Goal: Contribute content: Contribute content

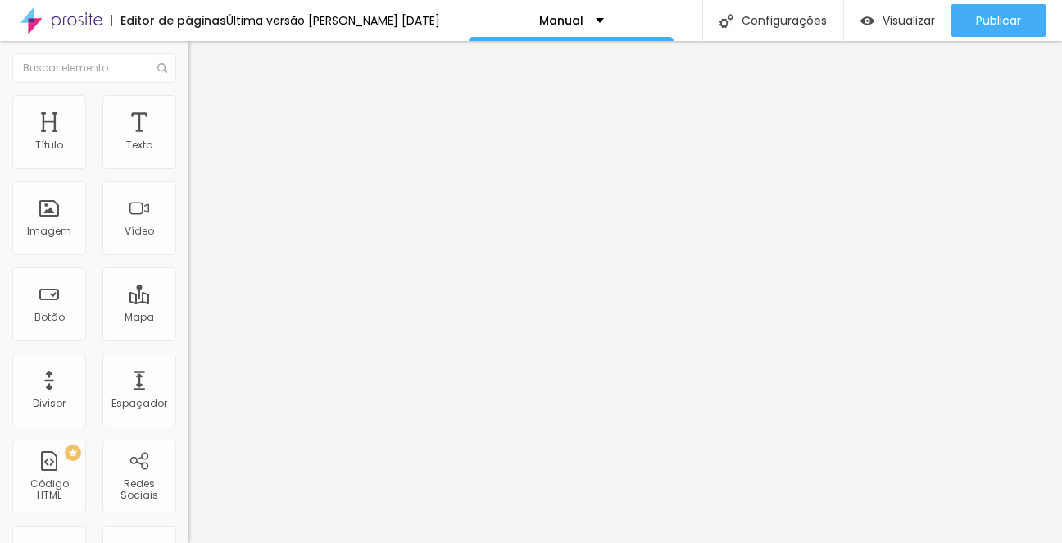
type input "60"
type input "61"
type input "62"
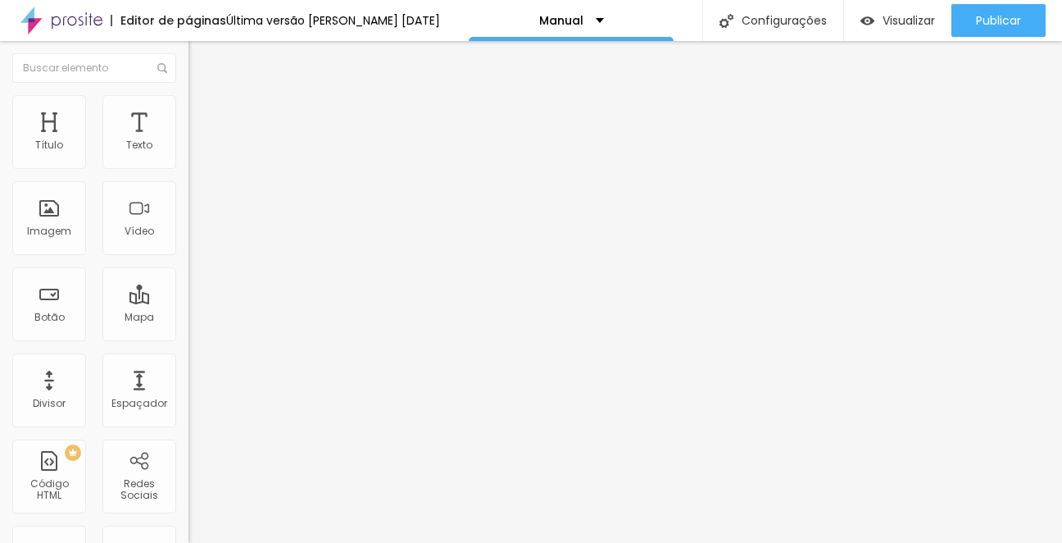
type input "62"
type input "63"
type input "65"
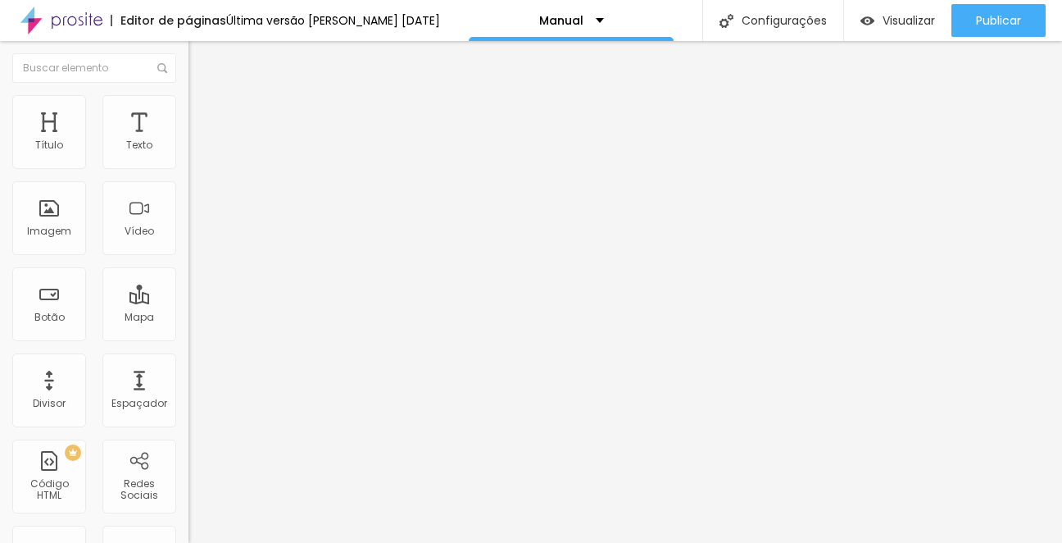
type input "66"
type input "67"
type input "68"
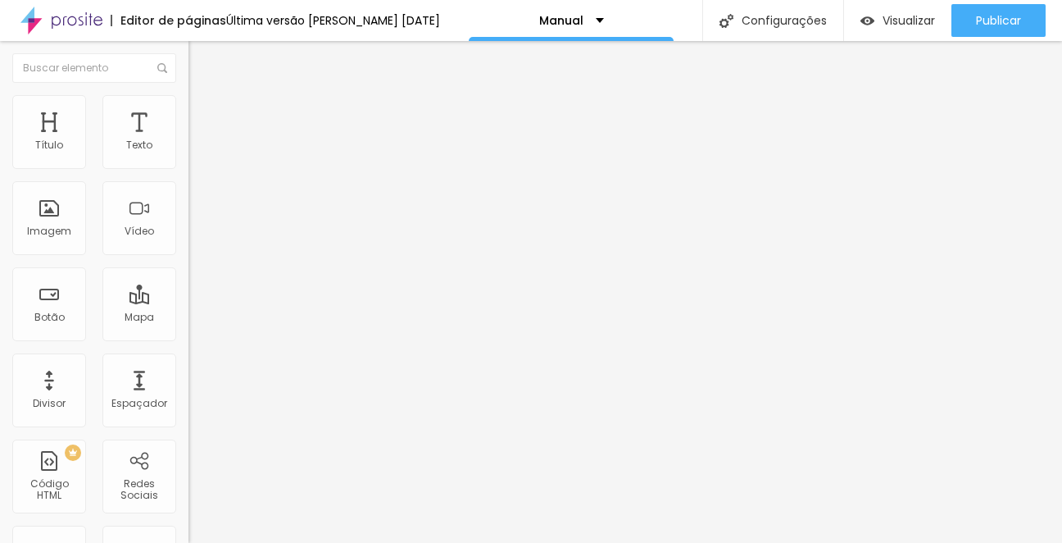
type input "68"
type input "69"
type input "70"
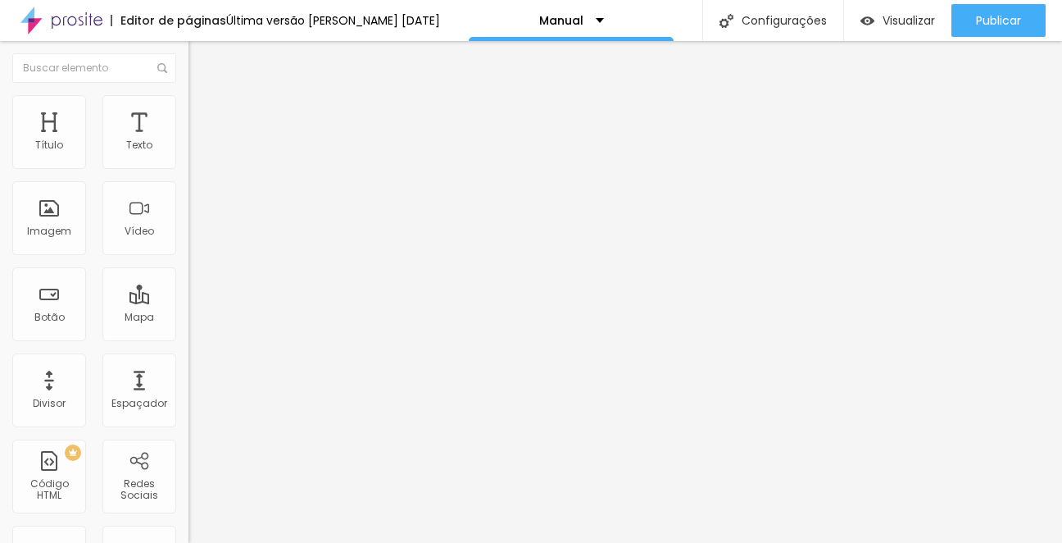
type input "71"
type input "72"
type input "73"
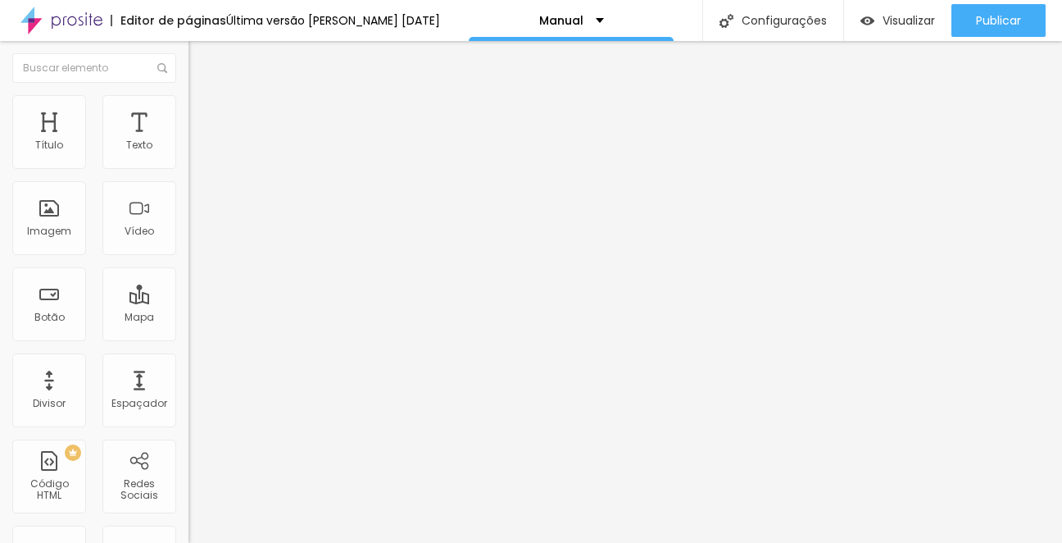
type input "73"
type input "74"
type input "75"
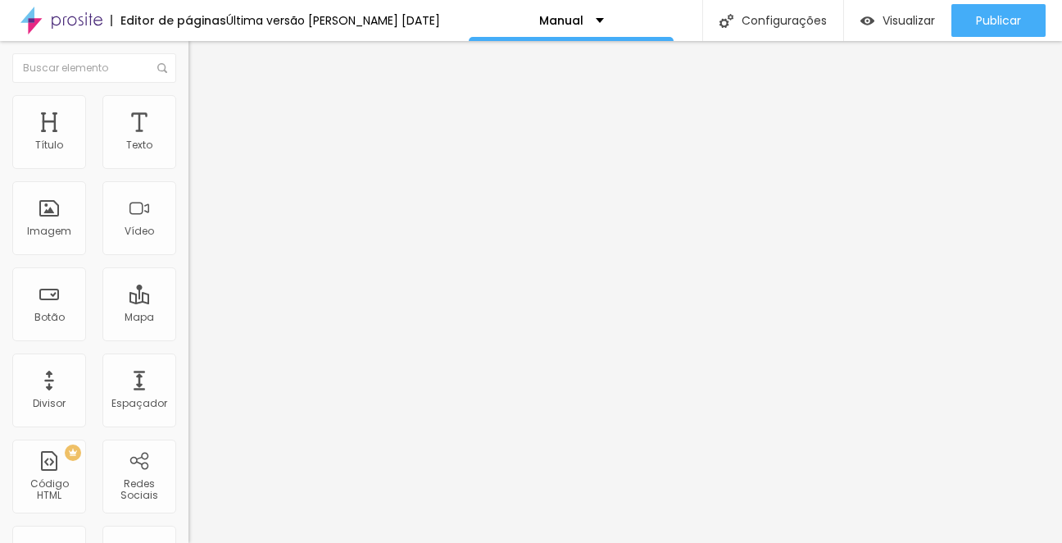
type input "76"
type input "77"
type input "78"
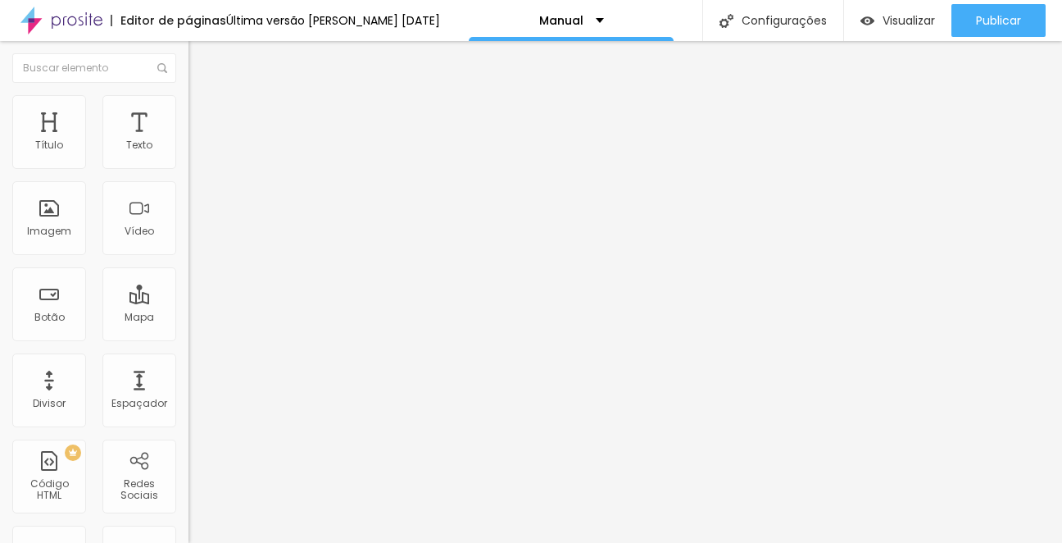
type input "78"
type input "79"
type input "80"
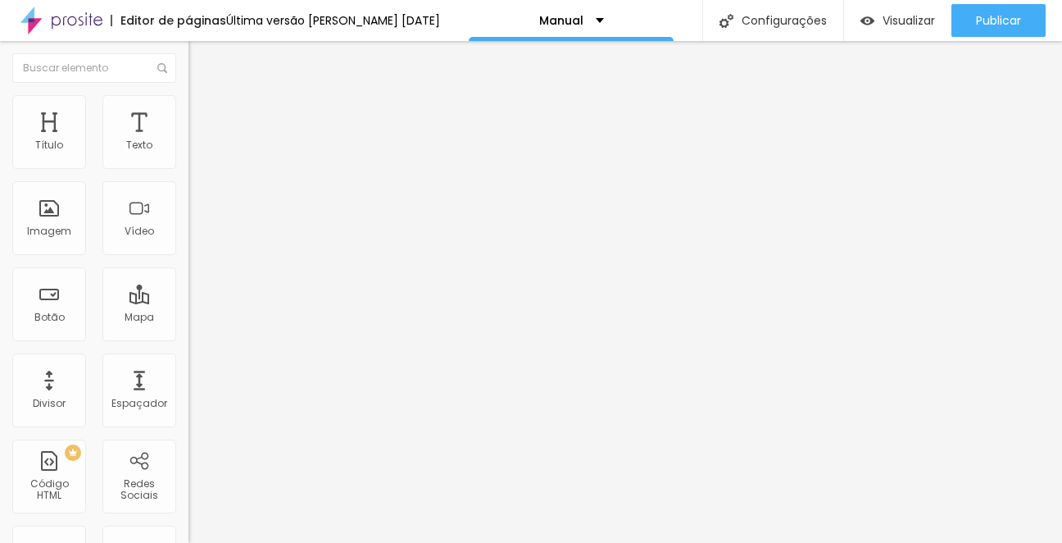
type input "81"
type input "82"
type input "83"
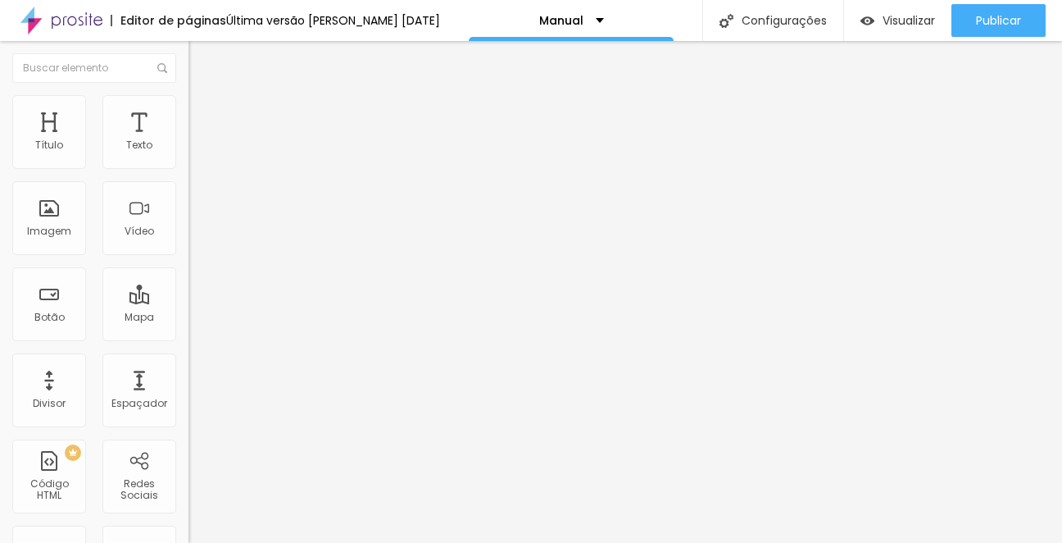
type input "83"
type input "84"
type input "85"
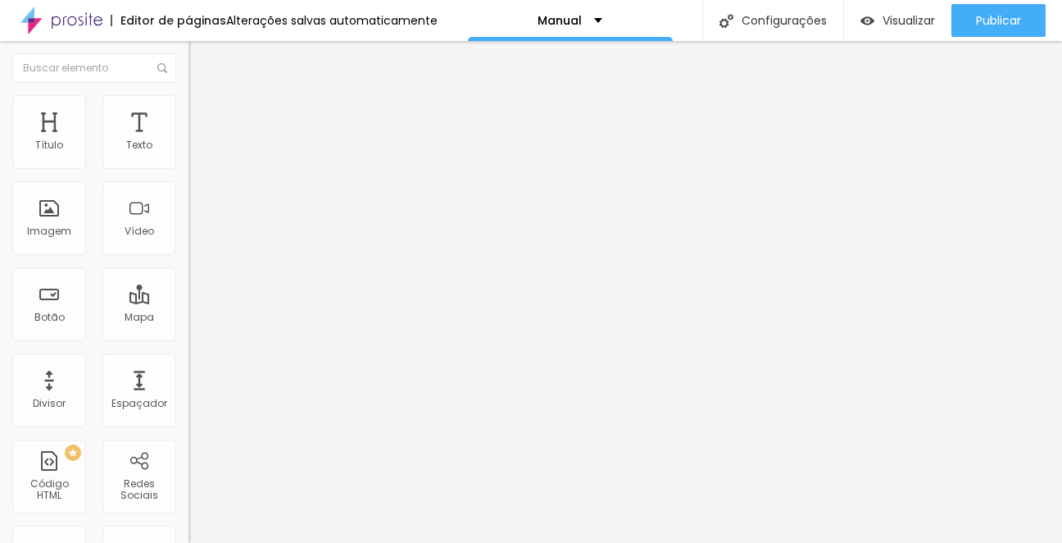
drag, startPoint x: 90, startPoint y: 344, endPoint x: 120, endPoint y: 348, distance: 30.6
click at [189, 387] on input "range" at bounding box center [242, 393] width 106 height 13
type input "83"
type input "82"
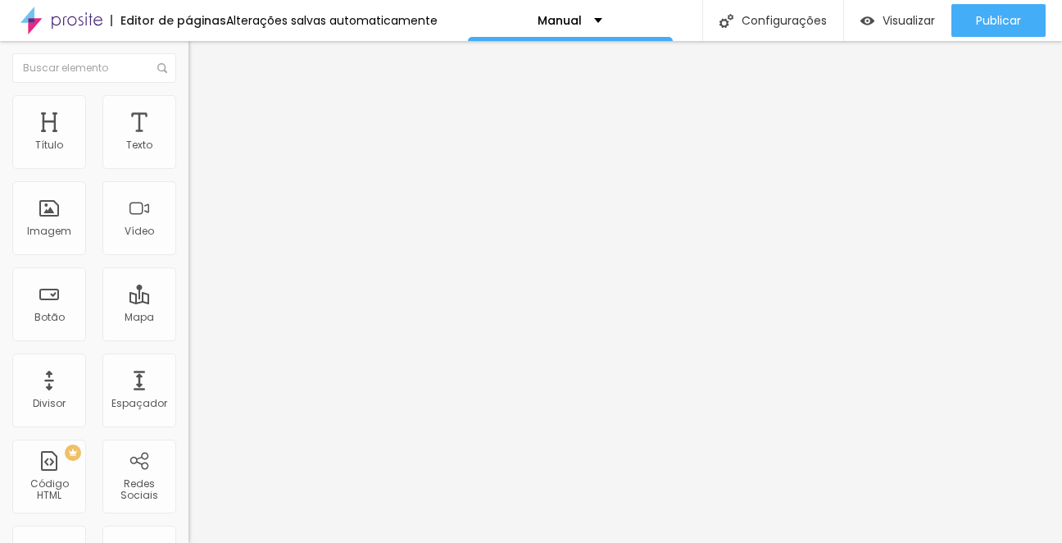
type input "82"
type input "81"
type input "80"
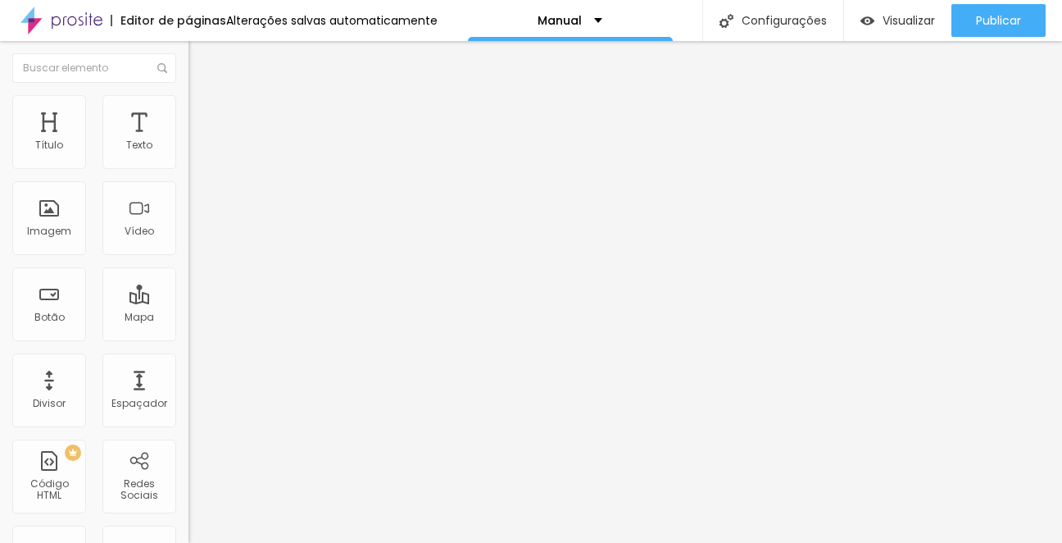
type input "79"
type input "78"
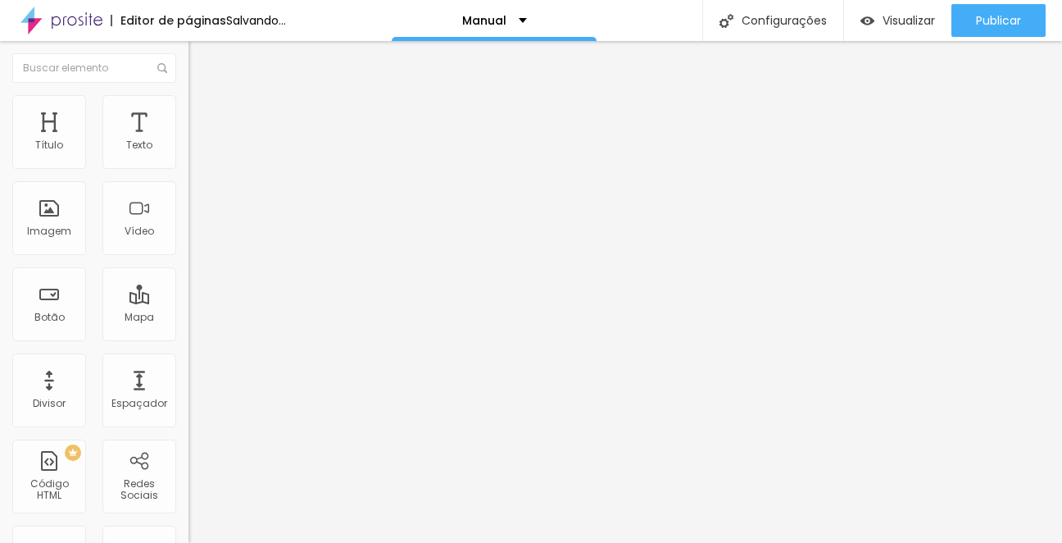
drag, startPoint x: 120, startPoint y: 348, endPoint x: 112, endPoint y: 349, distance: 8.2
type input "78"
click at [189, 387] on input "range" at bounding box center [242, 393] width 106 height 13
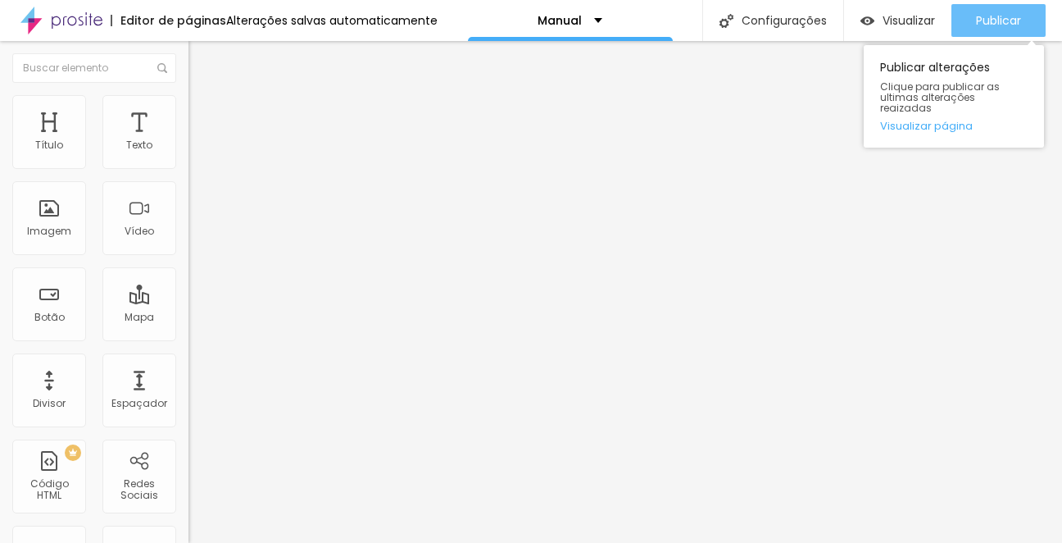
click at [1000, 25] on span "Publicar" at bounding box center [998, 20] width 45 height 13
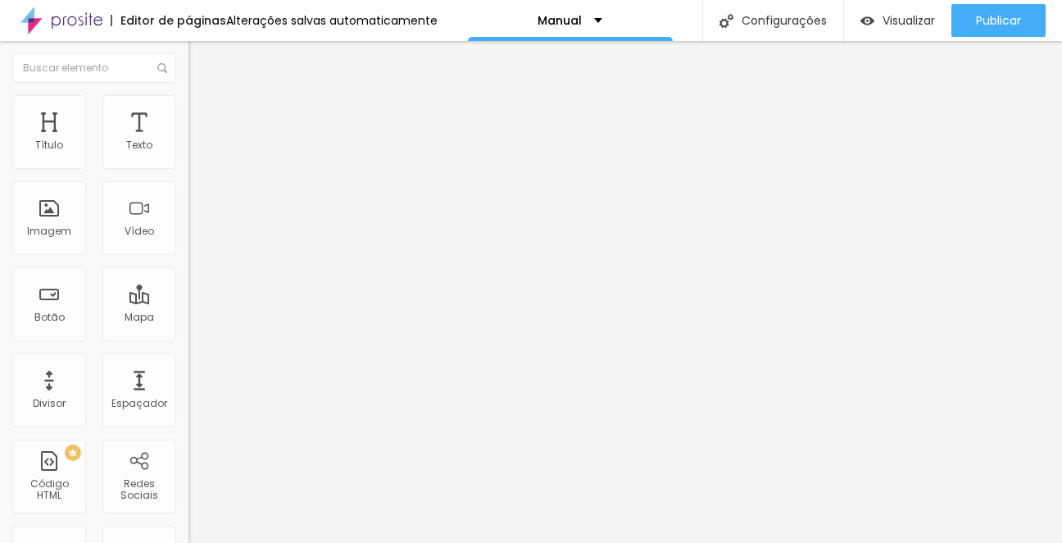
click at [189, 243] on button "button" at bounding box center [200, 233] width 23 height 17
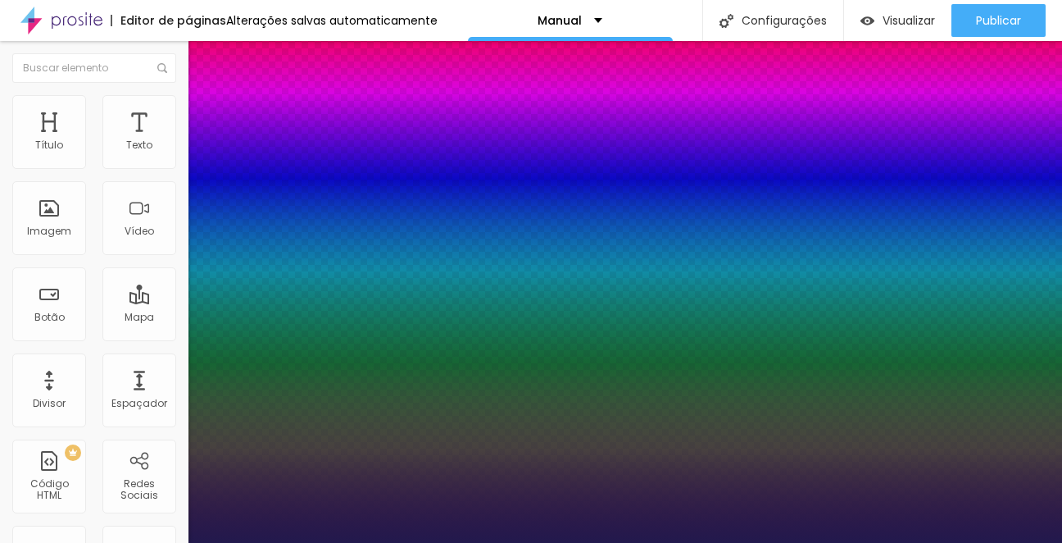
type input "1"
click at [170, 542] on div at bounding box center [531, 543] width 1062 height 0
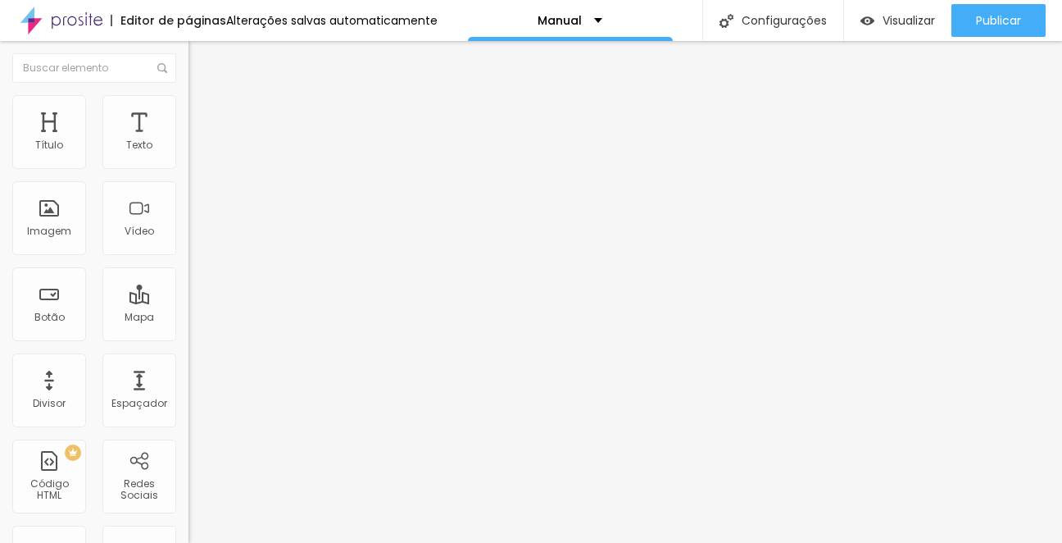
click at [189, 108] on li "Avançado" at bounding box center [283, 103] width 189 height 16
click at [189, 93] on img at bounding box center [196, 86] width 15 height 15
type input "75"
type input "74"
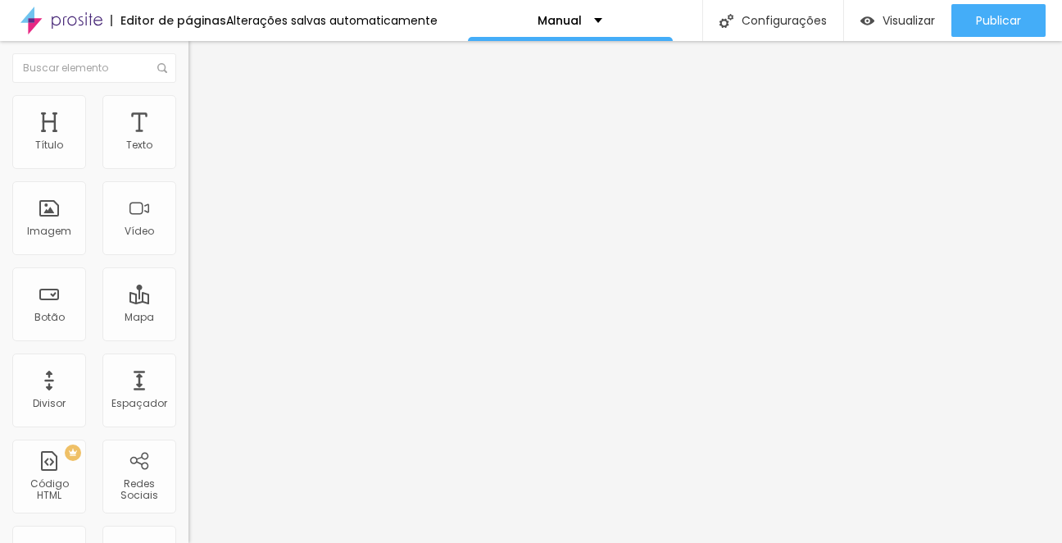
type input "74"
type input "73"
type input "72"
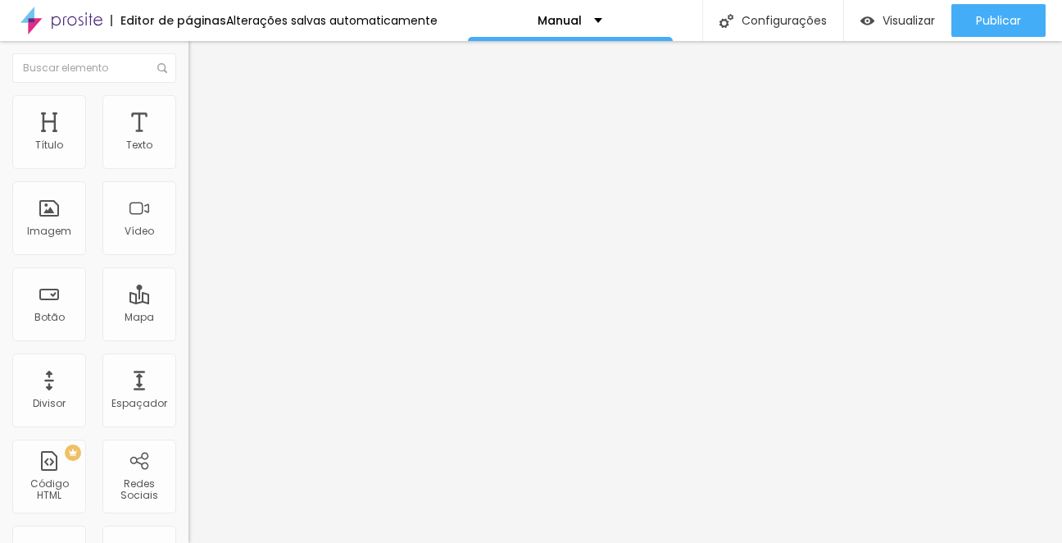
type input "71"
type input "70"
type input "69"
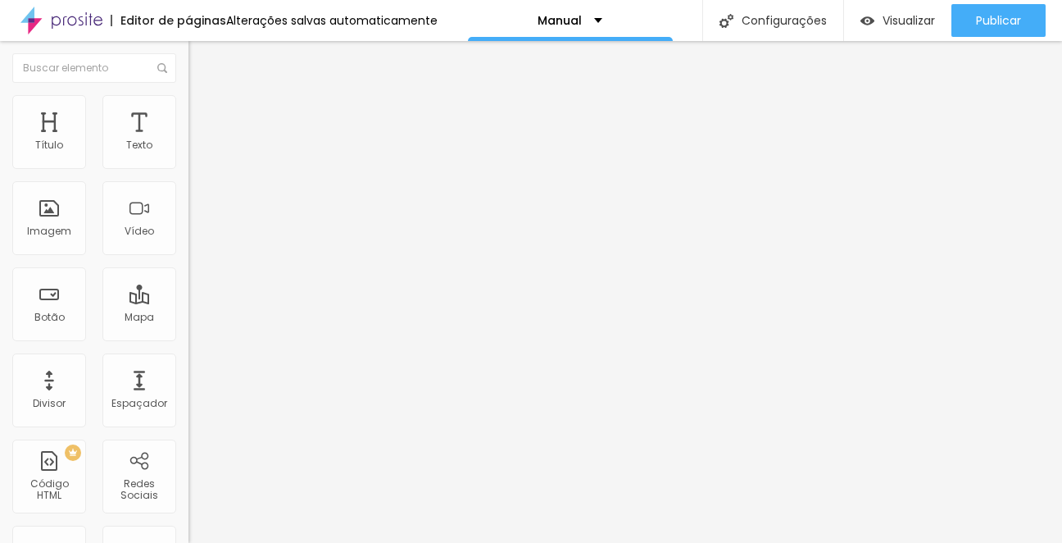
type input "69"
type input "67"
type input "65"
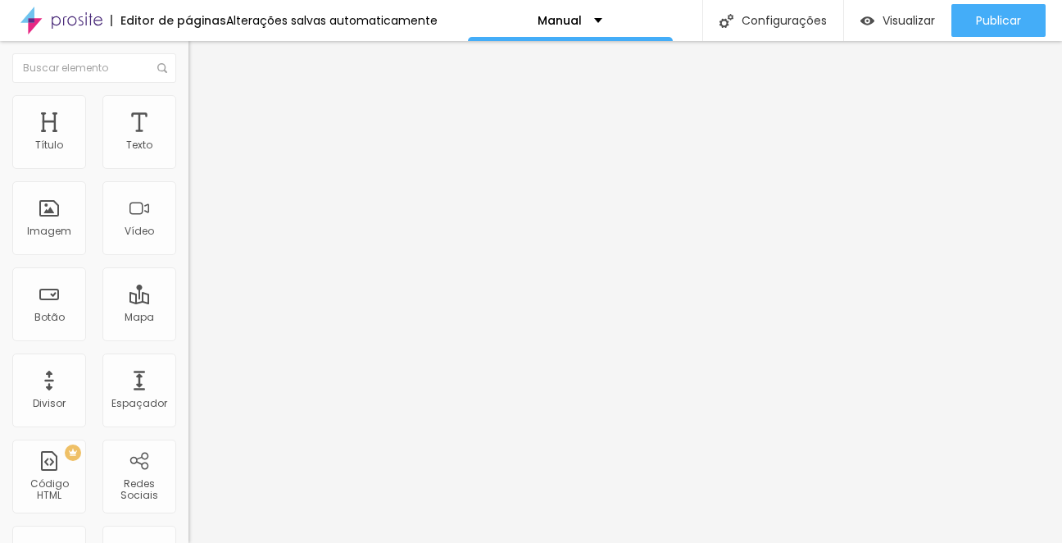
type input "64"
type input "62"
type input "60"
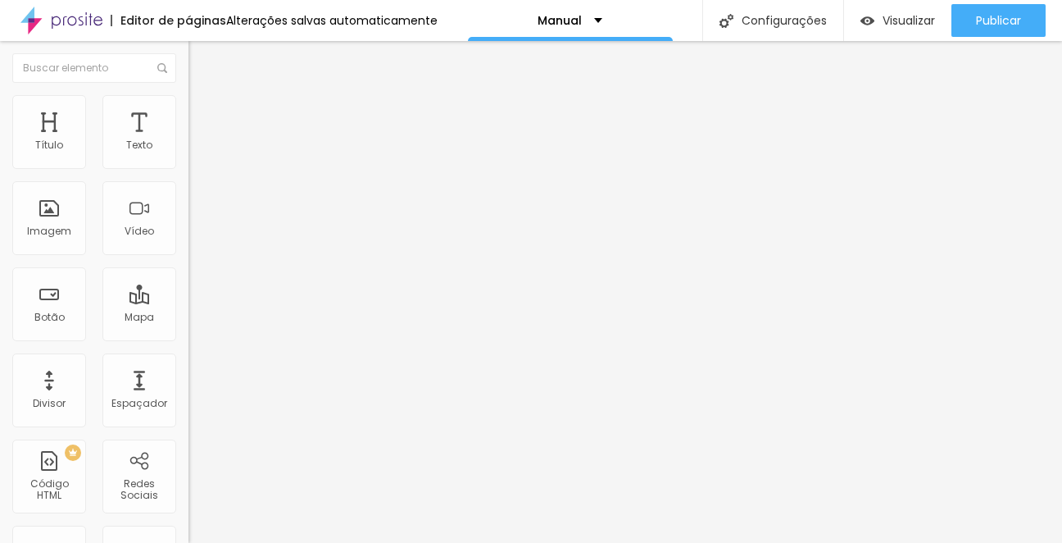
type input "60"
type input "59"
type input "58"
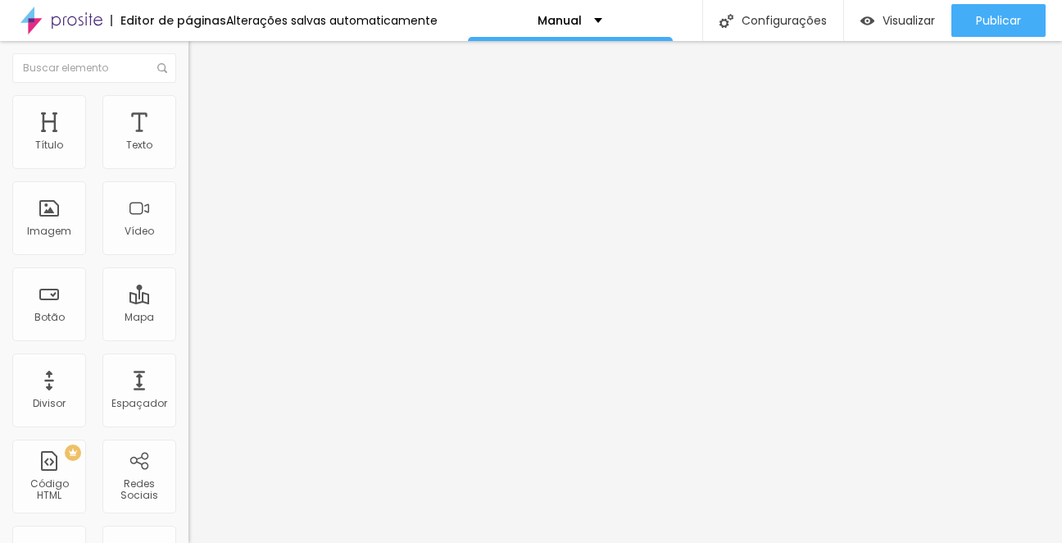
type input "57"
type input "56"
type input "55"
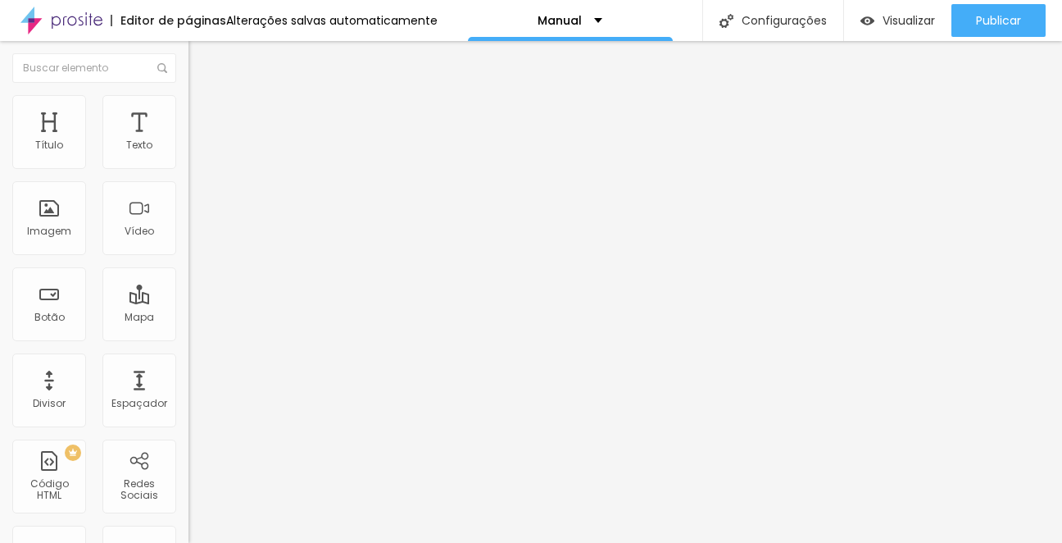
type input "55"
type input "54"
type input "53"
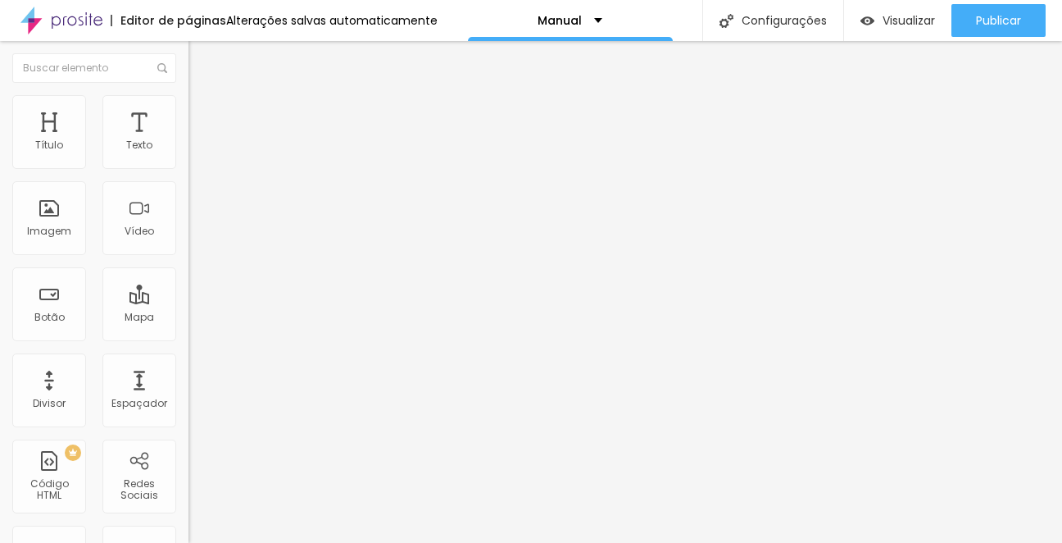
type input "51"
type input "50"
type input "49"
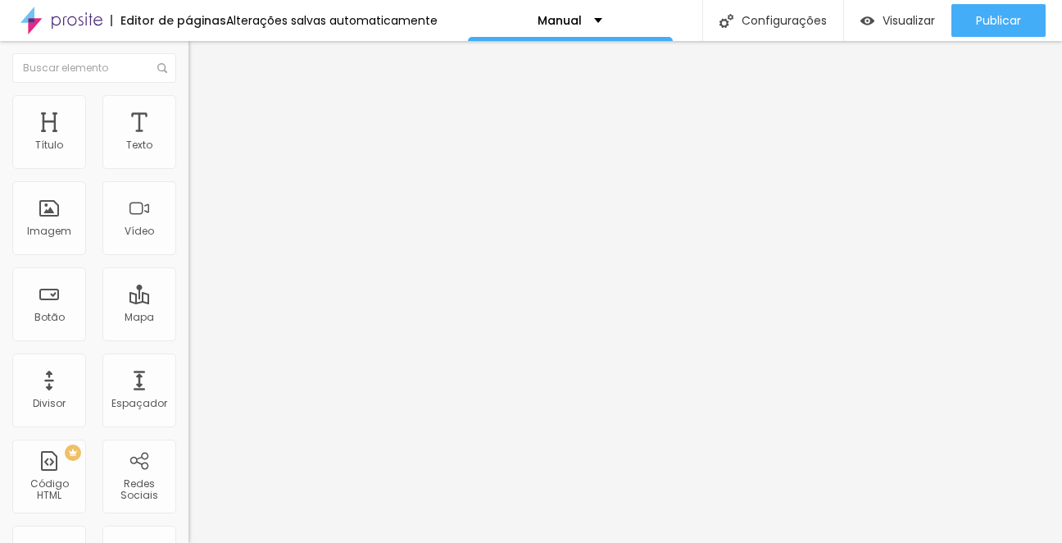
type input "49"
type input "48"
type input "47"
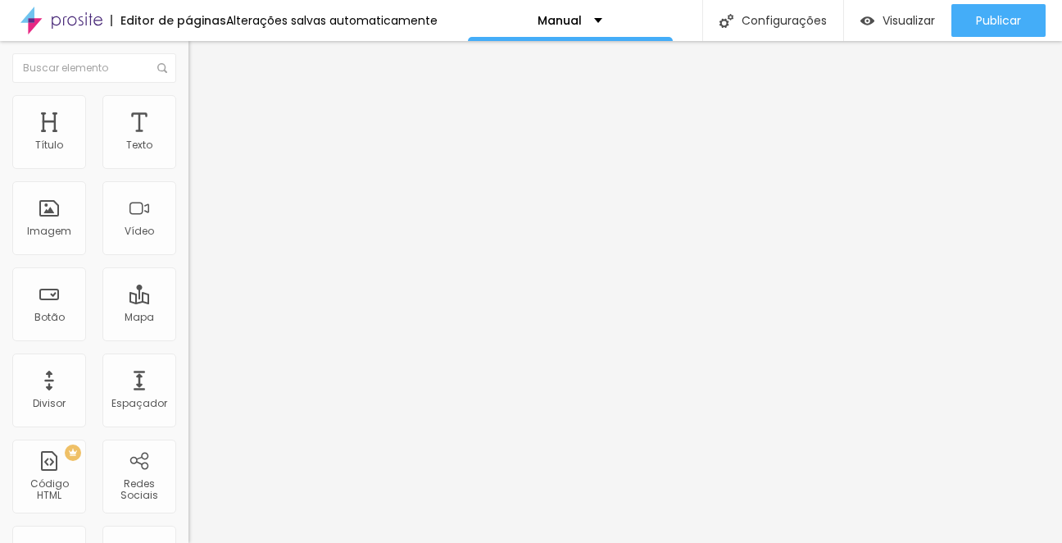
type input "46"
type input "45"
type input "44"
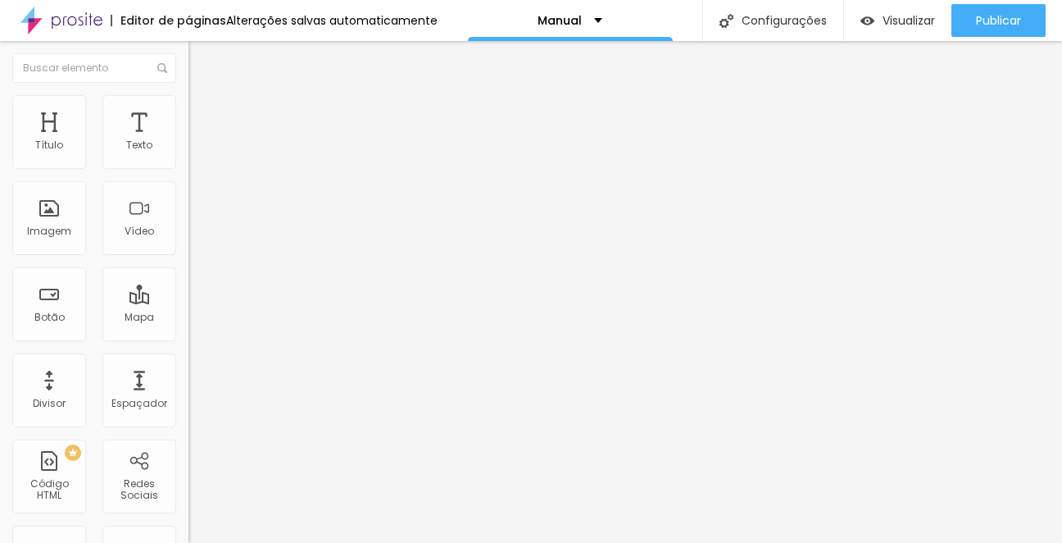
type input "44"
type input "43"
type input "42"
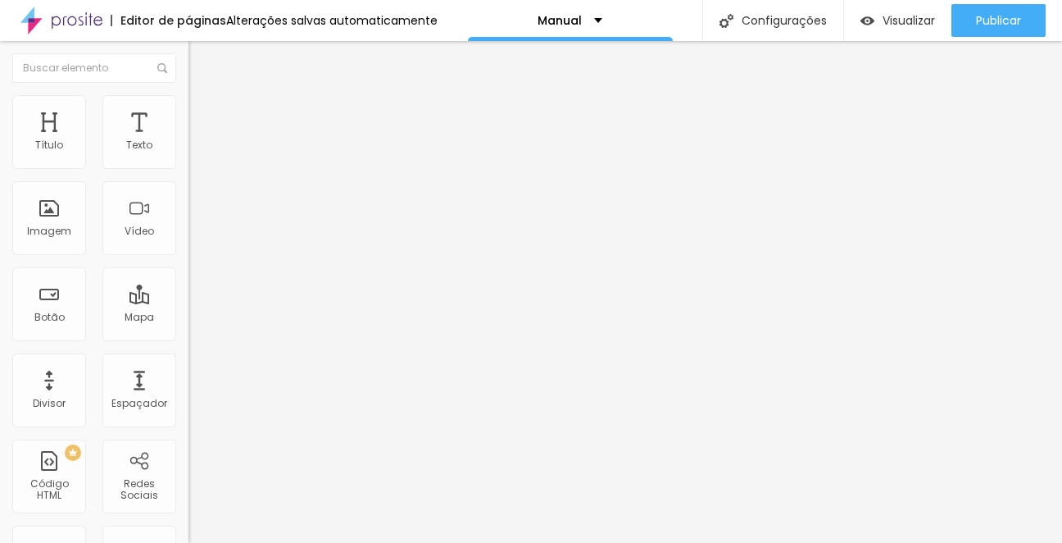
type input "41"
type input "40"
type input "39"
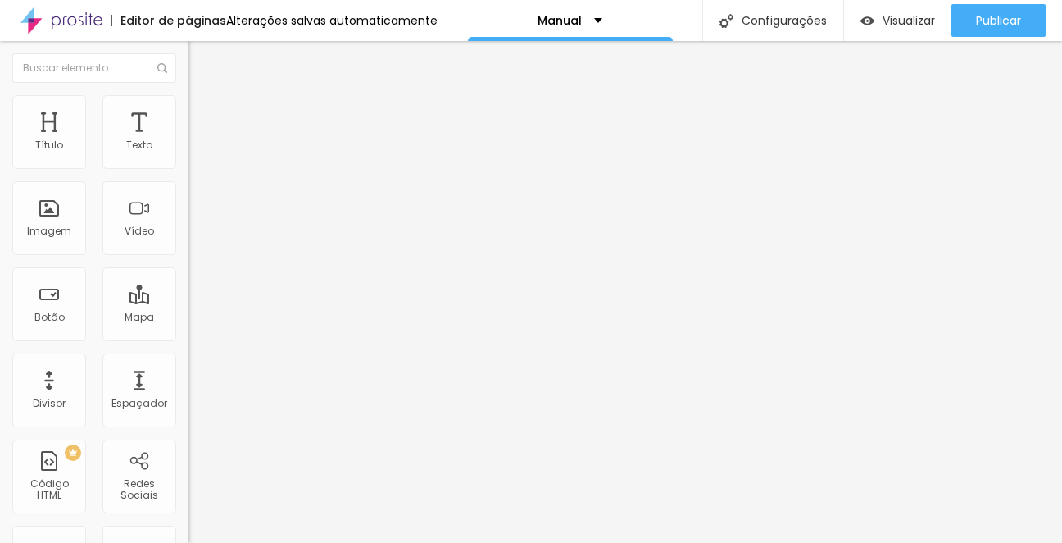
type input "39"
type input "38"
type input "37"
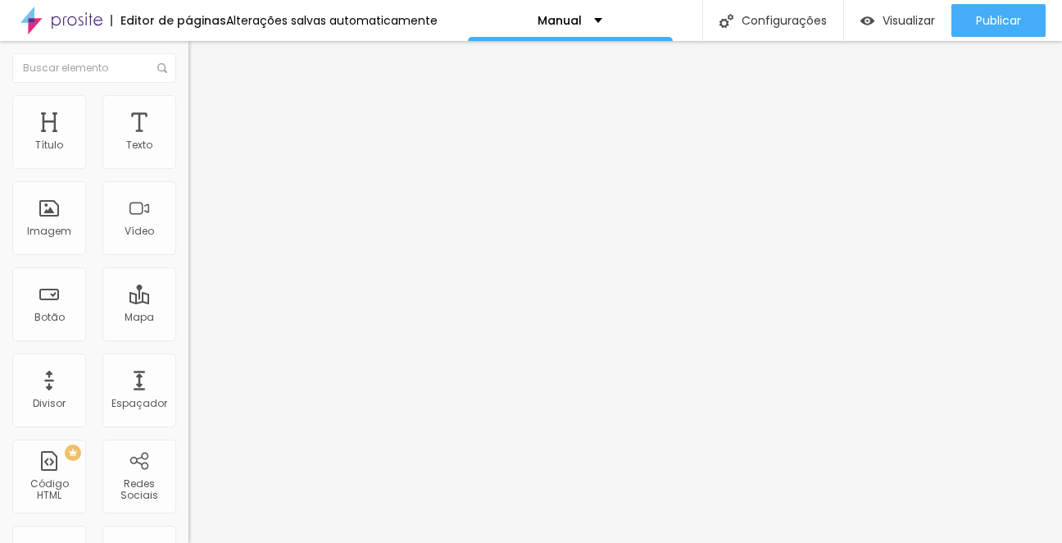
type input "36"
type input "35"
type input "34"
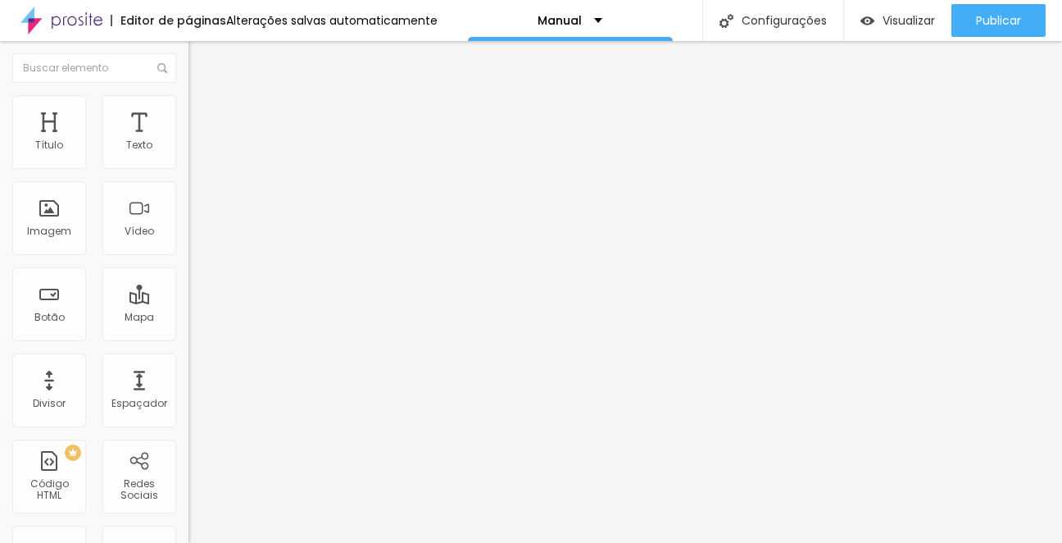
type input "34"
type input "35"
type input "36"
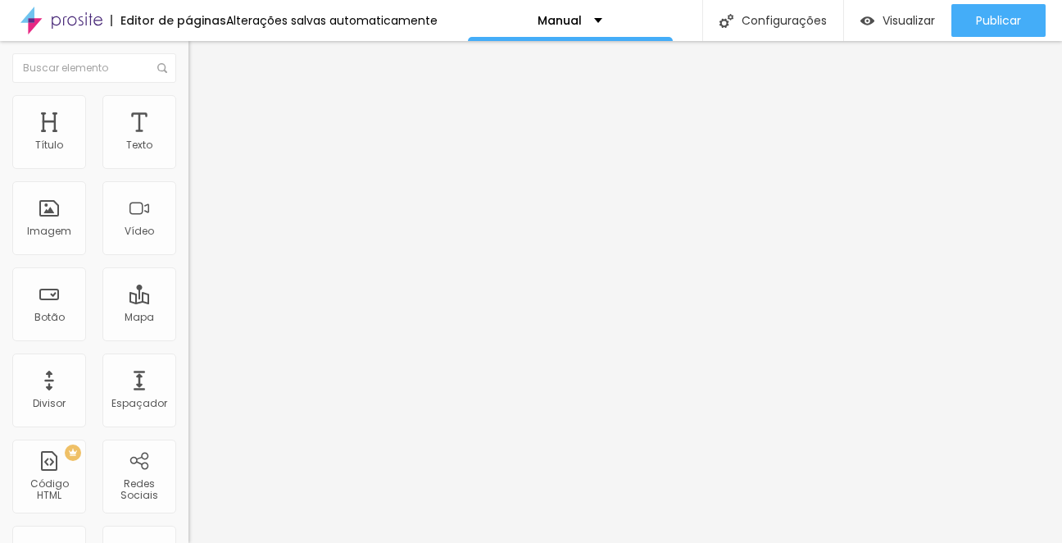
type input "37"
drag, startPoint x: 112, startPoint y: 342, endPoint x: 65, endPoint y: 347, distance: 47.8
type input "37"
click at [189, 387] on input "range" at bounding box center [242, 393] width 106 height 13
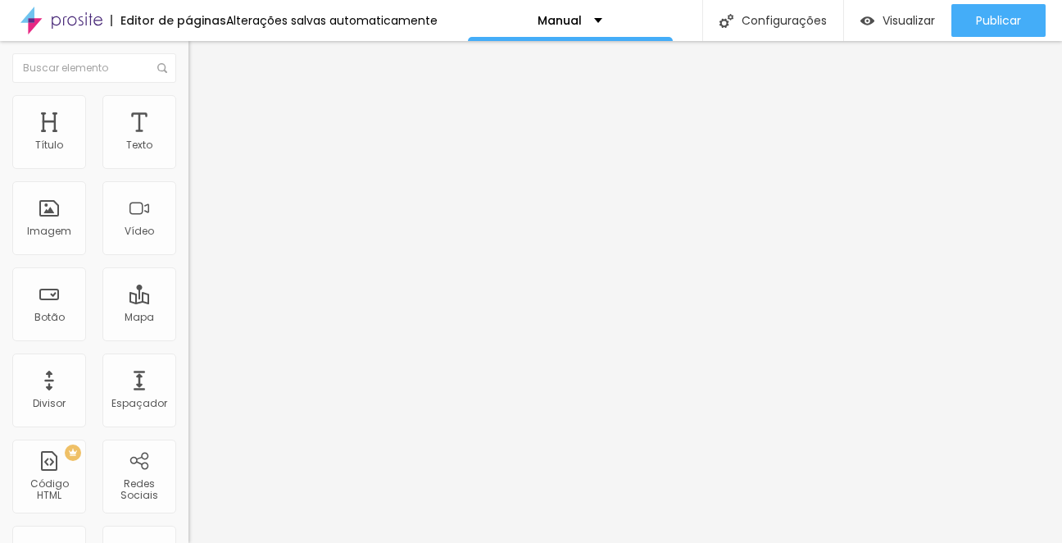
click at [201, 61] on img "button" at bounding box center [207, 59] width 13 height 13
click at [201, 58] on img "button" at bounding box center [207, 59] width 13 height 13
click at [189, 157] on button "button" at bounding box center [200, 148] width 23 height 17
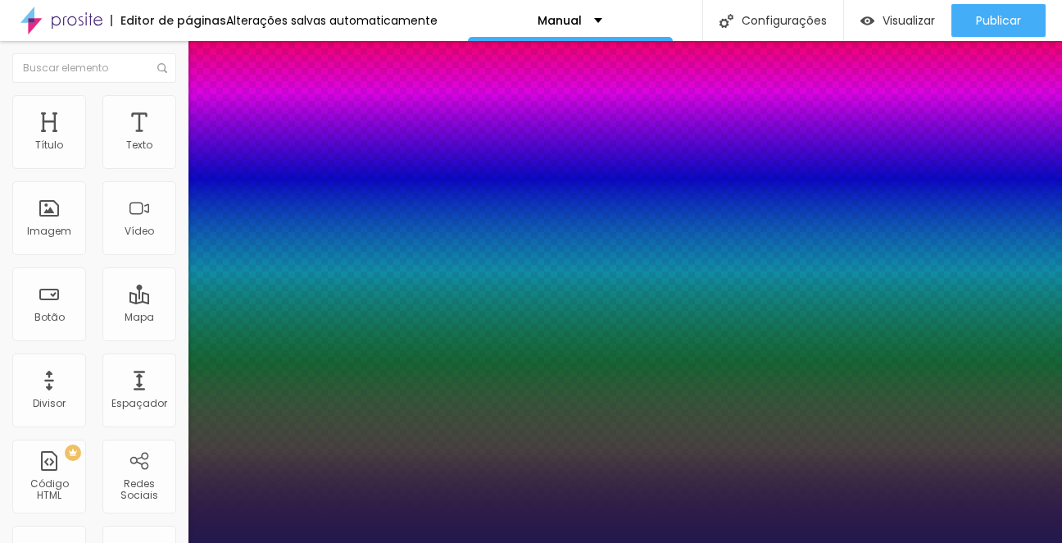
type input "1"
type input "17"
type input "1"
type input "18"
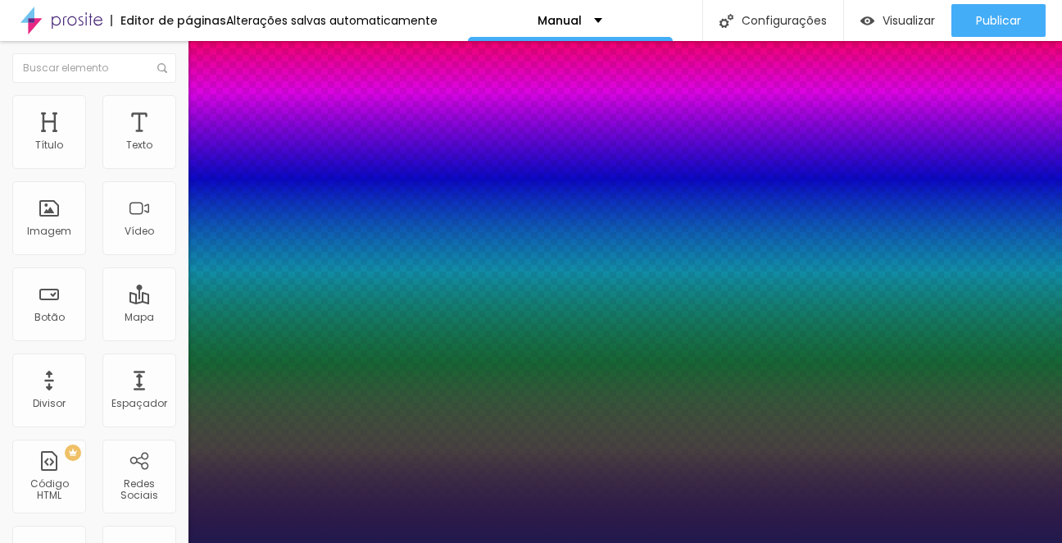
type input "18"
type input "1"
type input "19"
type input "1"
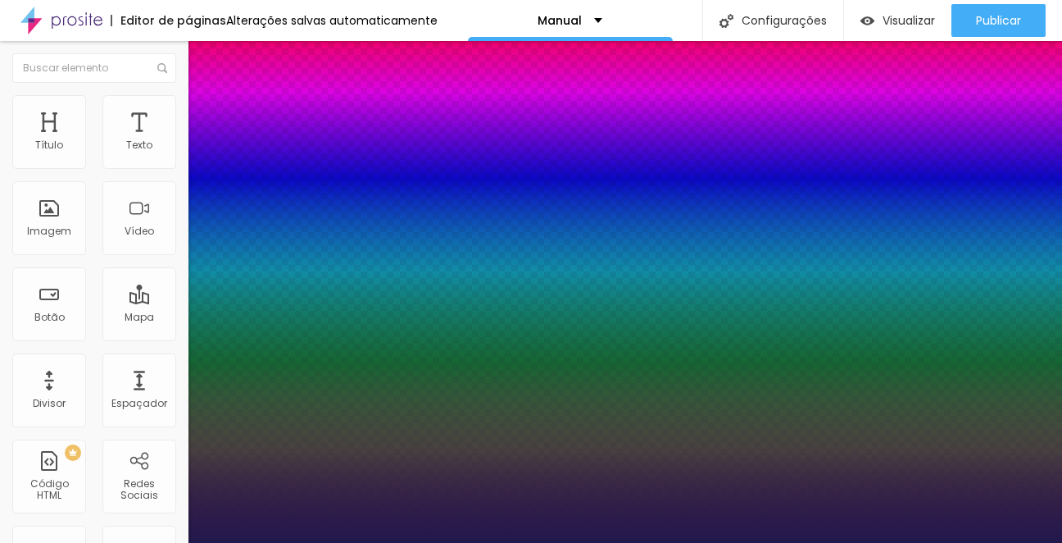
type input "20"
type input "1"
type input "21"
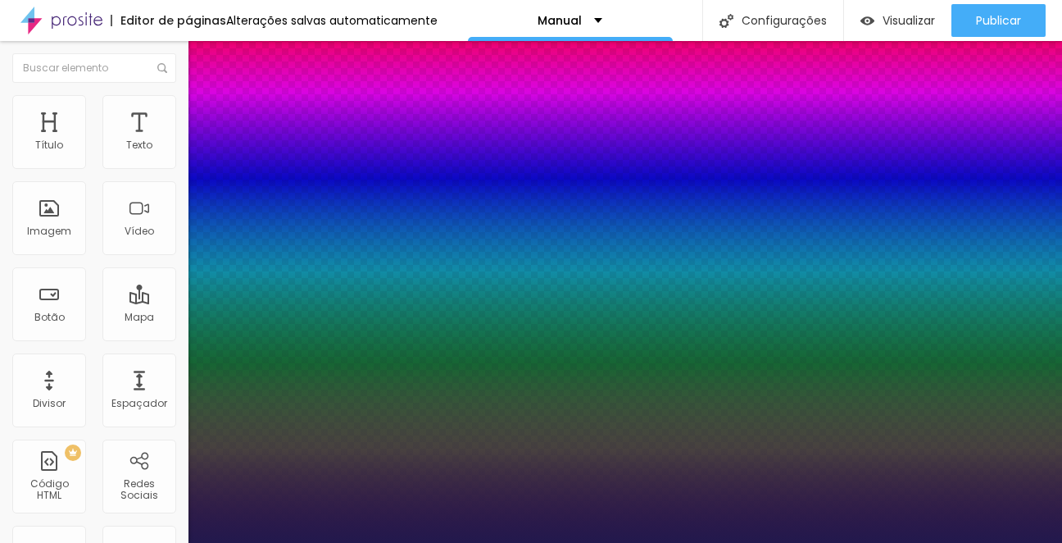
type input "1"
type input "22"
type input "1"
type input "23"
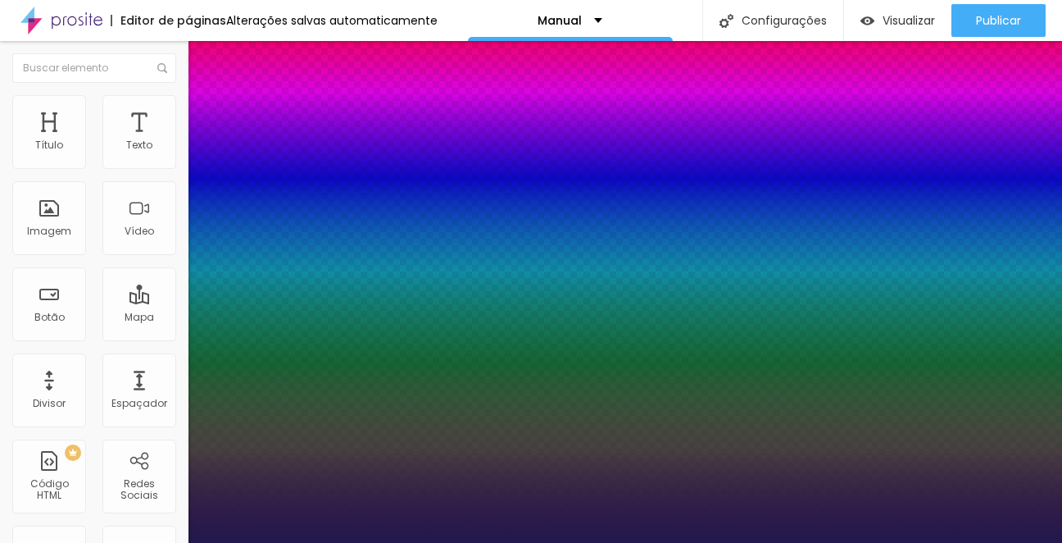
type input "23"
type input "1"
type input "24"
type input "1"
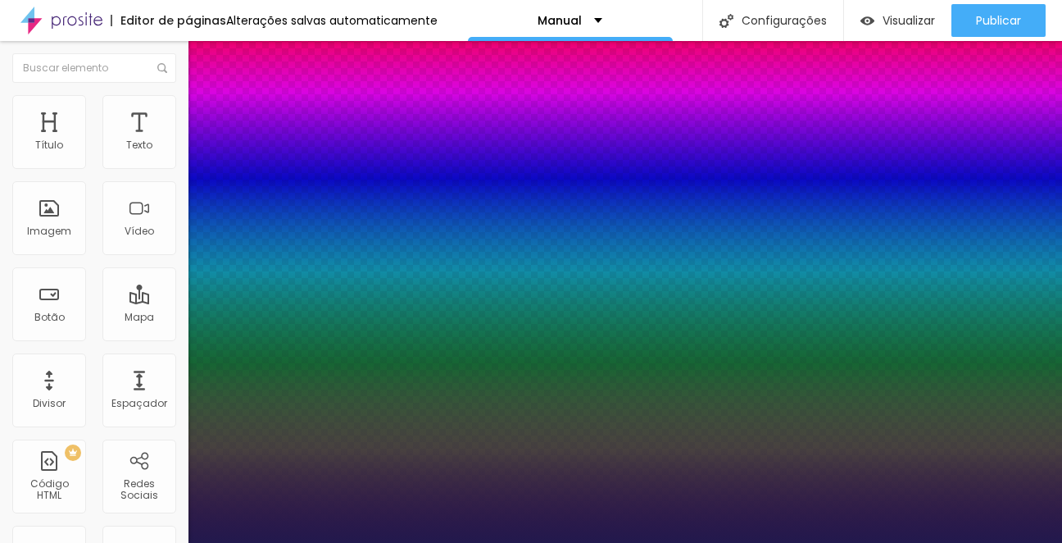
type input "25"
type input "1"
type input "26"
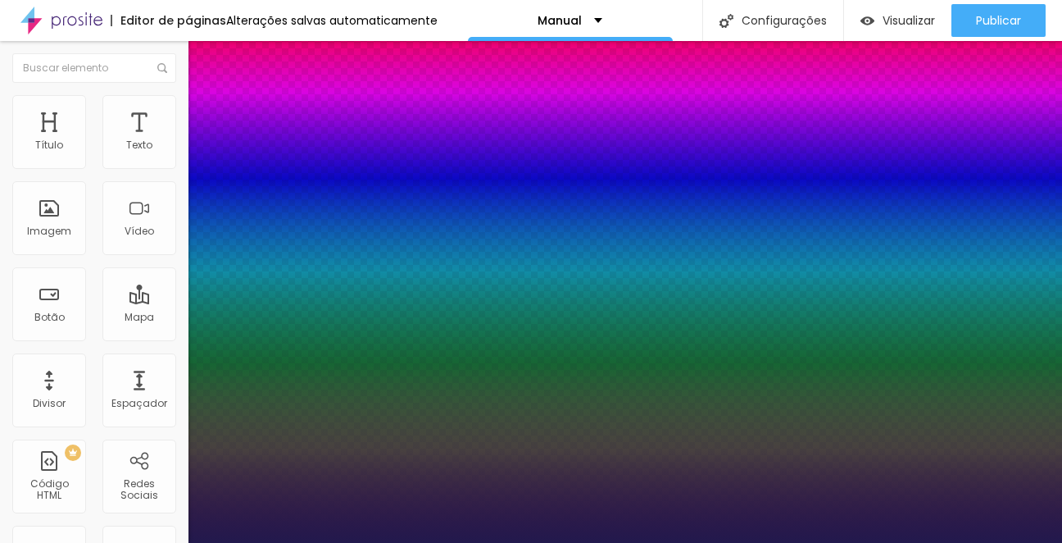
type input "1"
type input "27"
type input "1"
type input "28"
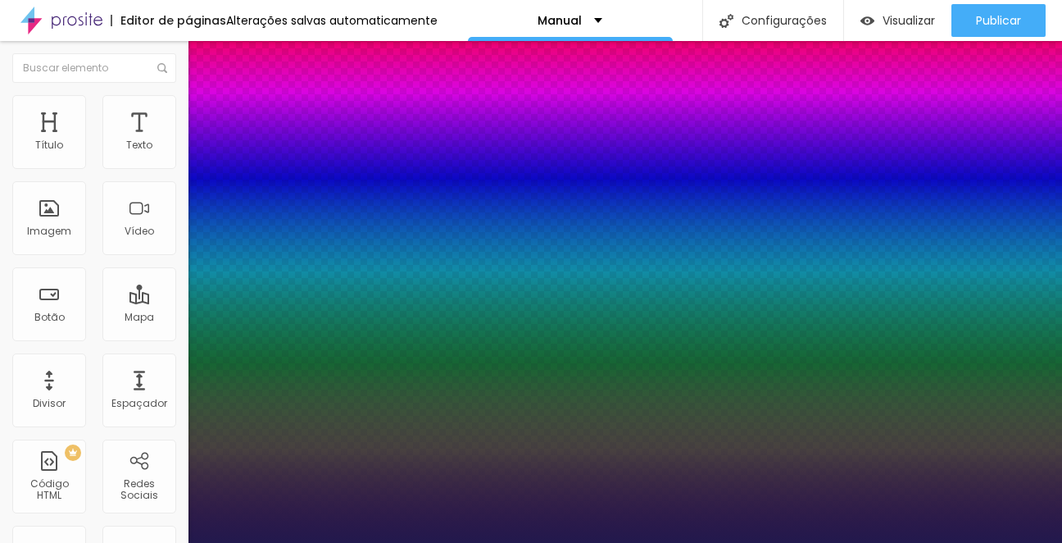
type input "28"
type input "1"
type input "29"
type input "1"
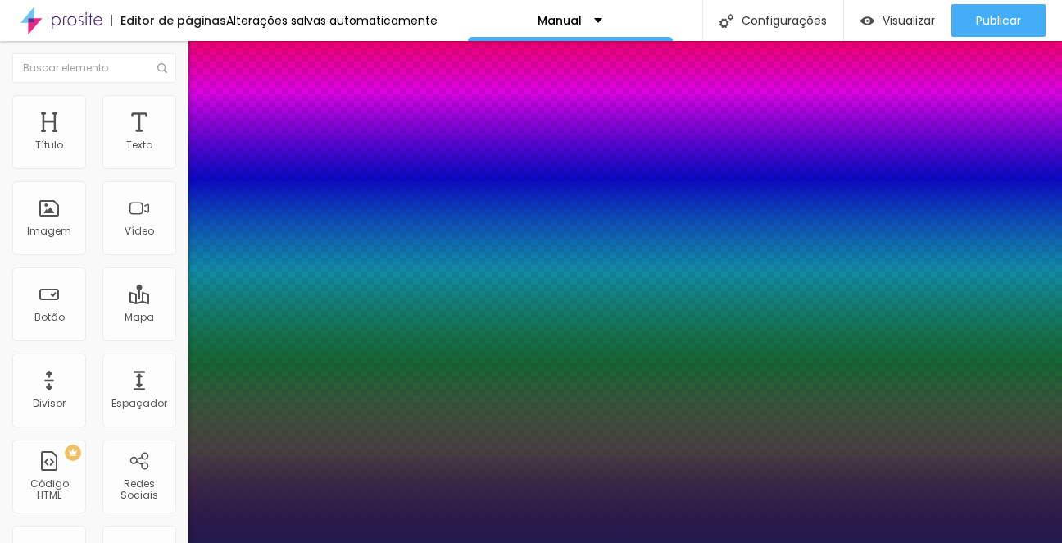
type input "30"
type input "1"
type input "31"
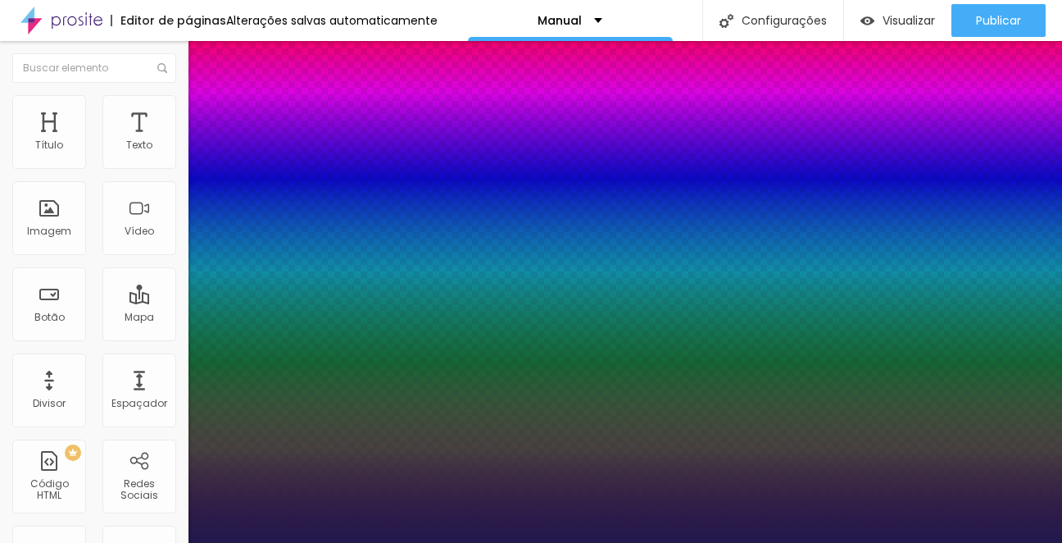
type input "1"
type input "32"
type input "1"
type input "33"
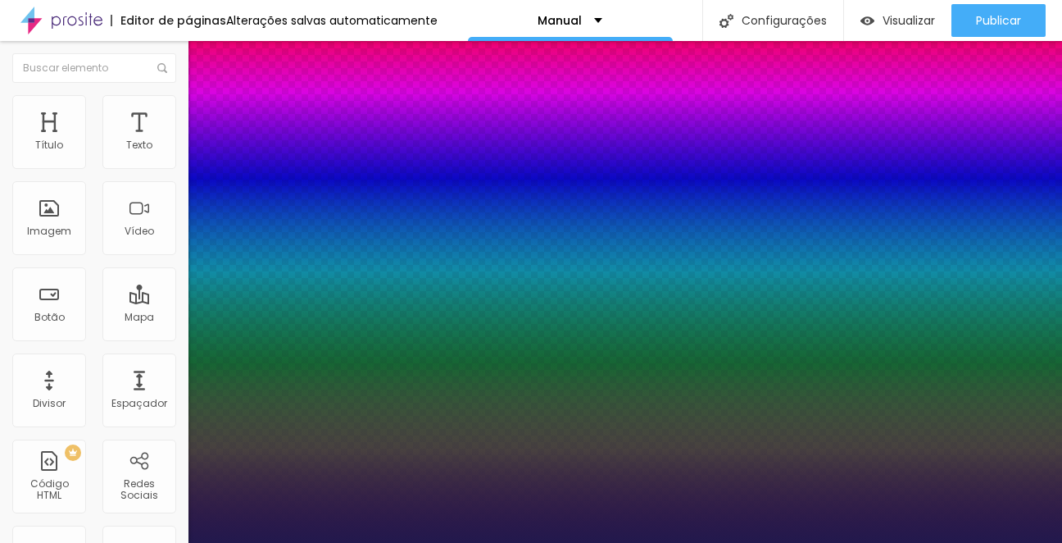
type input "33"
type input "1"
type input "34"
type input "1"
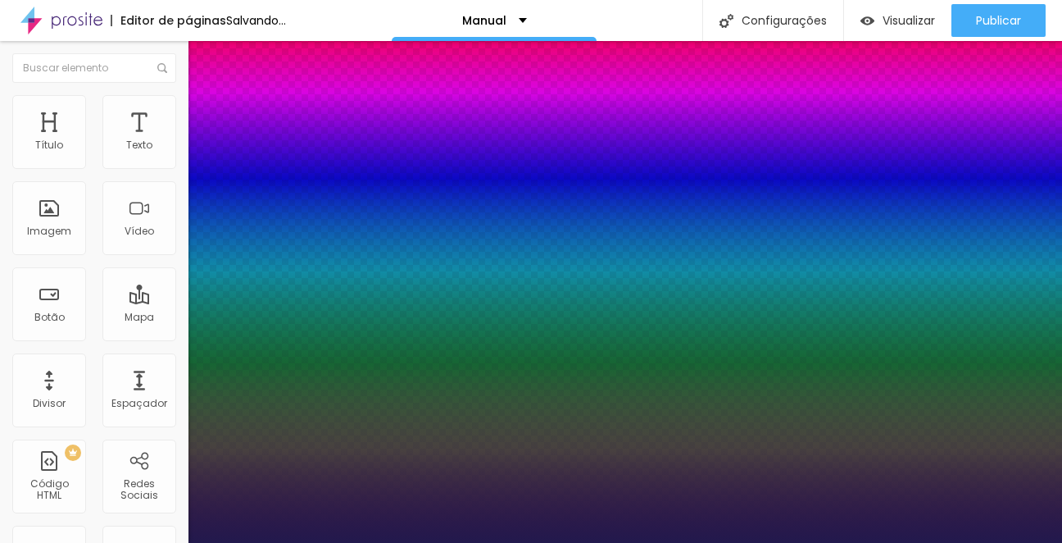
drag, startPoint x: 220, startPoint y: 276, endPoint x: 254, endPoint y: 279, distance: 33.7
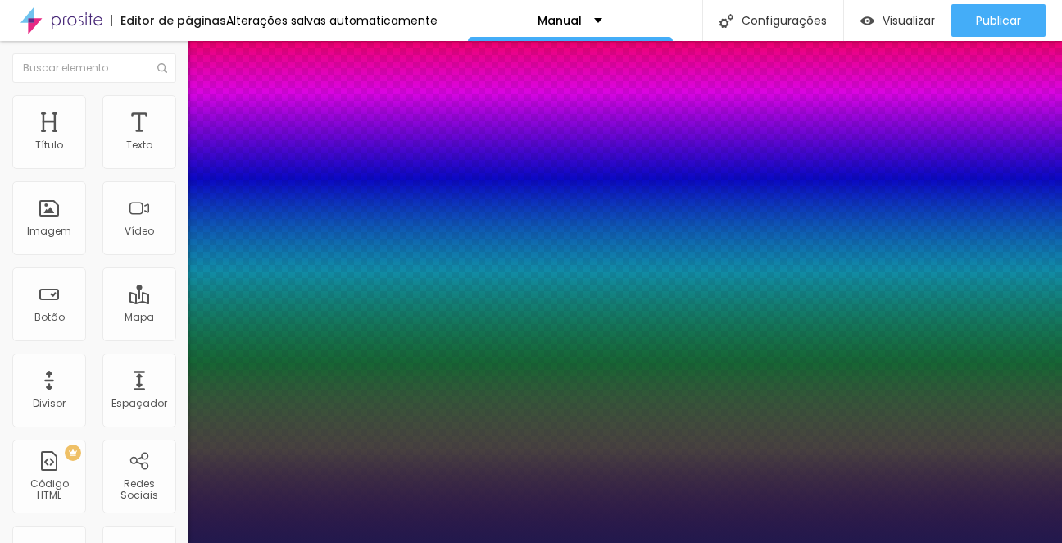
click at [834, 542] on div at bounding box center [531, 543] width 1062 height 0
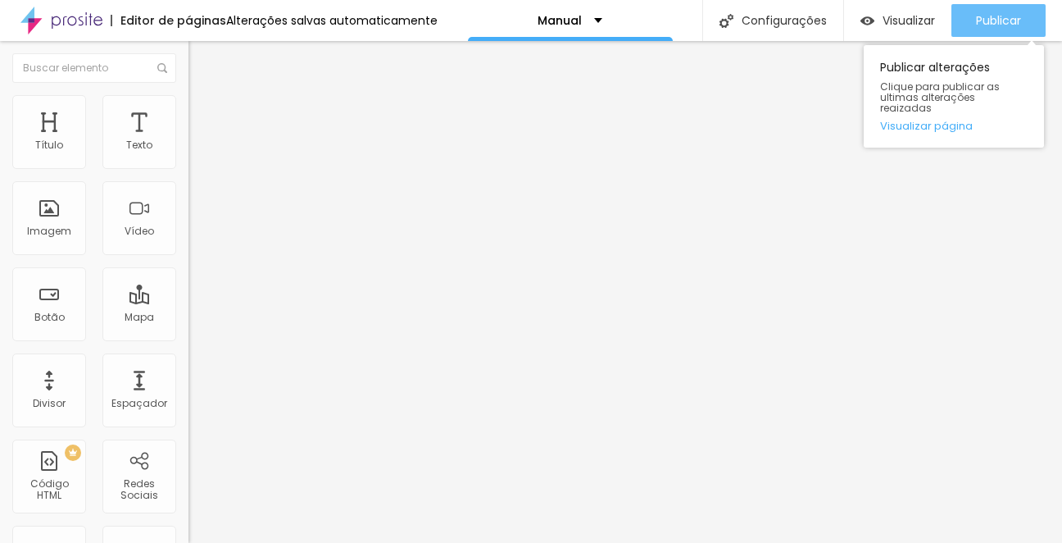
click at [1015, 20] on span "Publicar" at bounding box center [998, 20] width 45 height 13
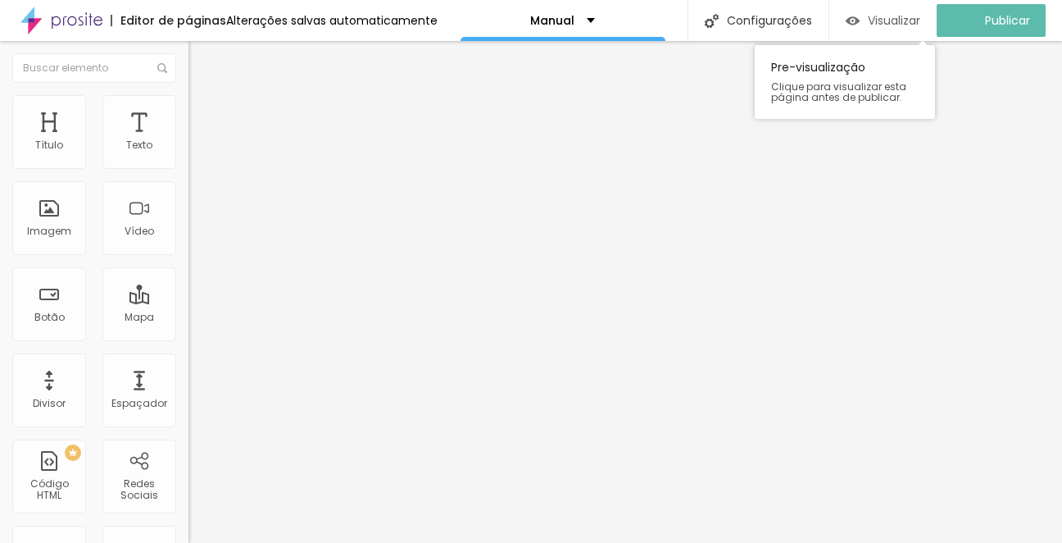
click at [884, 16] on span "Visualizar" at bounding box center [894, 20] width 52 height 13
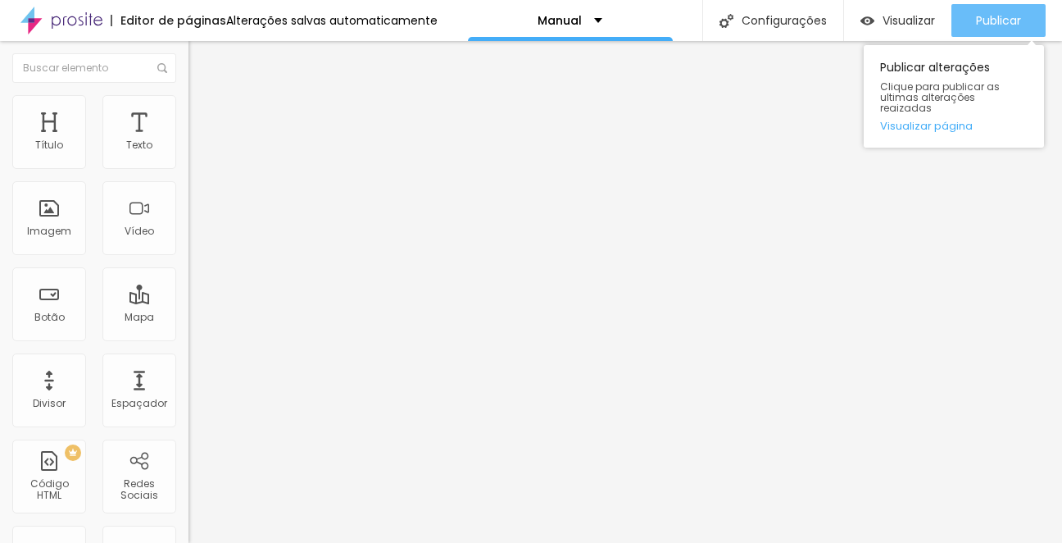
click at [991, 22] on span "Publicar" at bounding box center [998, 20] width 45 height 13
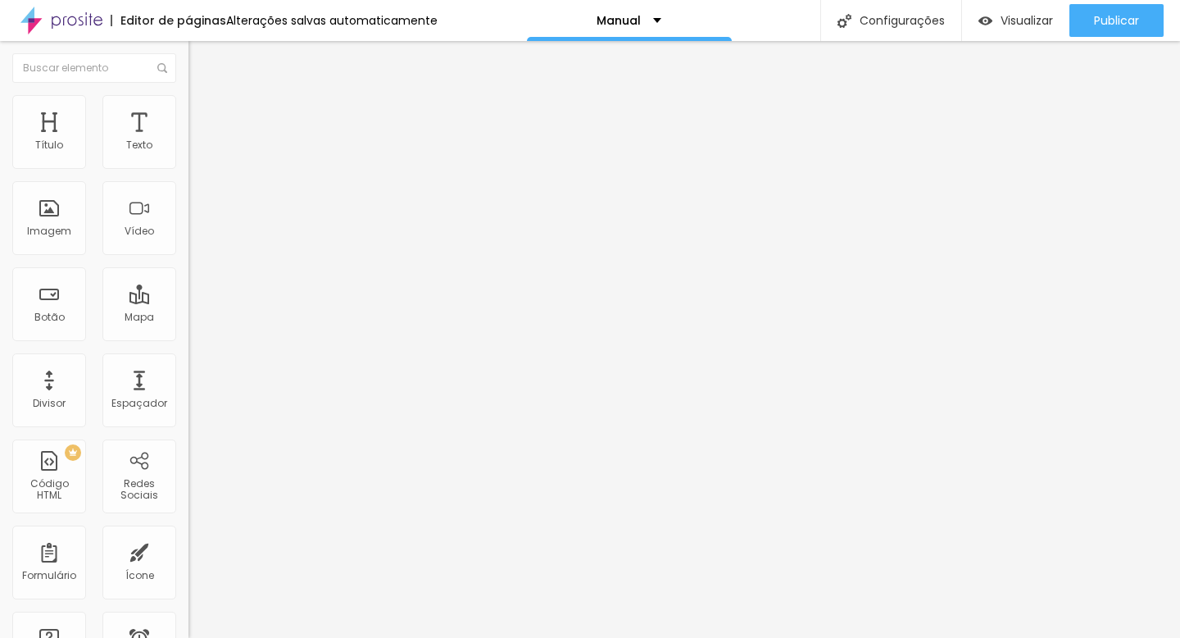
click at [201, 57] on img "button" at bounding box center [207, 59] width 13 height 13
click at [189, 243] on button "button" at bounding box center [200, 233] width 23 height 17
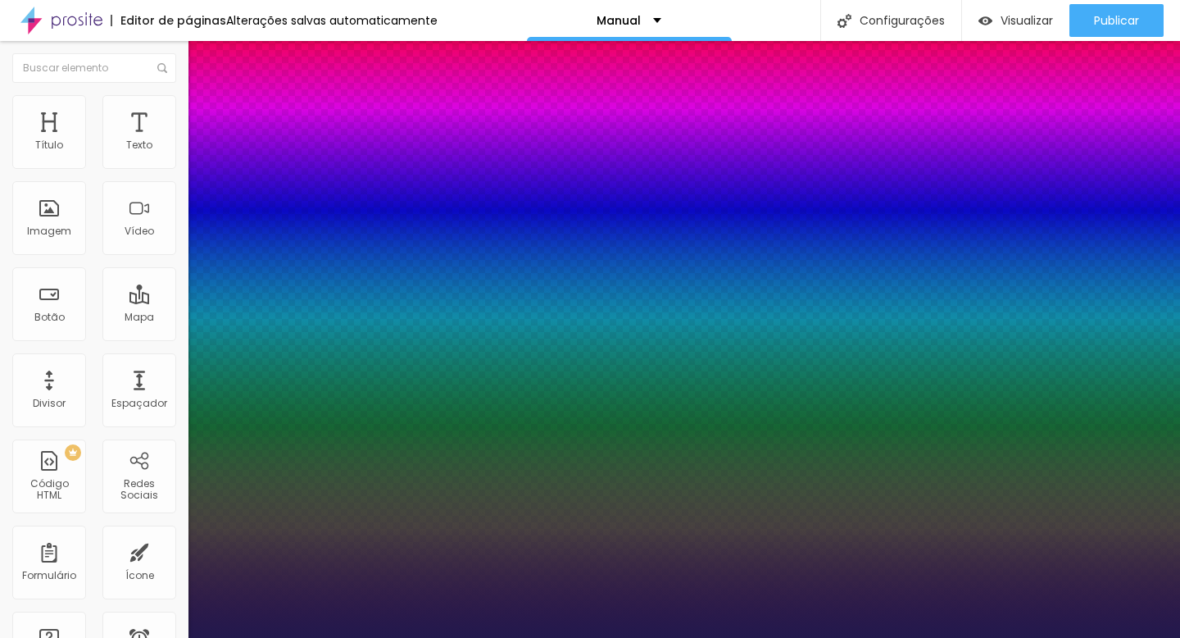
type input "1"
type input "14"
type input "1"
type input "15"
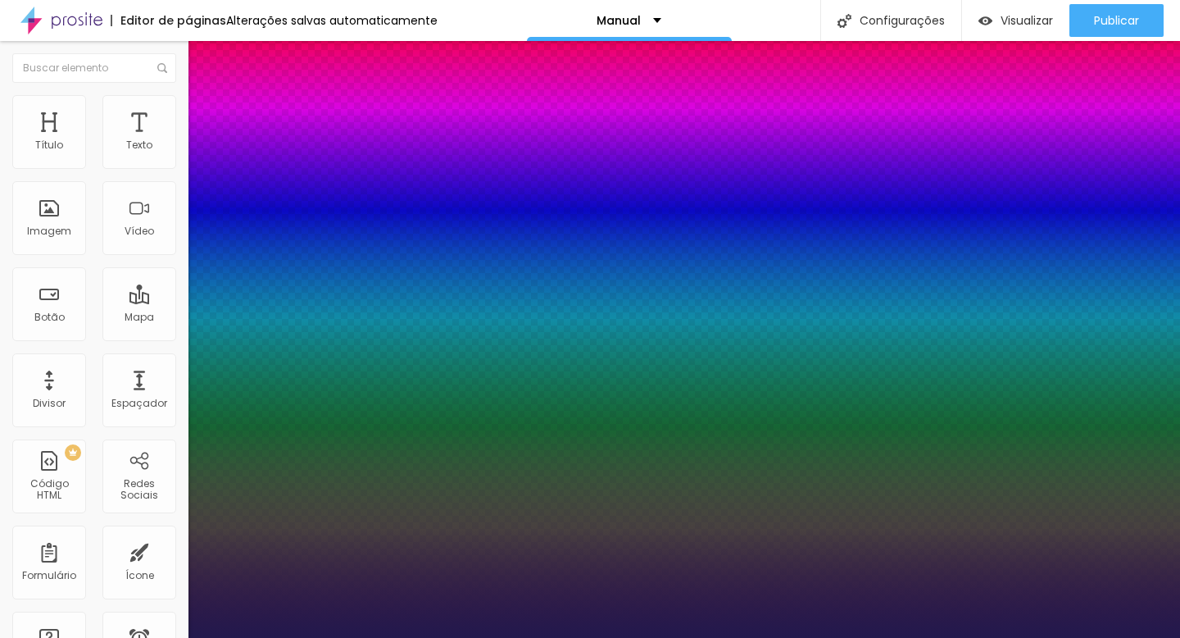
type input "15"
type input "1"
type input "16"
type input "1"
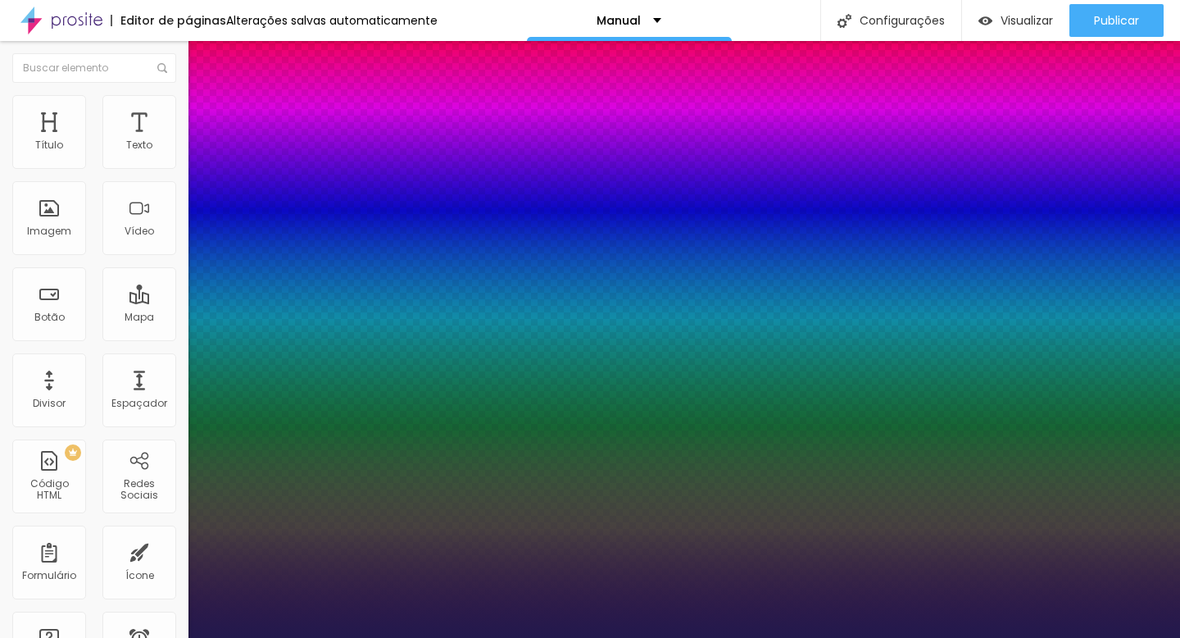
type input "17"
type input "1"
type input "18"
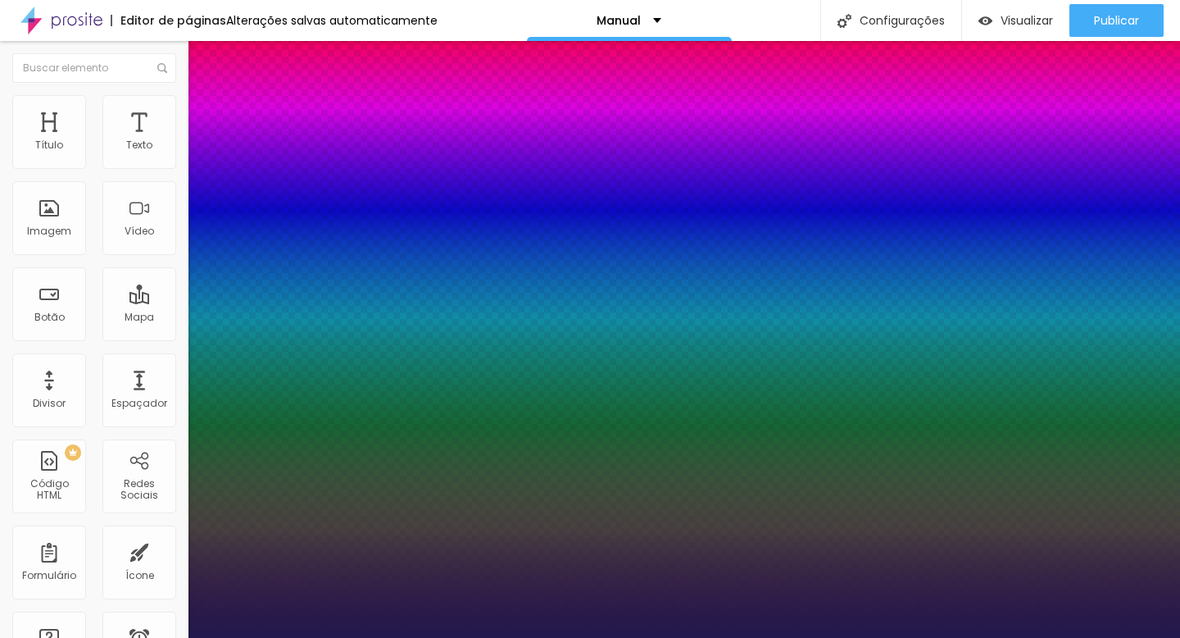
type input "1"
type input "19"
type input "1"
type input "20"
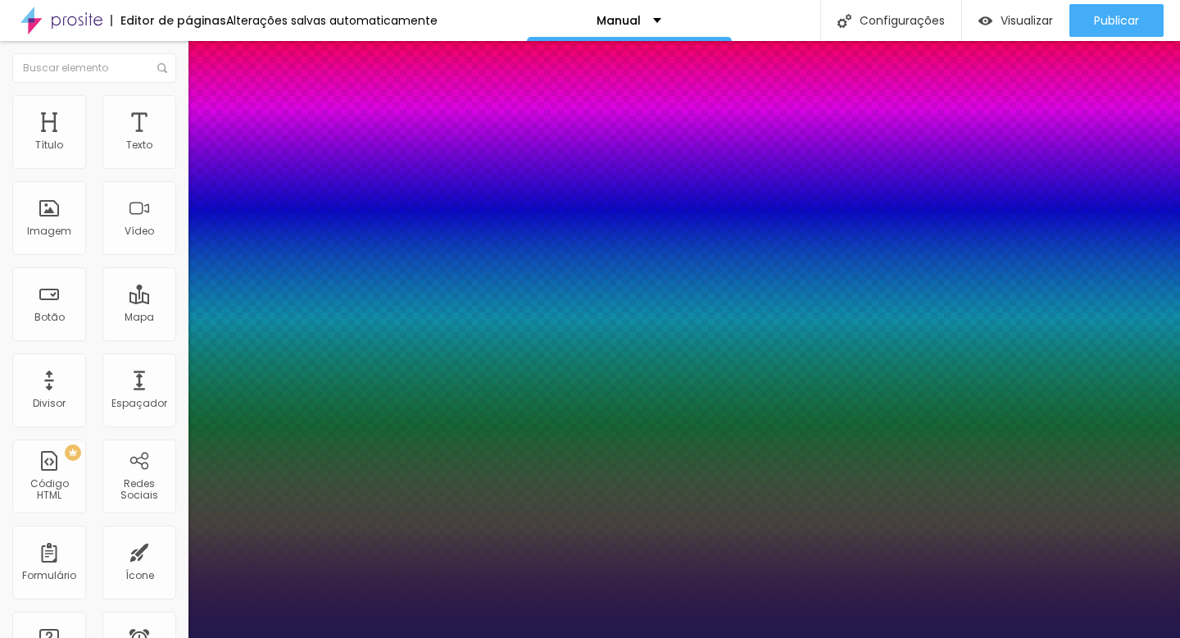
type input "20"
type input "1"
type input "21"
type input "1"
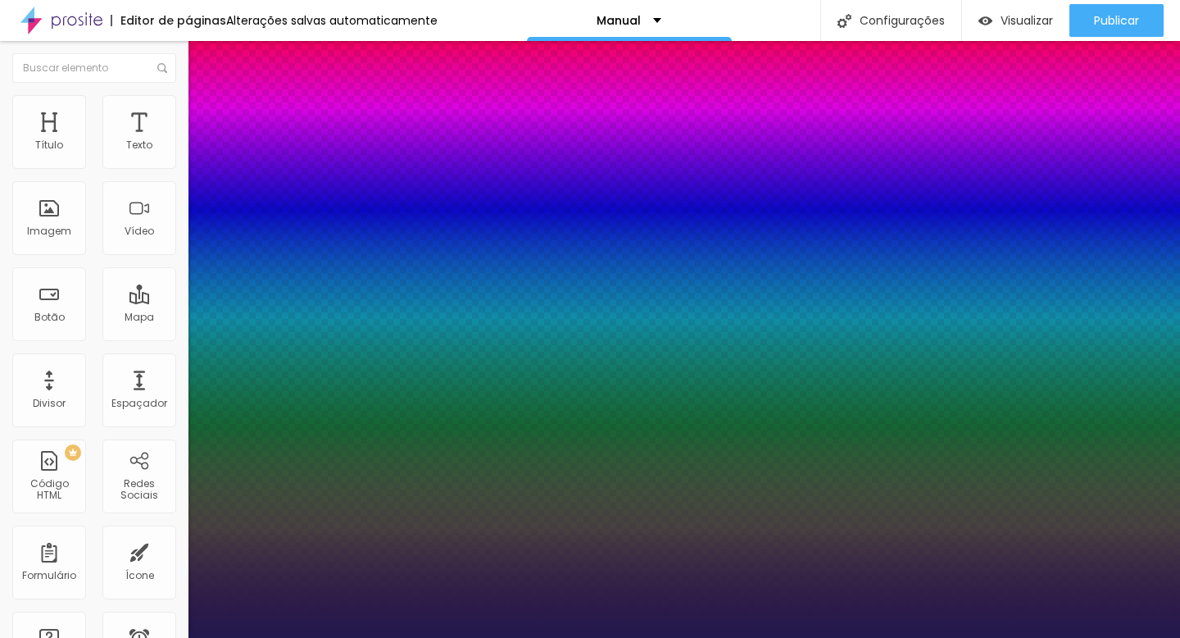
type input "22"
type input "1"
type input "23"
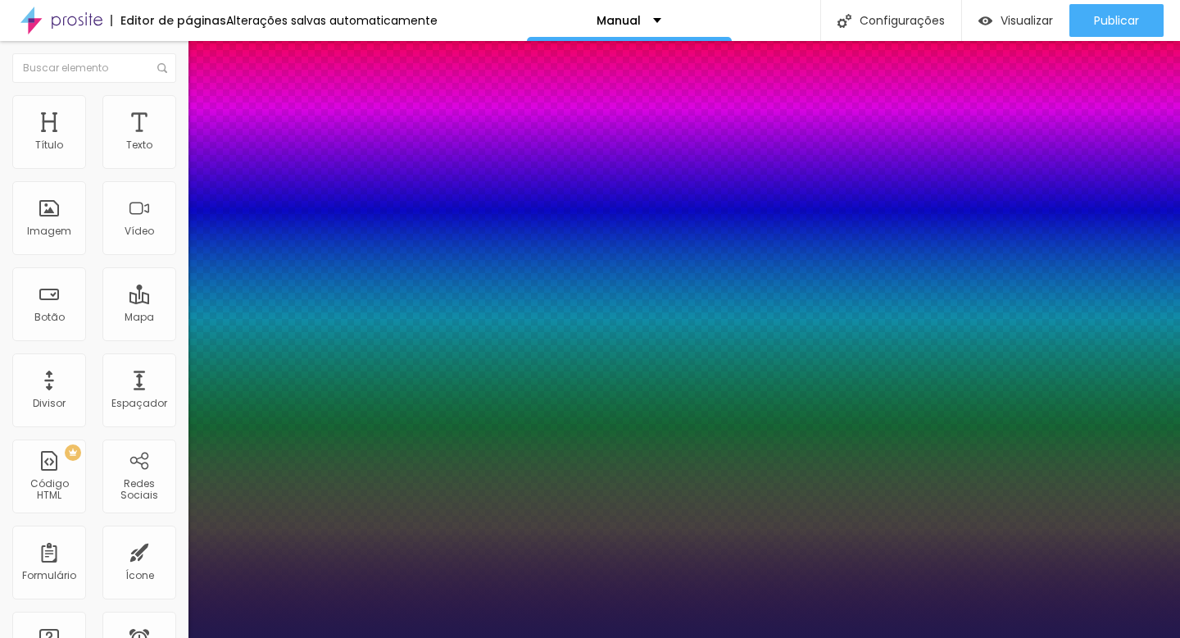
type input "1"
type input "24"
type input "1"
drag, startPoint x: 219, startPoint y: 465, endPoint x: 231, endPoint y: 464, distance: 12.3
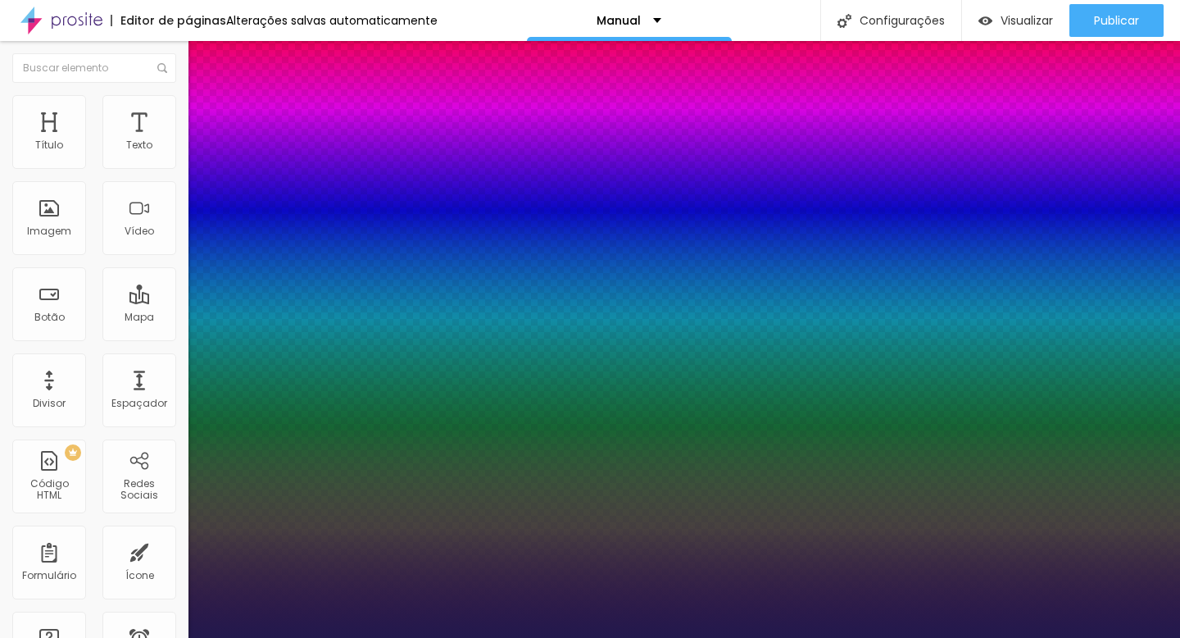
type input "24"
type input "1"
click at [638, 637] on div at bounding box center [590, 638] width 1180 height 0
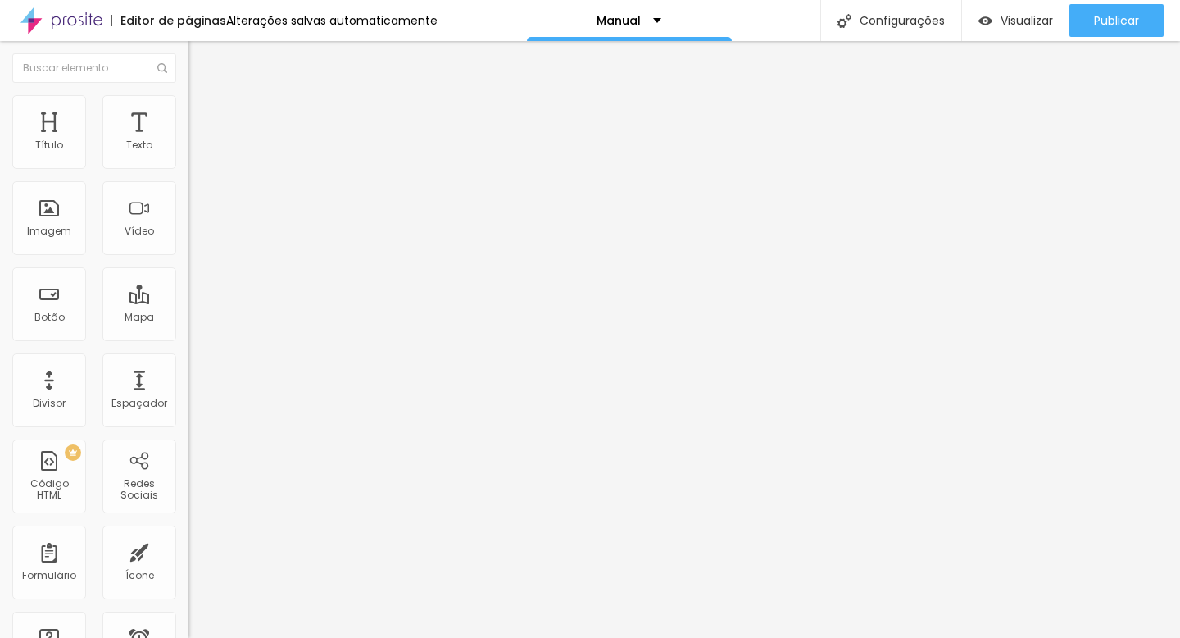
click at [226, 52] on font "Editar nulo" at bounding box center [256, 60] width 60 height 16
click at [189, 154] on input "QUERO MEU MANUAL" at bounding box center [287, 146] width 197 height 16
type input "c"
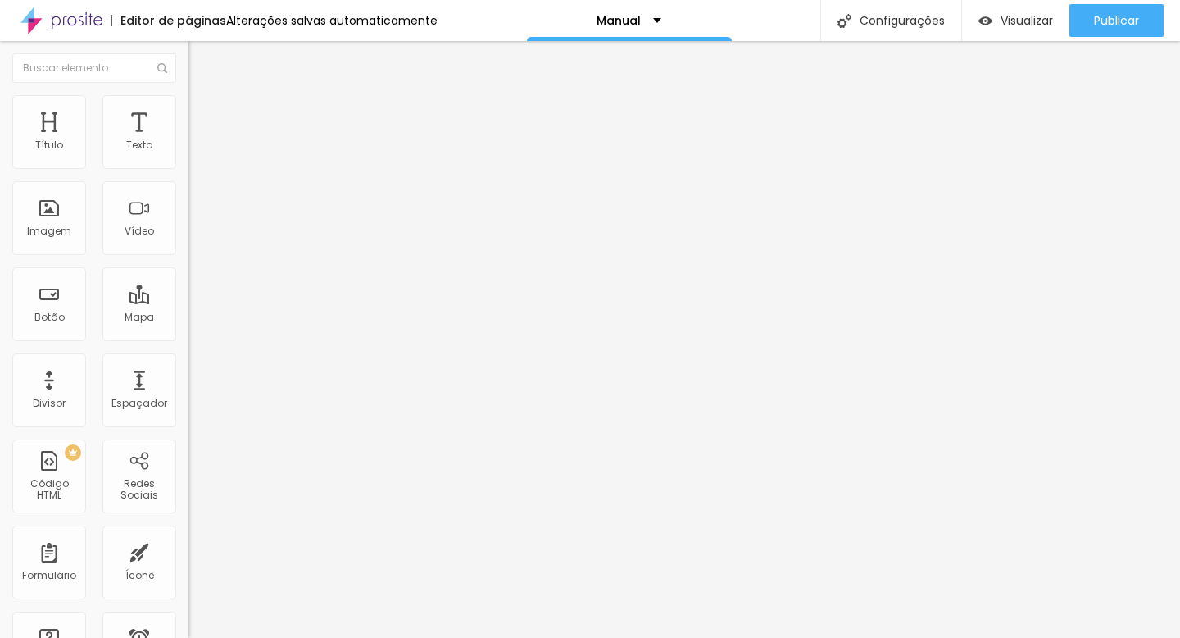
type input "CASA NZURI"
click at [189, 338] on input "https://sun.eduzz.com/1781083?cupom=MANUAL" at bounding box center [287, 329] width 197 height 16
paste input "www.instagram.com/casa.nzuri/"
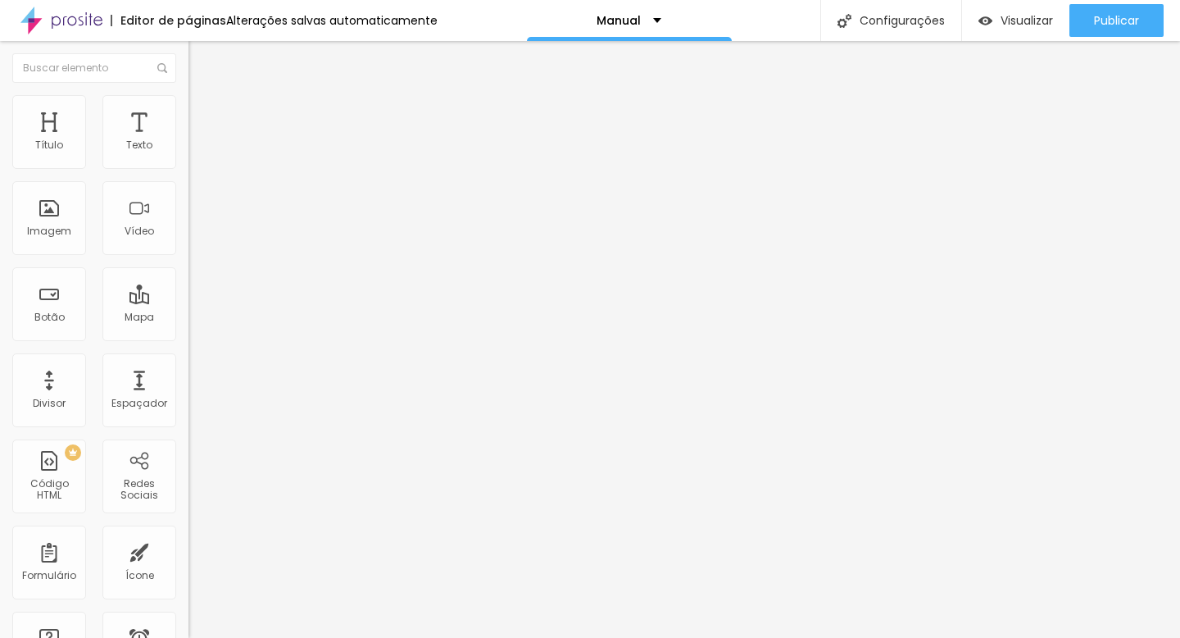
scroll to position [0, 52]
type input "https://www.instagram.com/casa.nzuri/"
click at [189, 448] on div "Editar nulo Conteúdo Estilo Avançado Texto CASA NZURI Alinhamento Tamanho Grand…" at bounding box center [283, 339] width 189 height 597
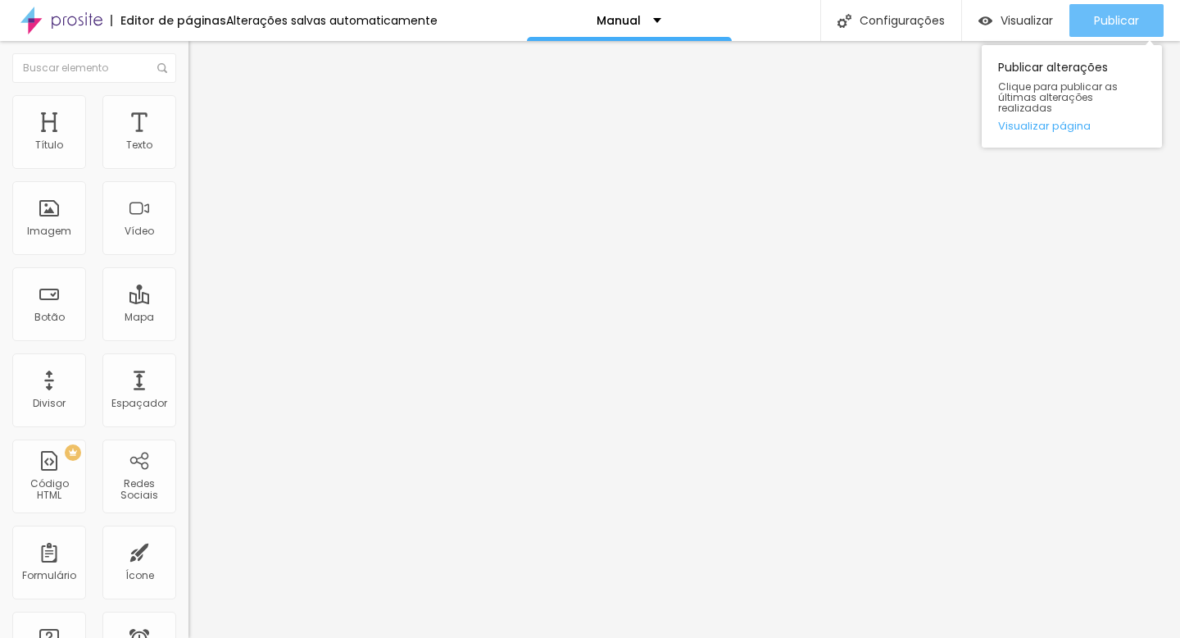
click at [1111, 14] on font "Publicar" at bounding box center [1116, 20] width 45 height 16
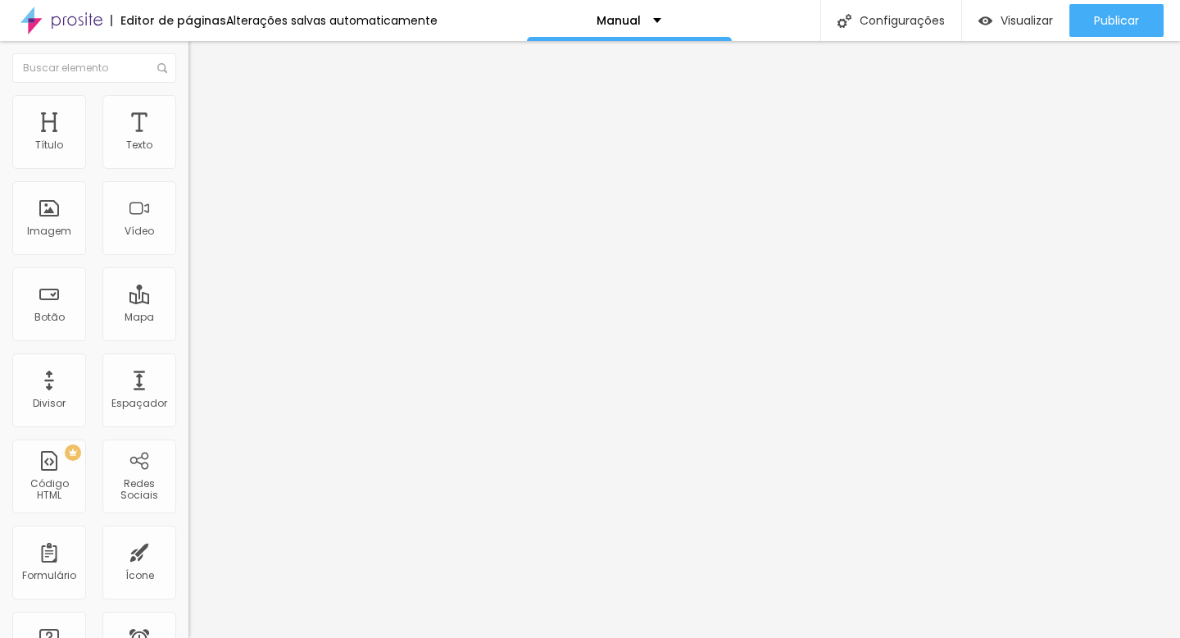
click at [201, 61] on img "button" at bounding box center [207, 59] width 13 height 13
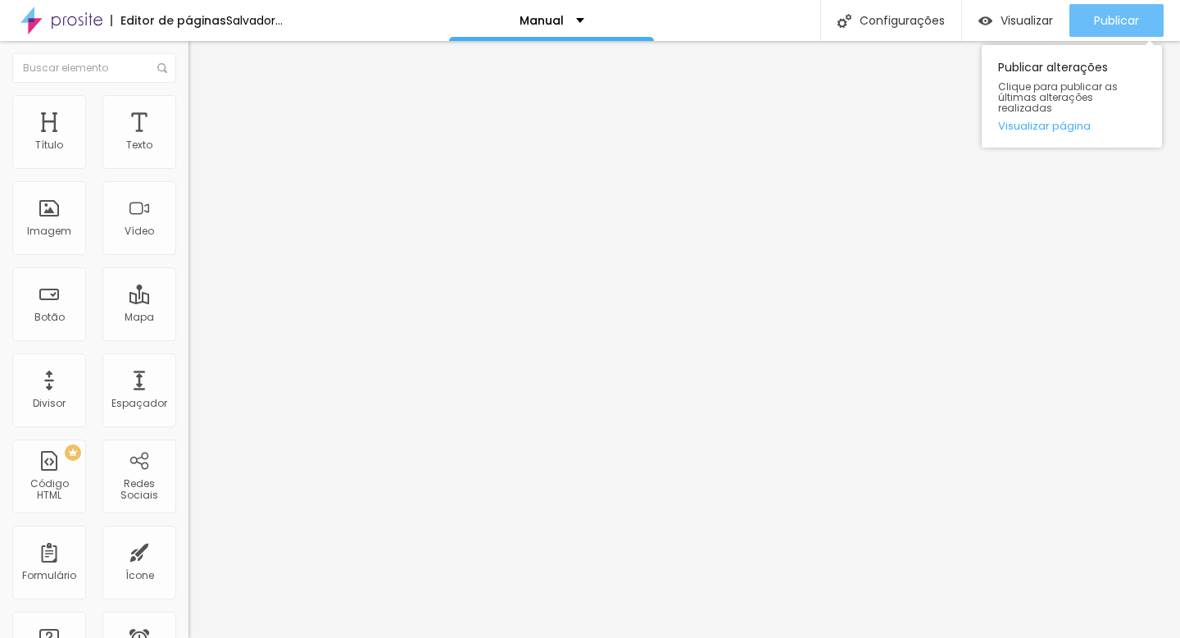
click at [1111, 15] on font "Publicar" at bounding box center [1116, 20] width 45 height 16
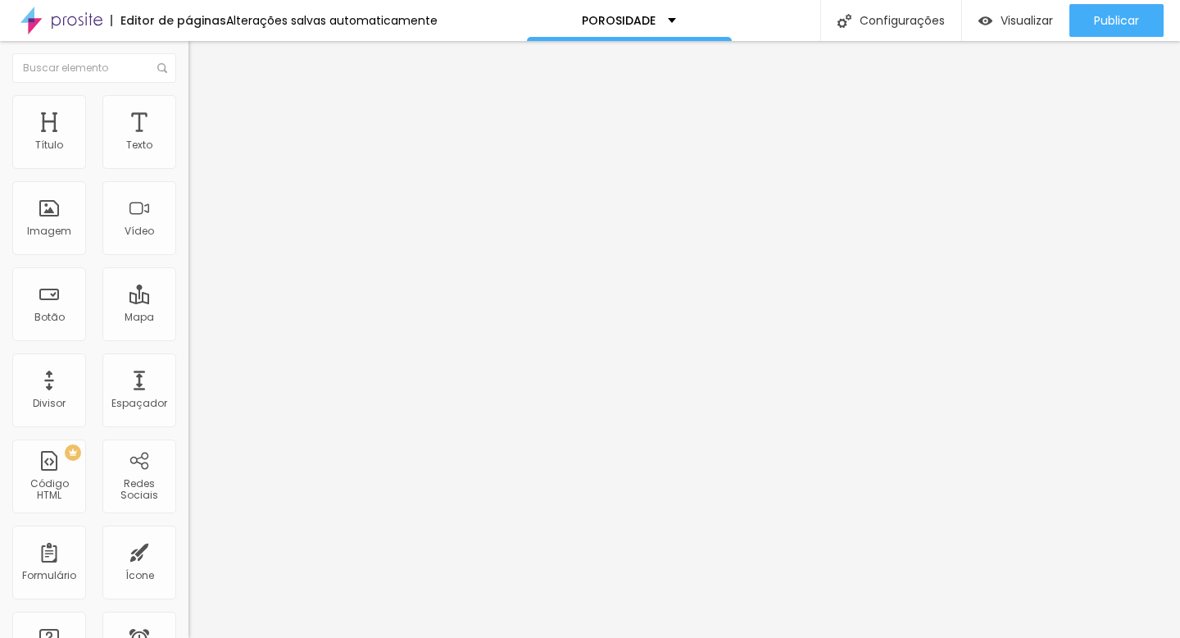
click at [189, 154] on input "QUERO MEU MANUAL" at bounding box center [287, 146] width 197 height 16
paste input "uero acabar com a porosidade agora"
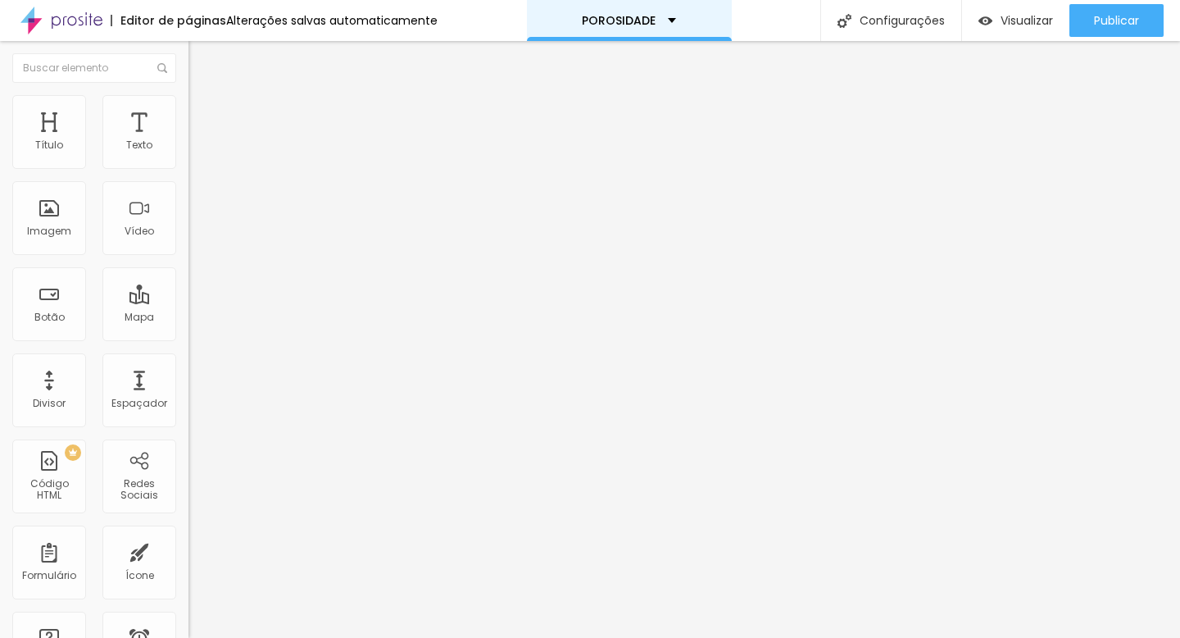
type input "Quero acabar com a porosidade agora"
click at [189, 154] on input "QUERO MEU MANUAL" at bounding box center [287, 146] width 197 height 16
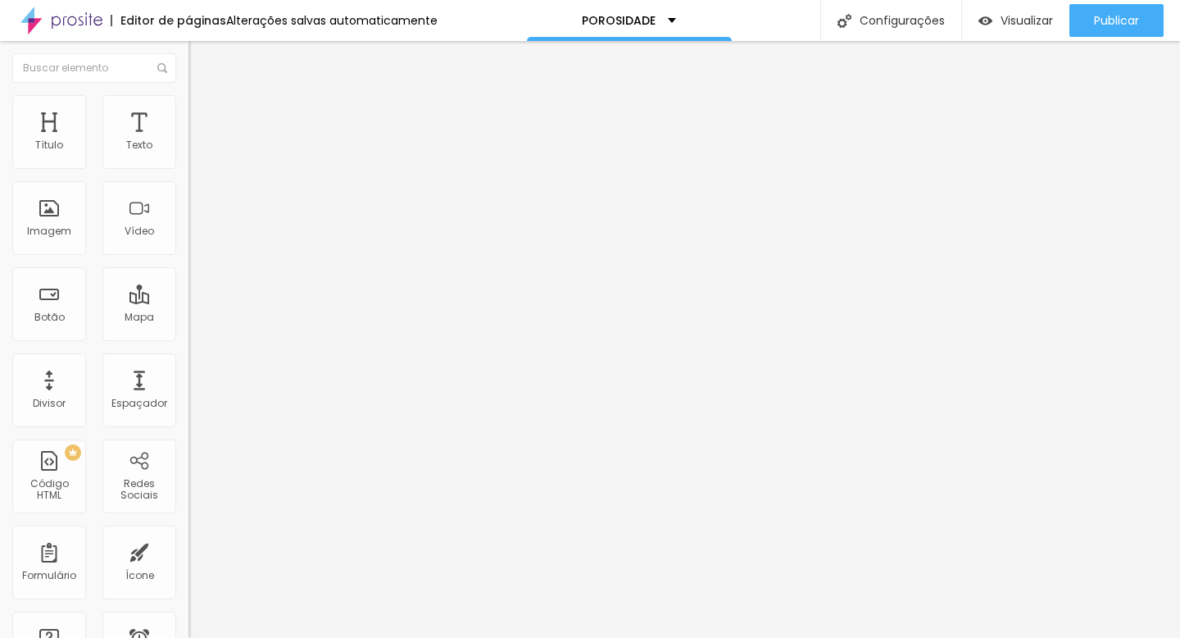
paste input "uero acabar com a porosidade agora"
type input "Quero acabar com a porosidade agora"
click at [189, 154] on input "QUERO MEU MANUAL" at bounding box center [287, 146] width 197 height 16
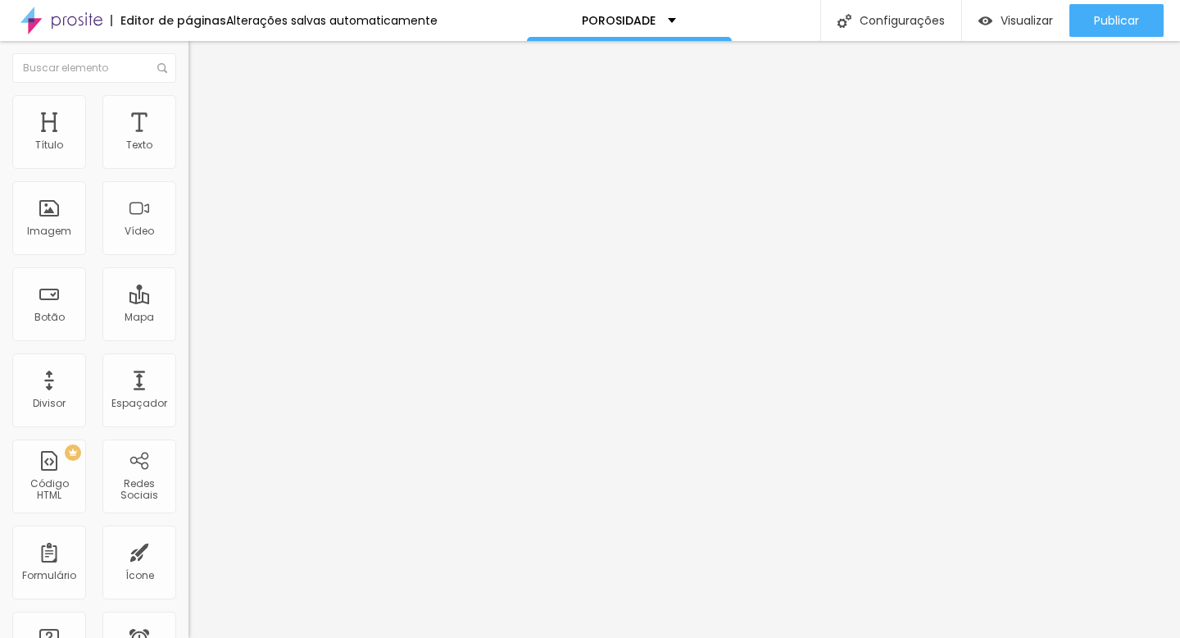
click at [189, 154] on input "QUERO MEU MANUAL" at bounding box center [287, 146] width 197 height 16
paste input "uero acabar com a porosidade agora"
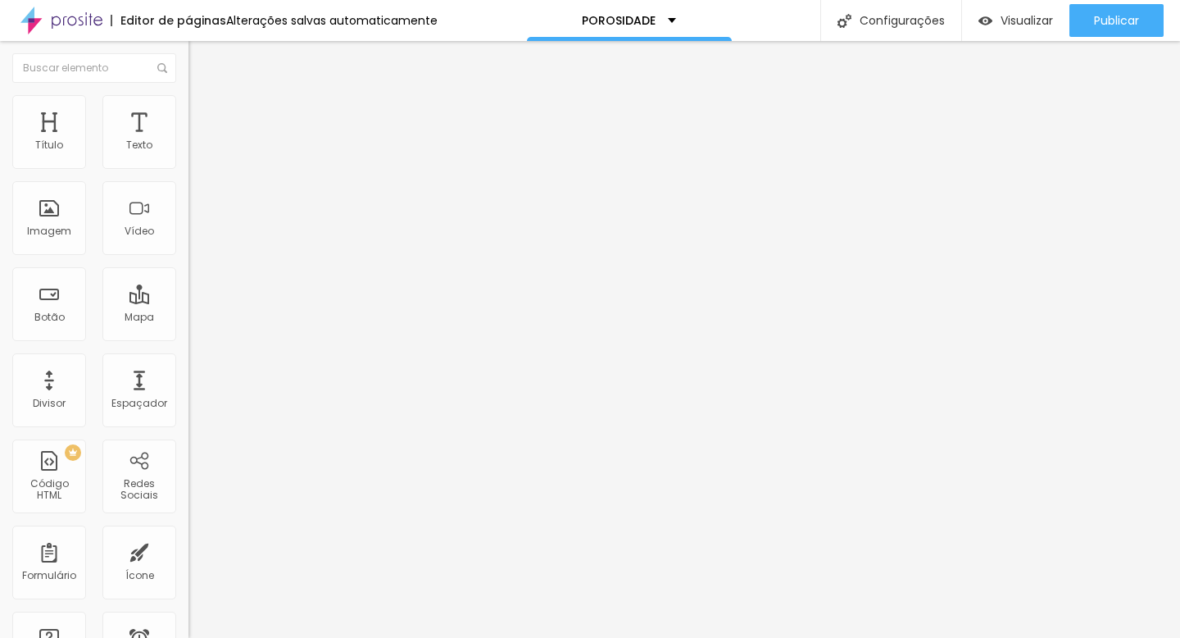
scroll to position [0, 48]
type input "Quero acabar com a porosidade agora"
click at [189, 154] on input "QUERO MEU MANUAL" at bounding box center [287, 146] width 197 height 16
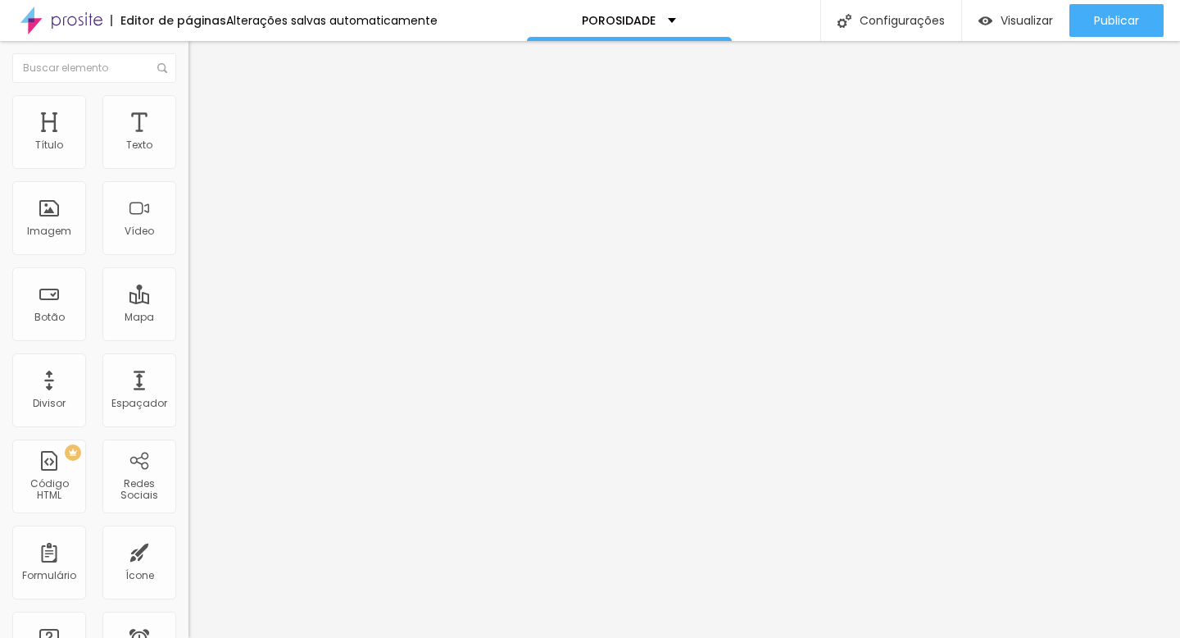
click at [189, 154] on input "QUERO MEU MANUAL" at bounding box center [287, 146] width 197 height 16
paste input "uero acabar com a porosidade agora"
type input "Quero acabar com a porosidade agora"
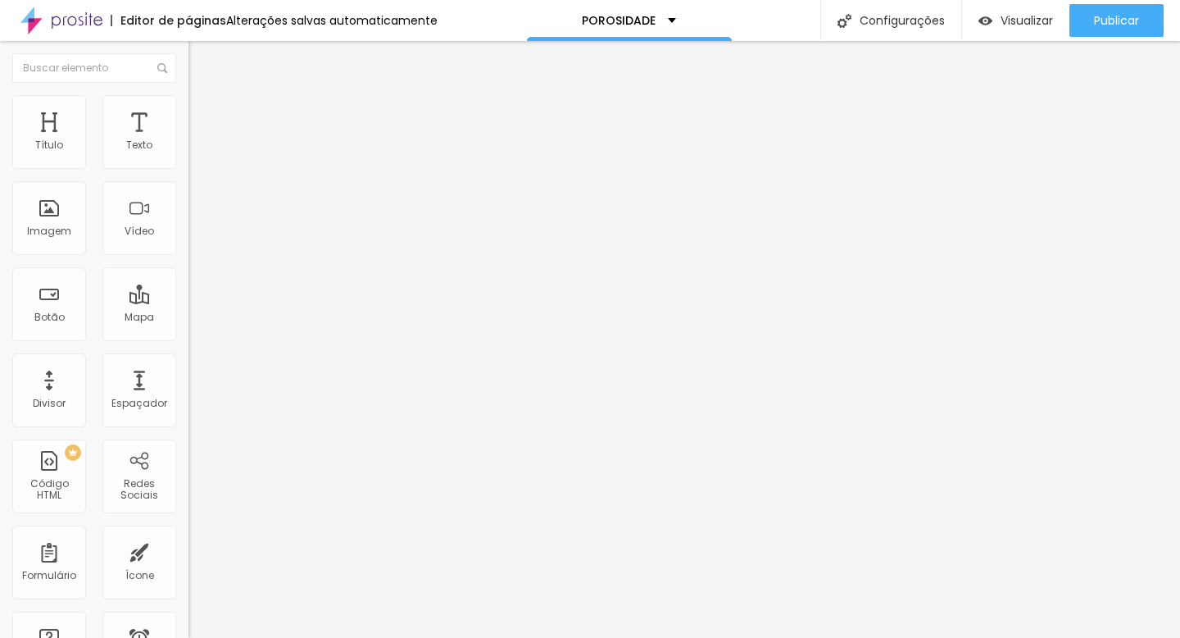
click at [189, 154] on input "QUERO MEU MANUAL" at bounding box center [287, 146] width 197 height 16
paste input "uero acabar com a porosidade agora"
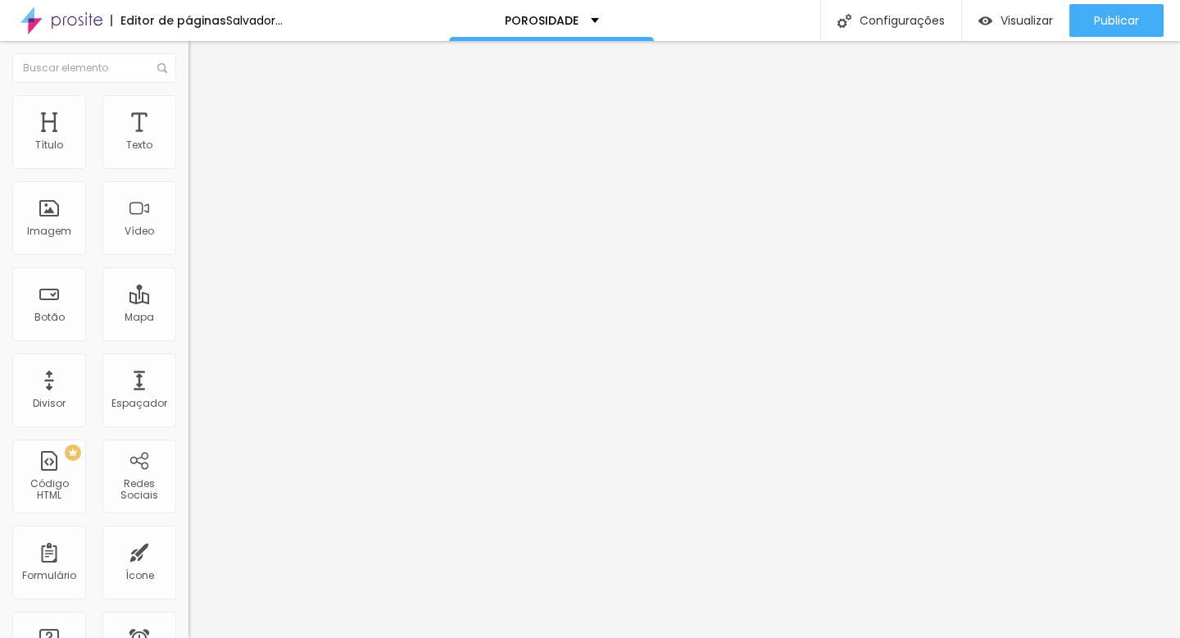
type input "Quero acabar com a porosidade agora"
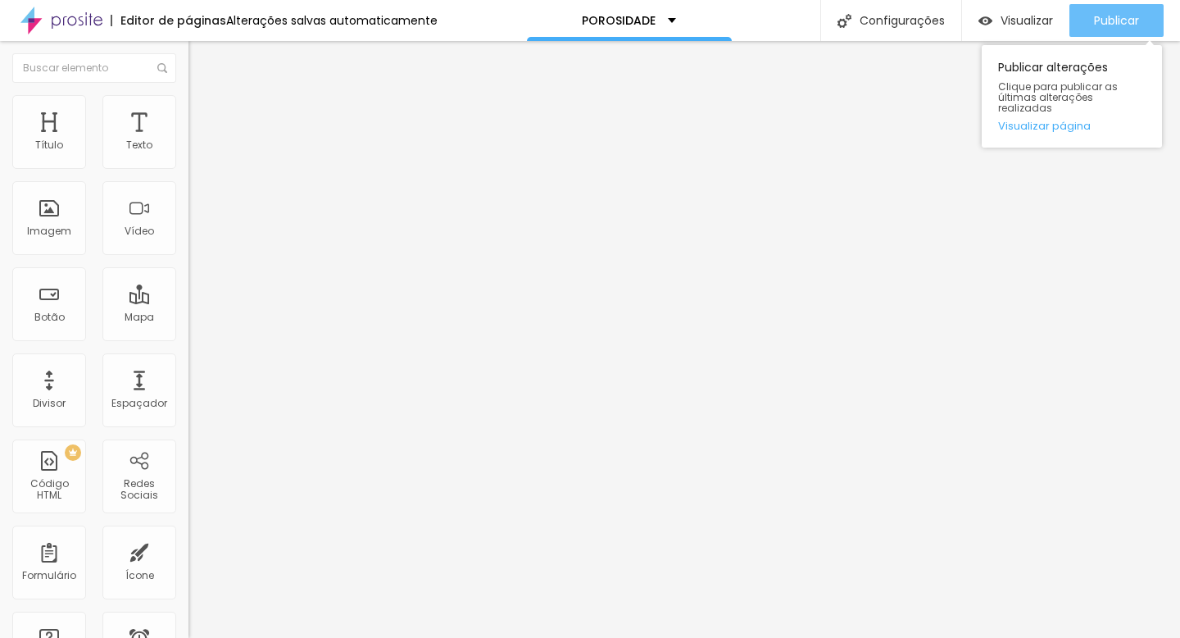
click at [1111, 20] on font "Publicar" at bounding box center [1116, 20] width 45 height 16
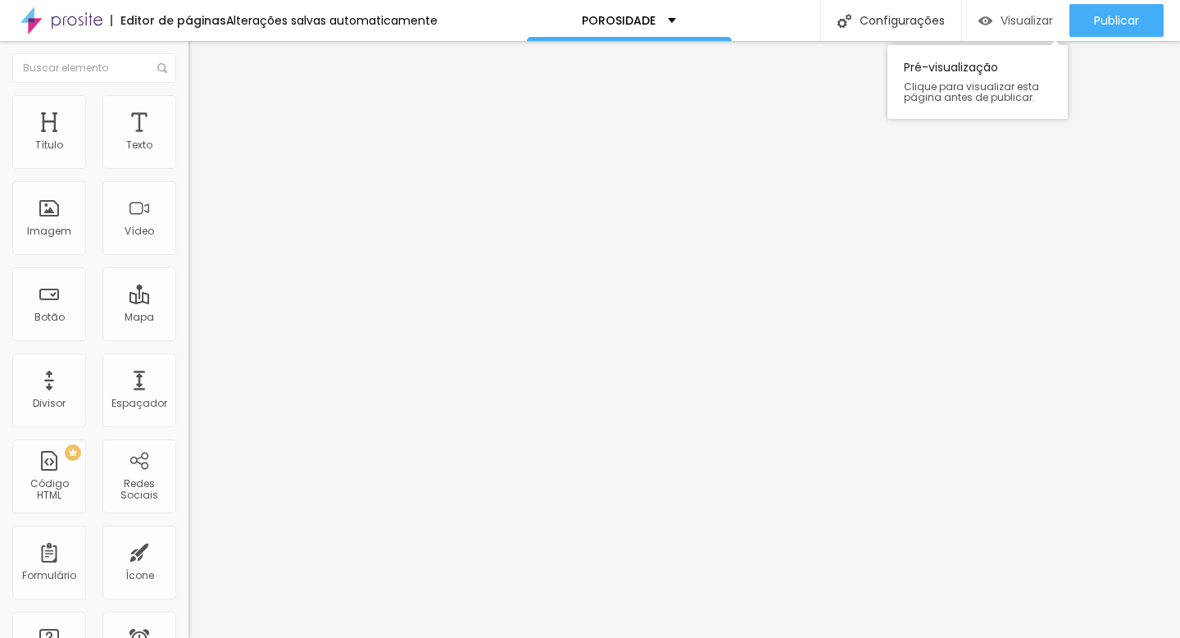
click at [1025, 22] on font "Visualizar" at bounding box center [1027, 20] width 52 height 16
click at [198, 141] on font "Adicionar imagem" at bounding box center [246, 134] width 96 height 14
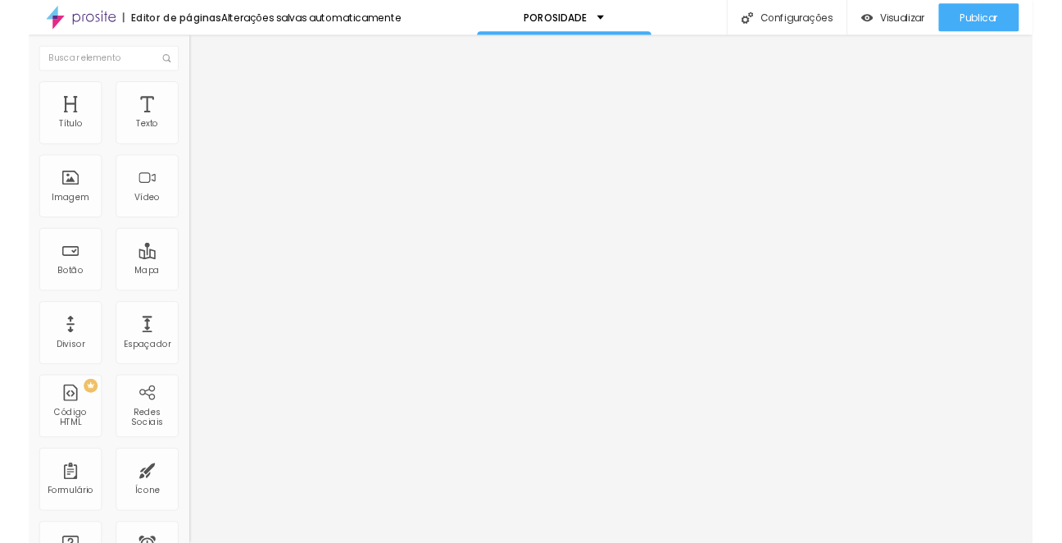
scroll to position [6422, 0]
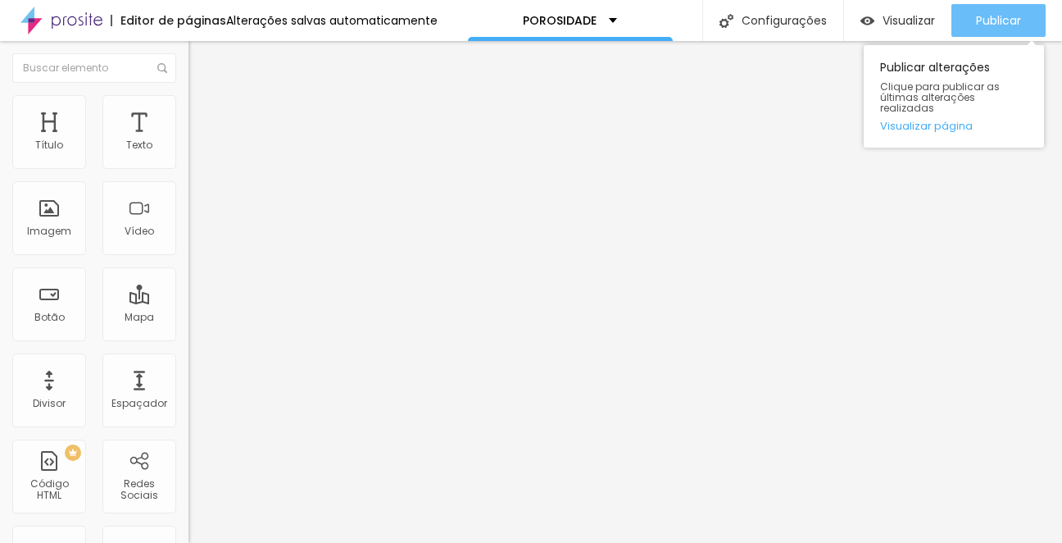
click at [977, 15] on font "Publicar" at bounding box center [998, 20] width 45 height 16
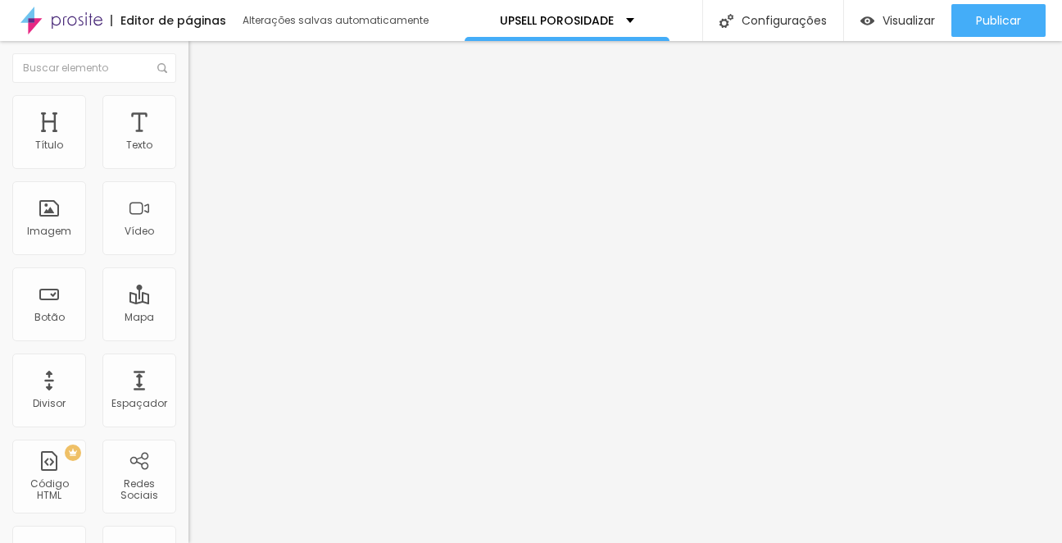
click at [189, 157] on button "button" at bounding box center [200, 148] width 23 height 17
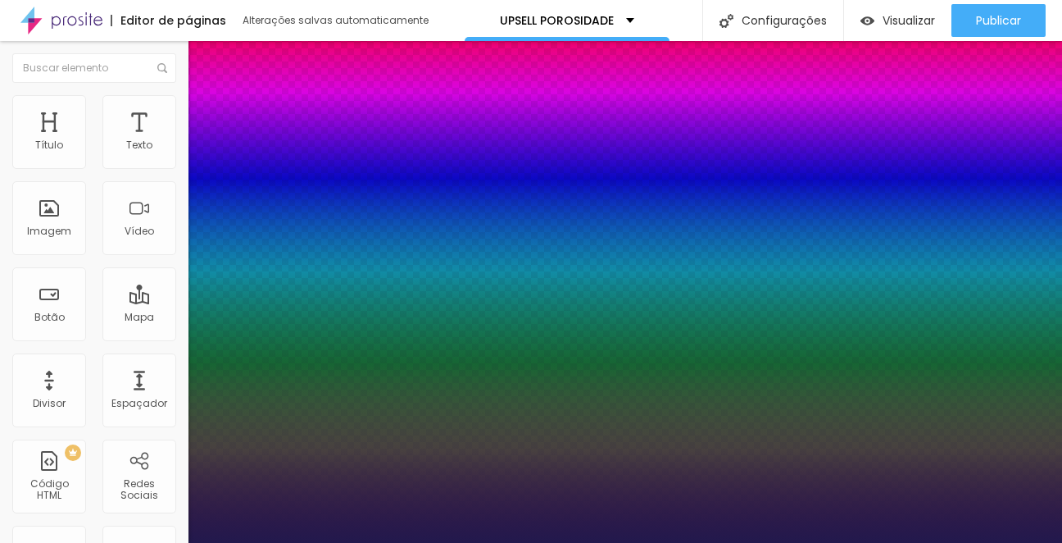
type input "1"
type input "40"
type input "1"
type input "39"
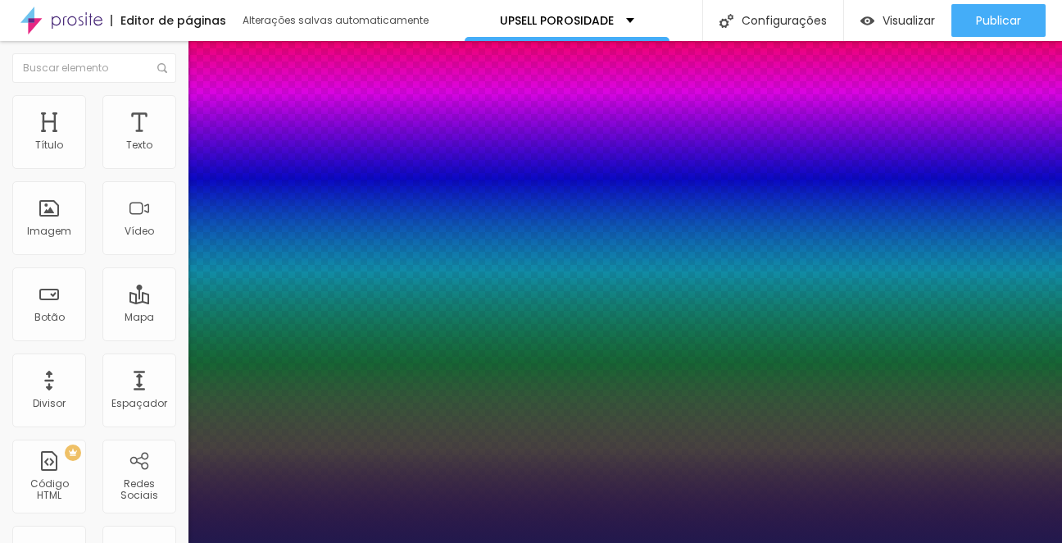
type input "39"
type input "1"
type input "38"
type input "1"
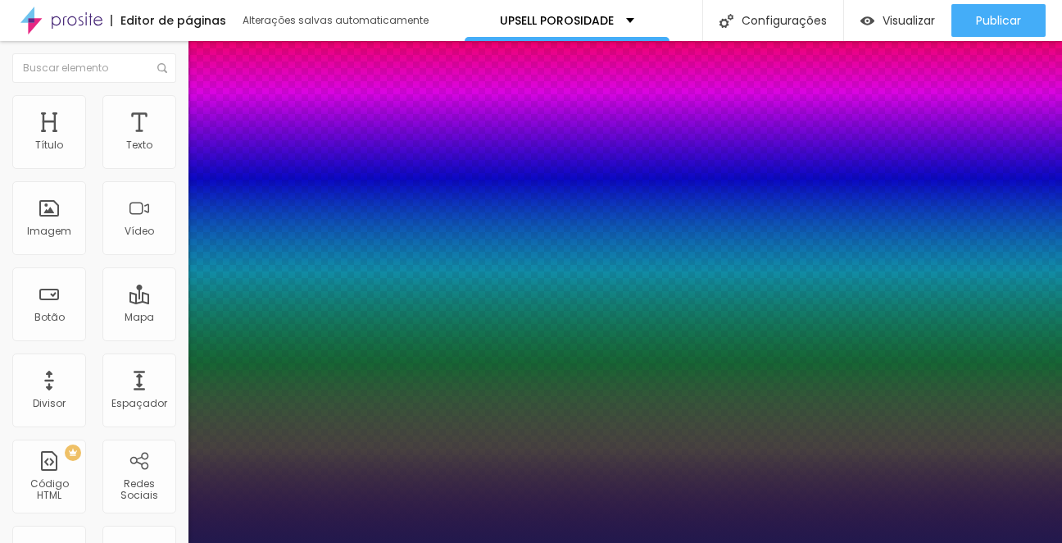
type input "37"
type input "1"
type input "36"
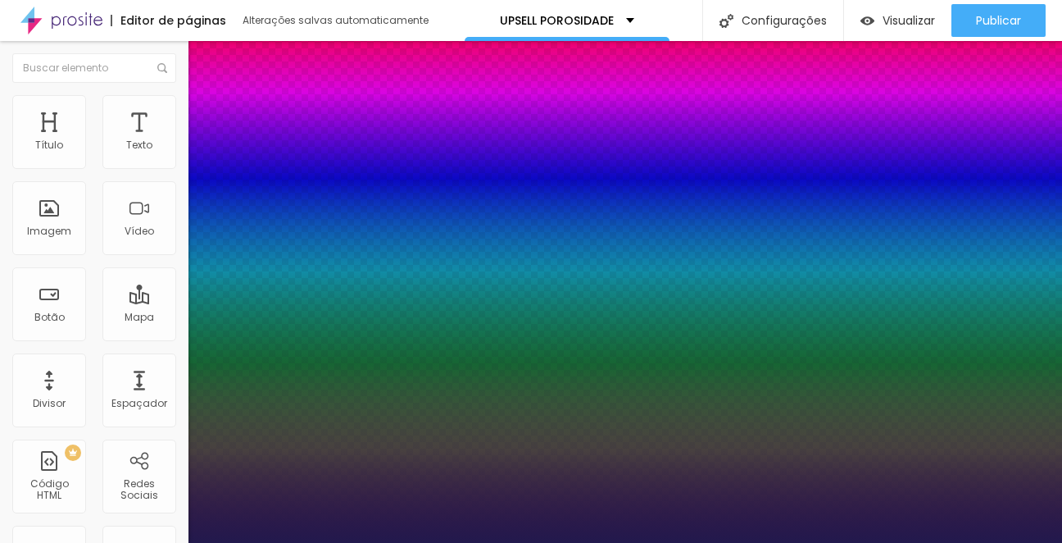
type input "1"
type input "35"
type input "1"
type input "34"
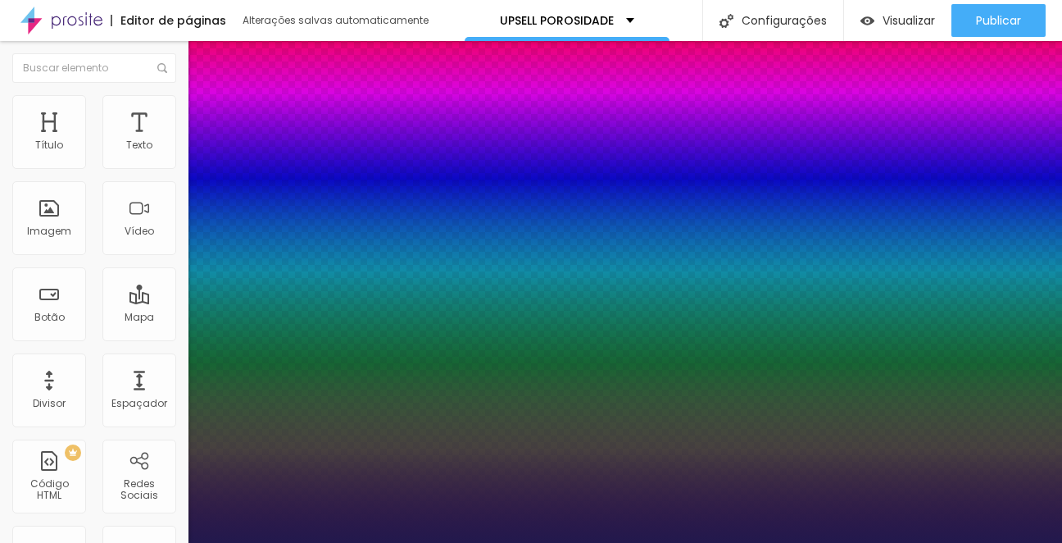
type input "34"
type input "1"
type input "33"
type input "1"
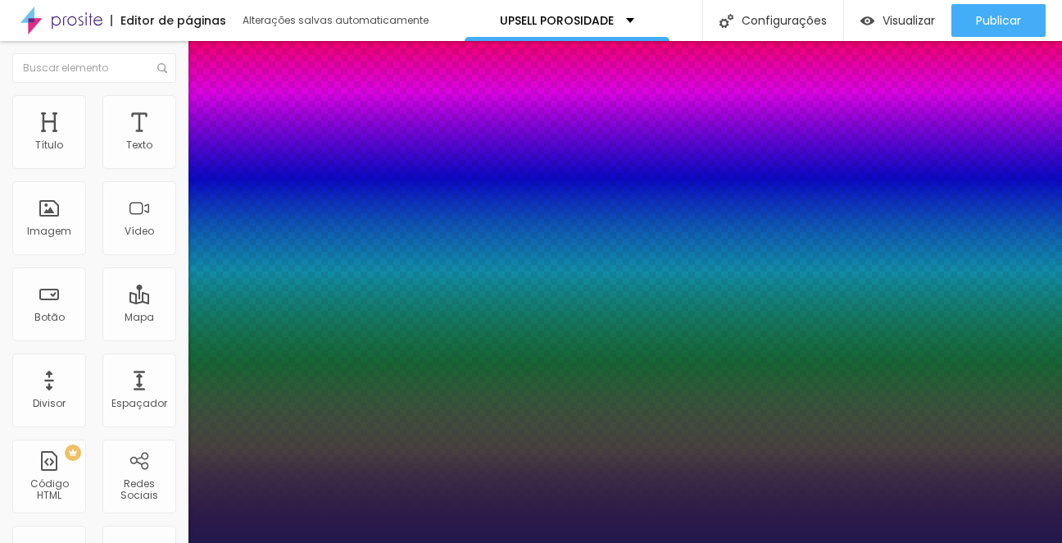
type input "32"
type input "1"
type input "31"
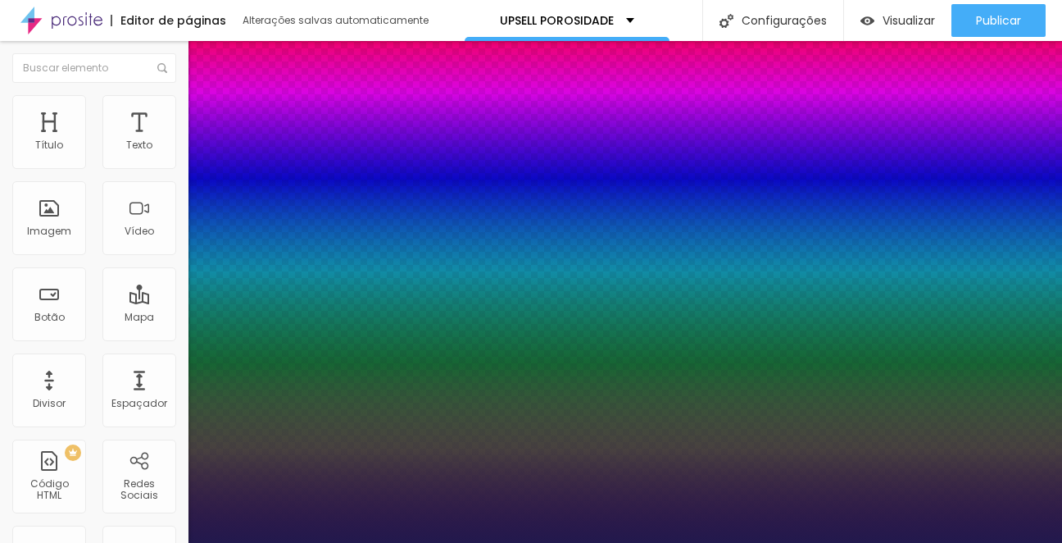
type input "1"
drag, startPoint x: 252, startPoint y: 278, endPoint x: 240, endPoint y: 279, distance: 12.3
type input "31"
type input "1"
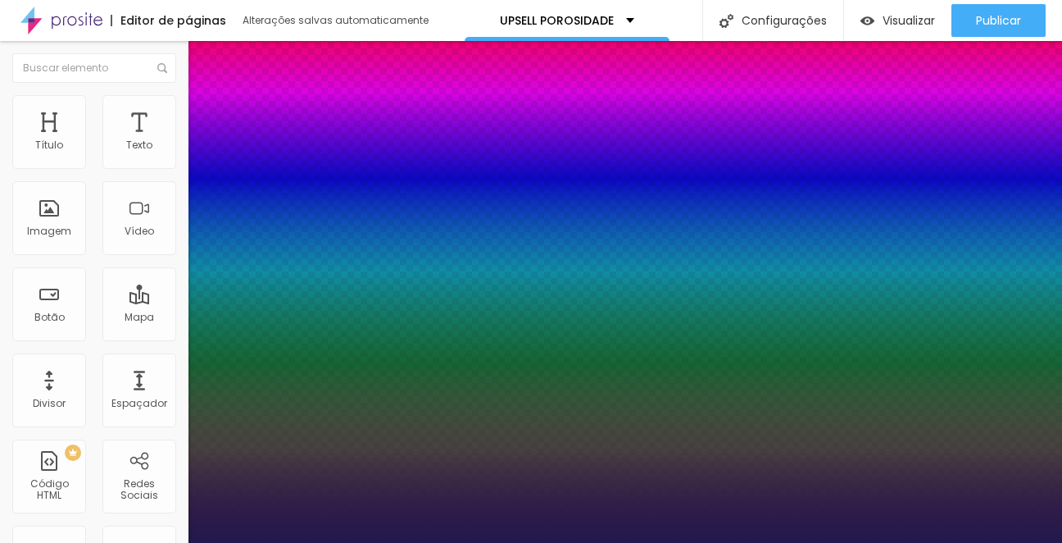
click at [680, 542] on div at bounding box center [531, 543] width 1062 height 0
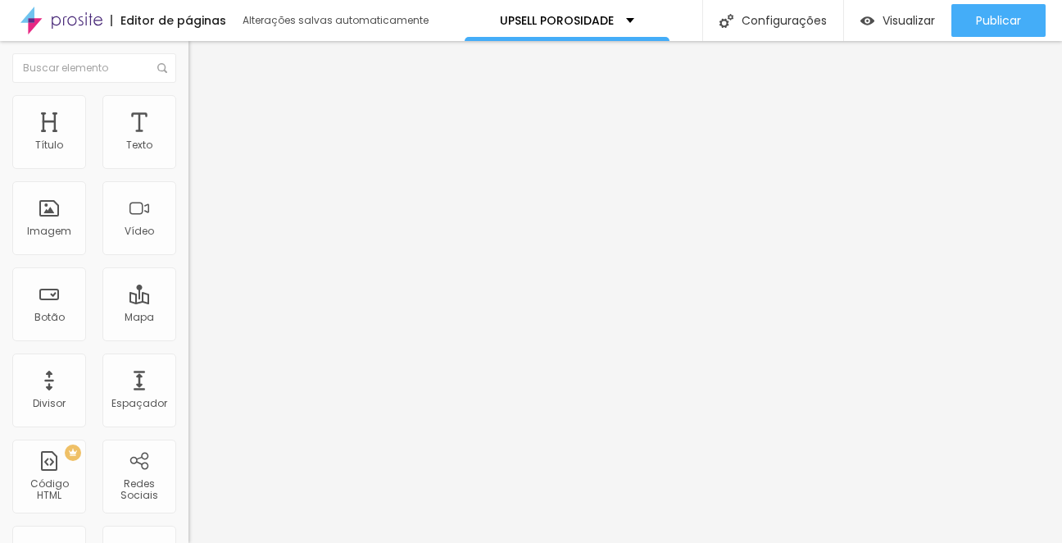
click at [203, 112] on font "Estilo" at bounding box center [215, 106] width 25 height 14
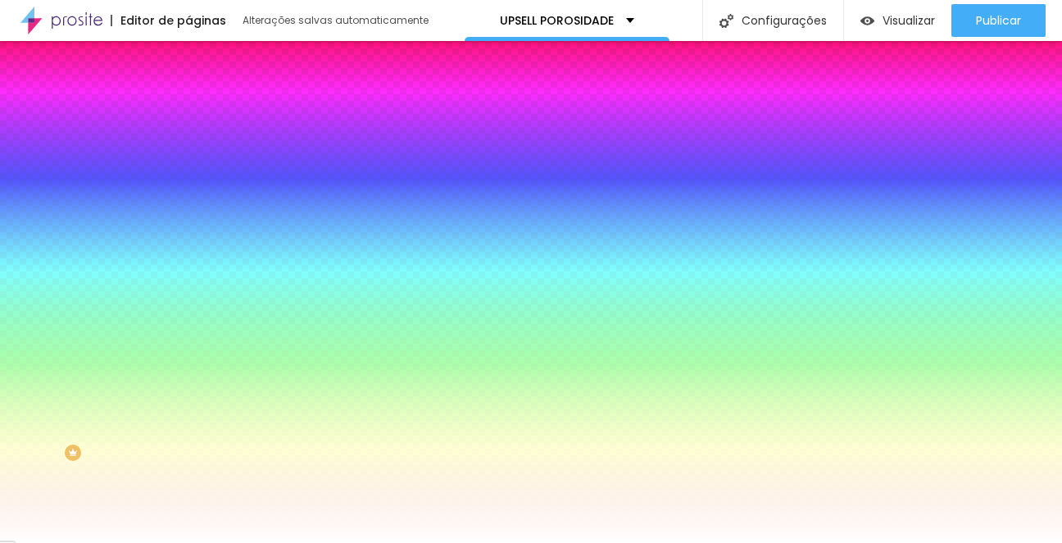
click at [189, 223] on div at bounding box center [283, 223] width 189 height 0
click at [127, 422] on div at bounding box center [531, 271] width 1062 height 543
type input "#260202"
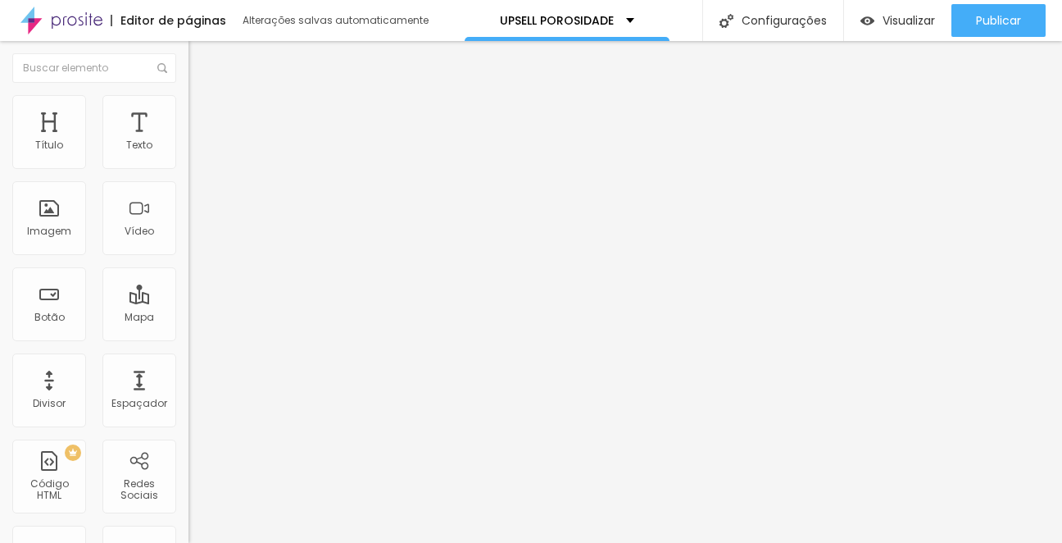
click at [203, 113] on font "Estilo" at bounding box center [215, 106] width 25 height 14
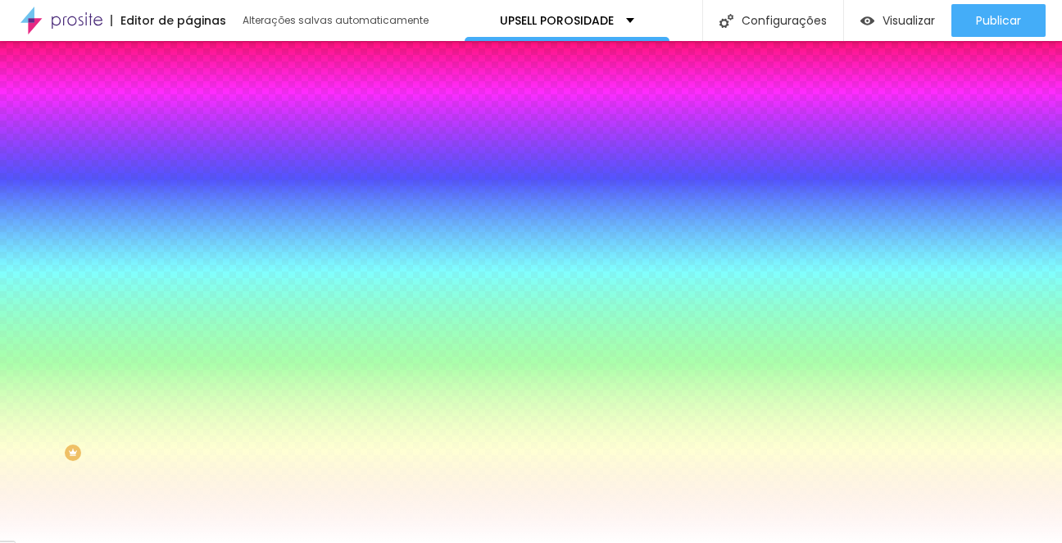
click at [166, 542] on div at bounding box center [531, 543] width 1062 height 0
type input "1"
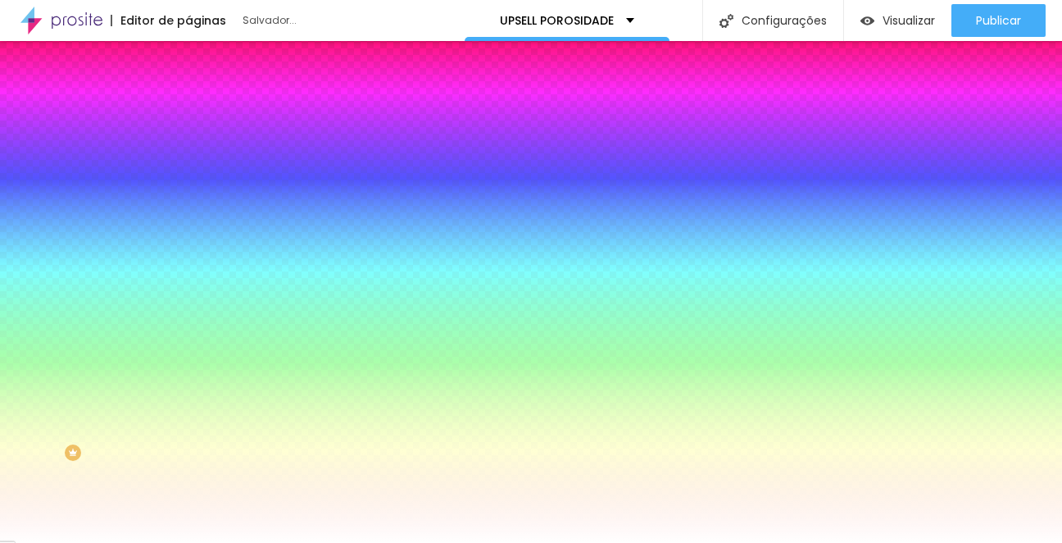
type input "2"
type input "3"
type input "4"
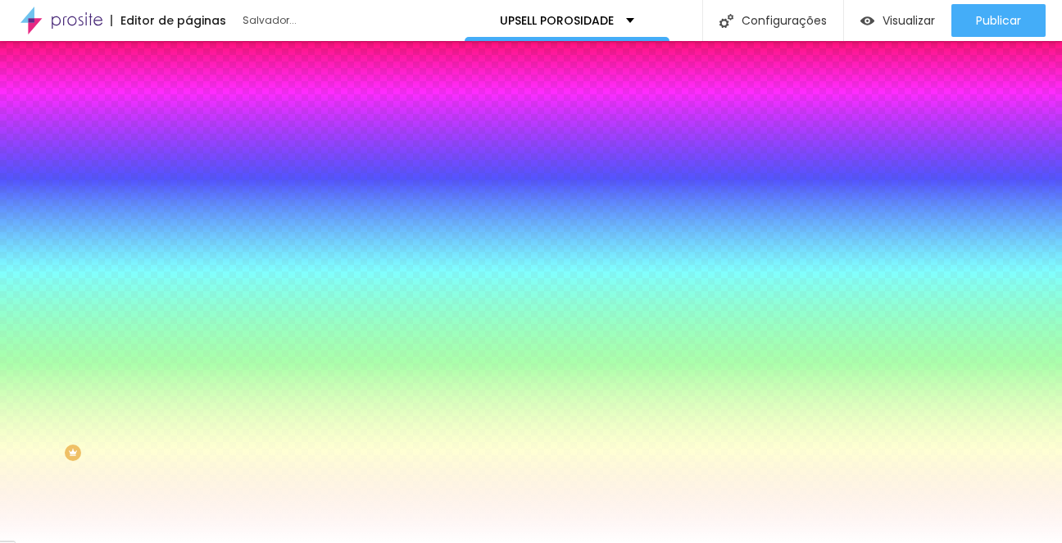
type input "4"
type input "3"
type input "2"
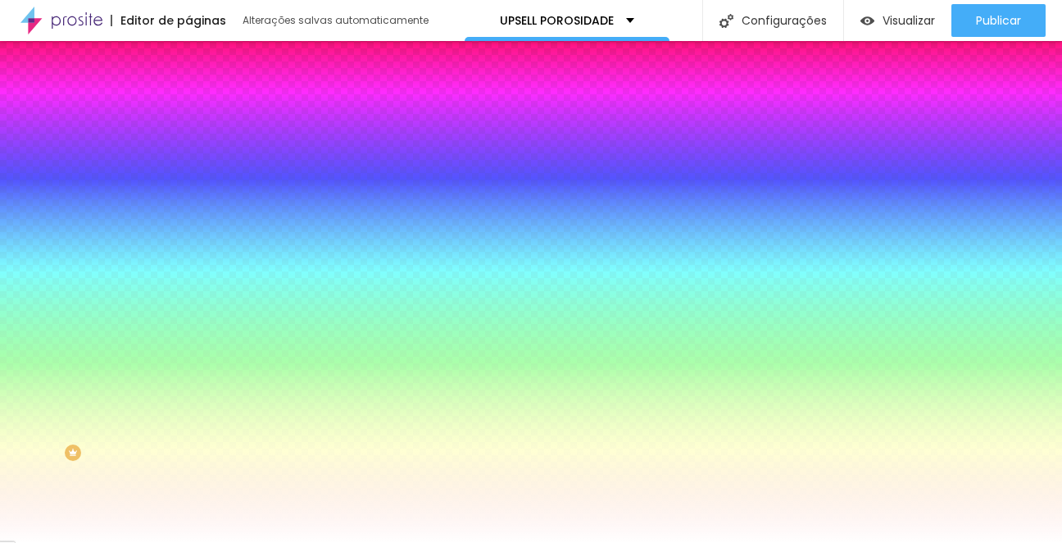
type input "1"
drag, startPoint x: 180, startPoint y: 490, endPoint x: 211, endPoint y: 500, distance: 32.7
type input "1"
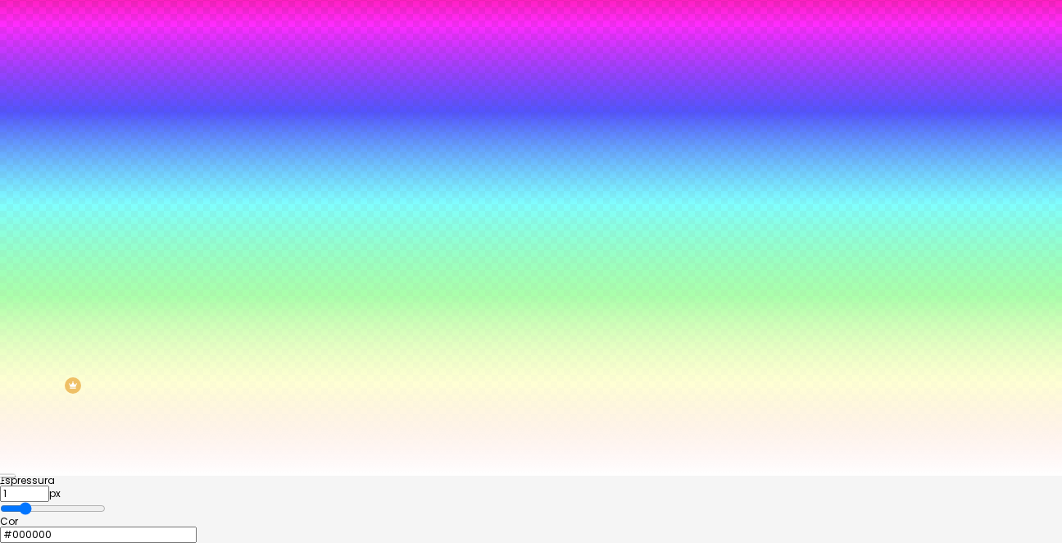
scroll to position [93, 0]
click at [219, 542] on div at bounding box center [531, 543] width 1062 height 0
click at [299, 526] on div at bounding box center [531, 526] width 1062 height 0
click at [220, 420] on div at bounding box center [531, 204] width 1062 height 543
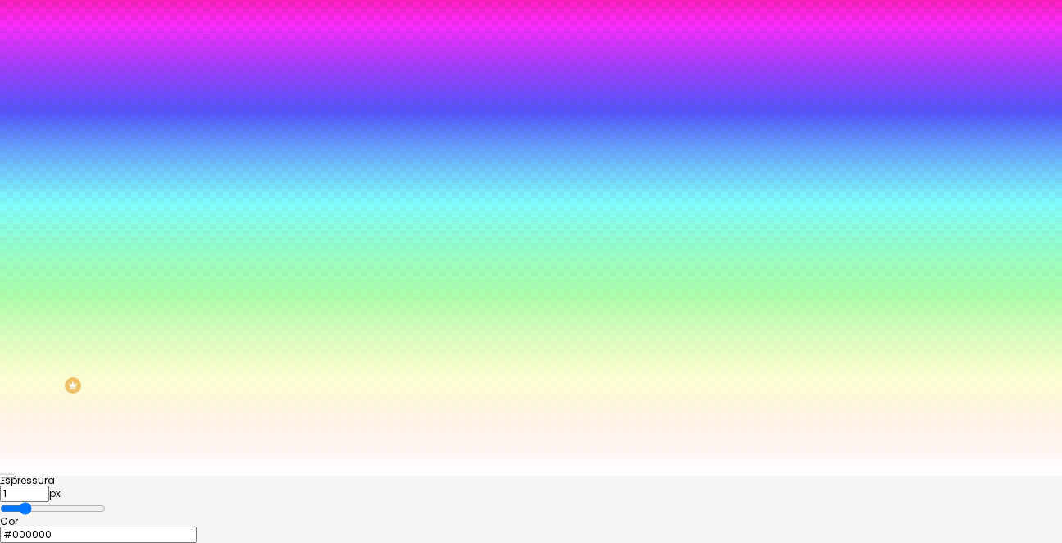
click at [210, 475] on div "Espressura 1 px Cor #000000" at bounding box center [531, 508] width 1062 height 67
type input "2"
type input "3"
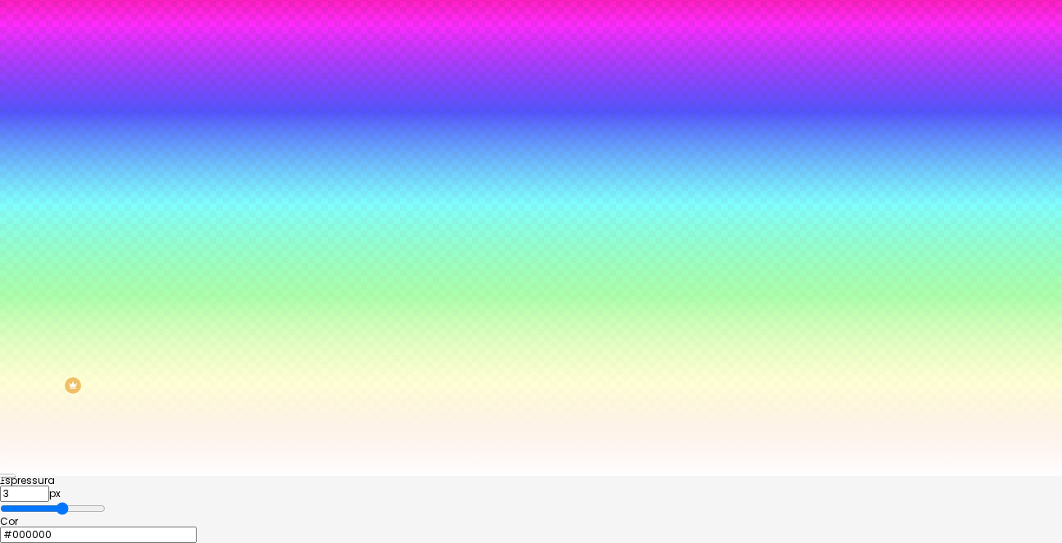
type input "4"
type input "5"
type input "4"
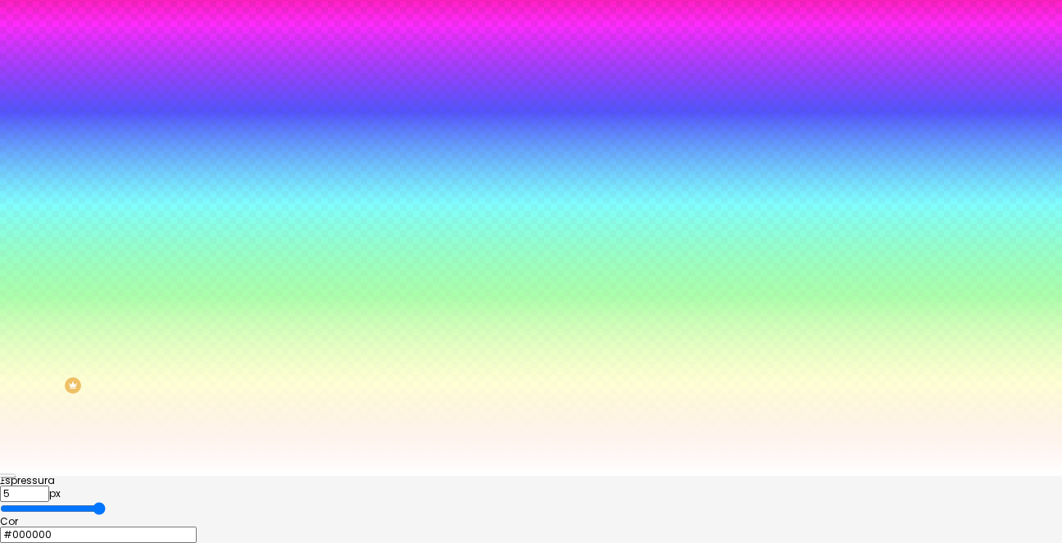
type input "4"
type input "3"
type input "2"
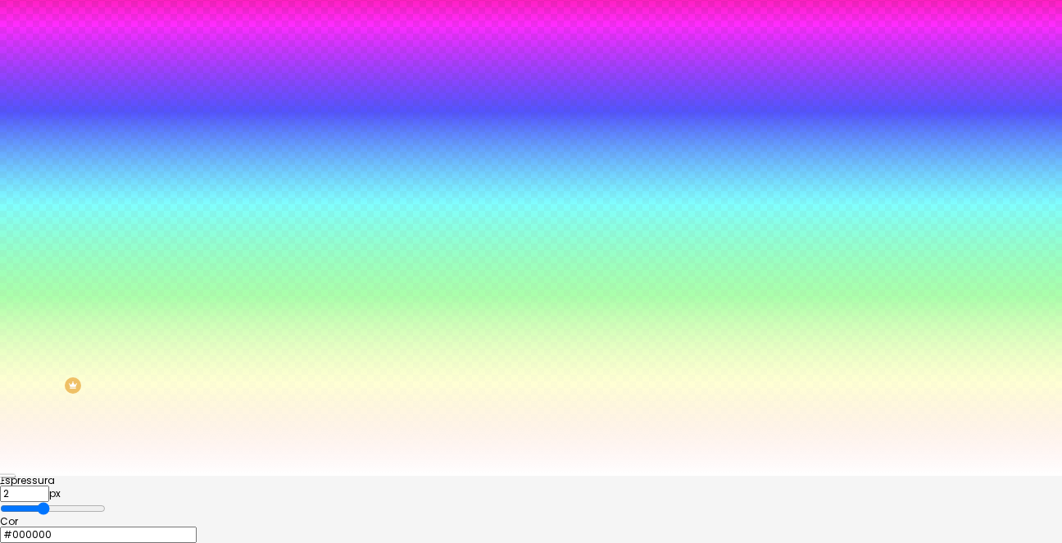
type input "1"
drag, startPoint x: 215, startPoint y: 363, endPoint x: 216, endPoint y: 393, distance: 29.6
click at [106, 502] on input "range" at bounding box center [53, 508] width 106 height 13
click at [116, 475] on div at bounding box center [531, 475] width 1062 height 0
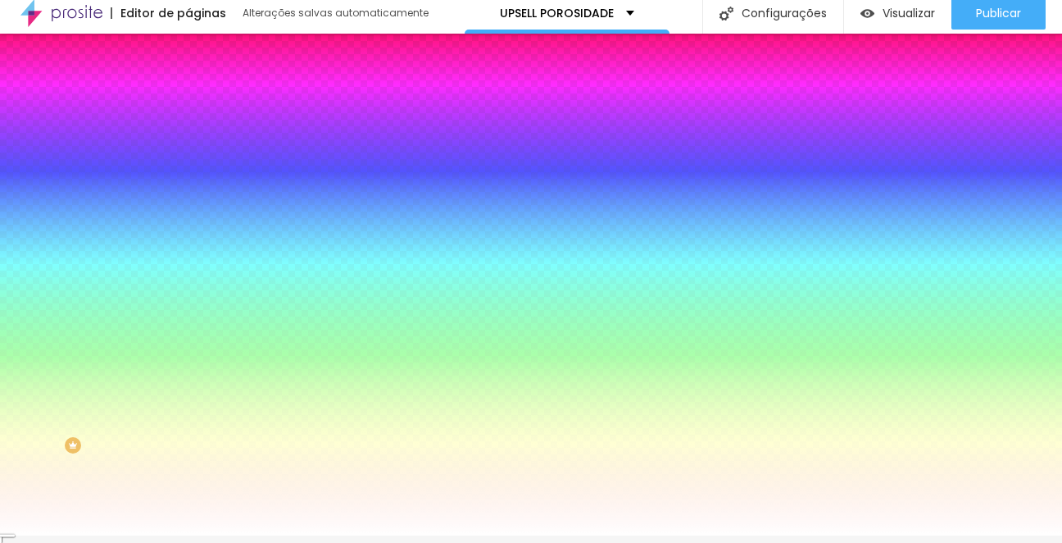
scroll to position [0, 0]
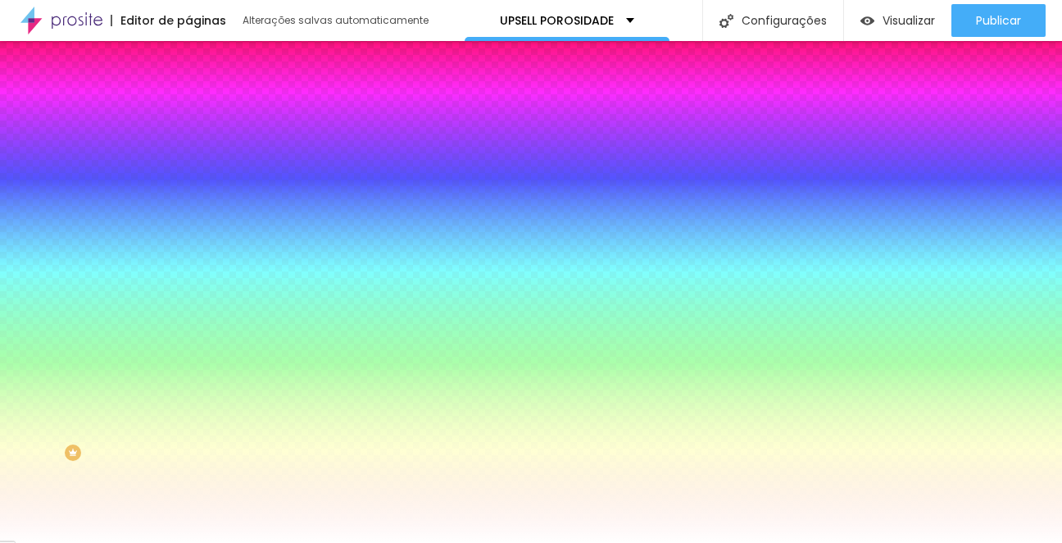
type input "0"
drag, startPoint x: 216, startPoint y: 492, endPoint x: 167, endPoint y: 497, distance: 49.4
type input "0"
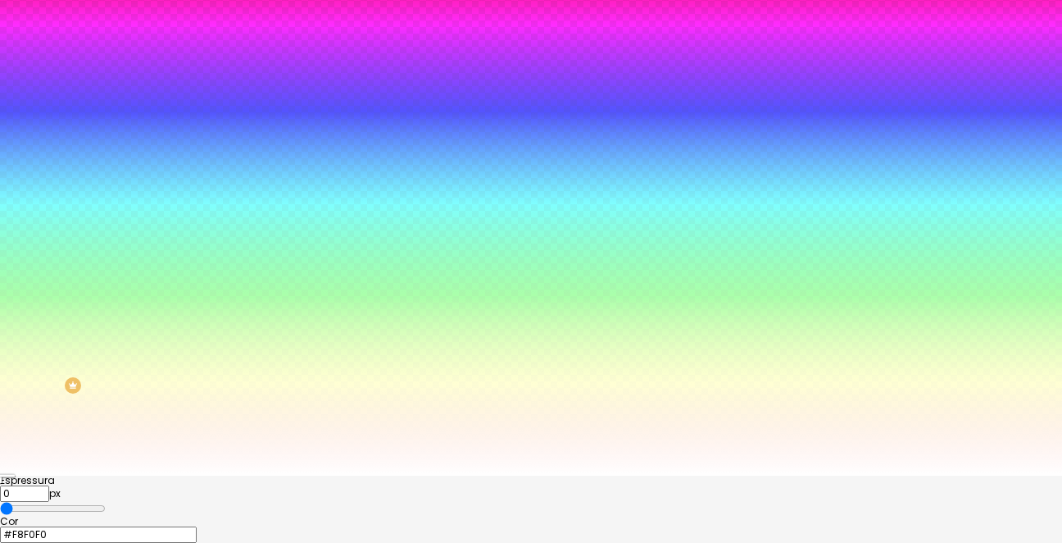
scroll to position [125, 0]
type input "#050000"
click at [319, 475] on div at bounding box center [531, 204] width 1062 height 543
click at [145, 475] on div at bounding box center [531, 475] width 1062 height 0
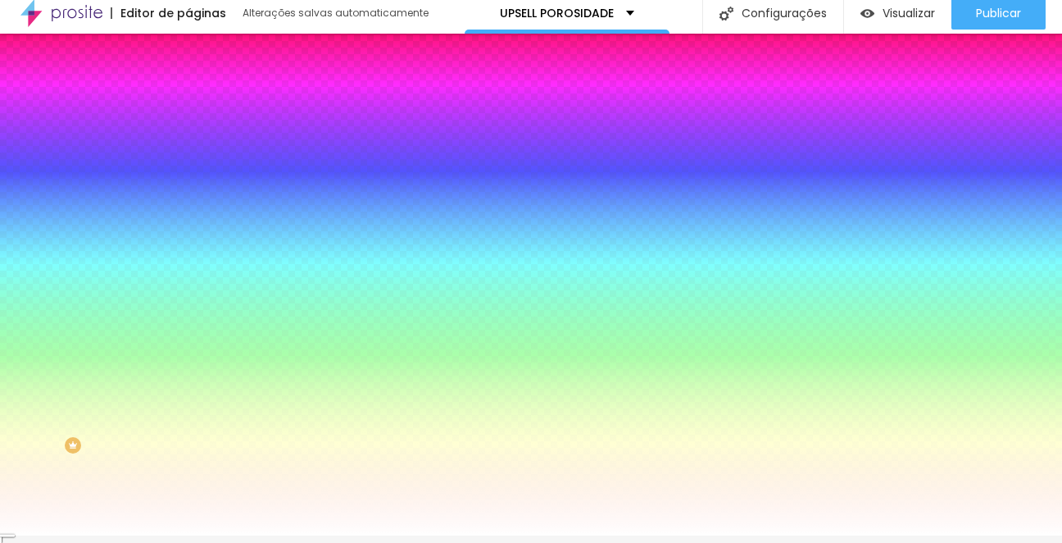
scroll to position [0, 0]
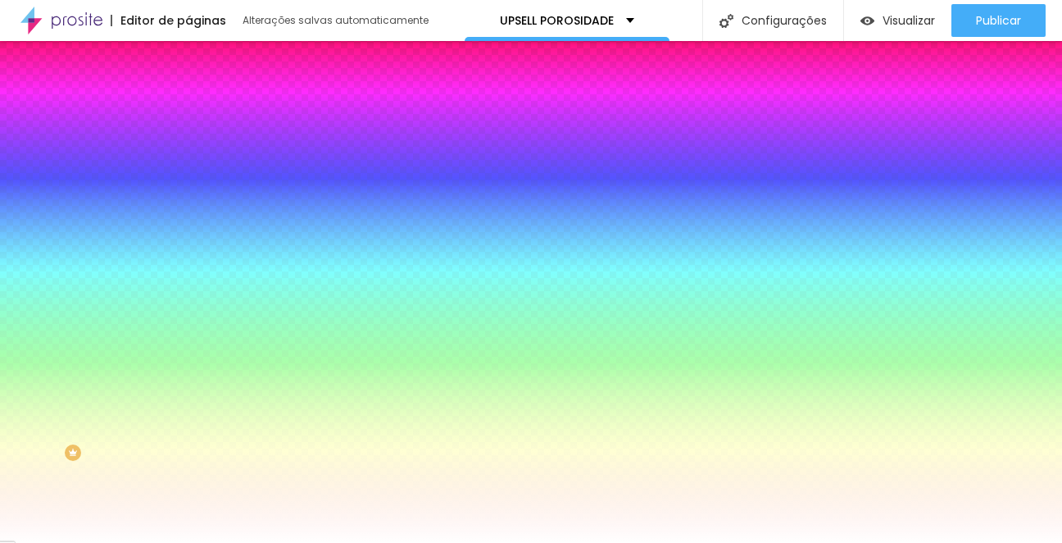
click at [189, 157] on div at bounding box center [283, 157] width 189 height 0
click at [2, 2] on div at bounding box center [-1, -1] width 3 height 3
click at [189, 143] on div "Cor de fundo Voltar ao padrão #FFFFFF Tipografia Voltar ao padrão Borda Voltar …" at bounding box center [283, 396] width 189 height 536
click at [195, 207] on icon "button" at bounding box center [200, 208] width 10 height 10
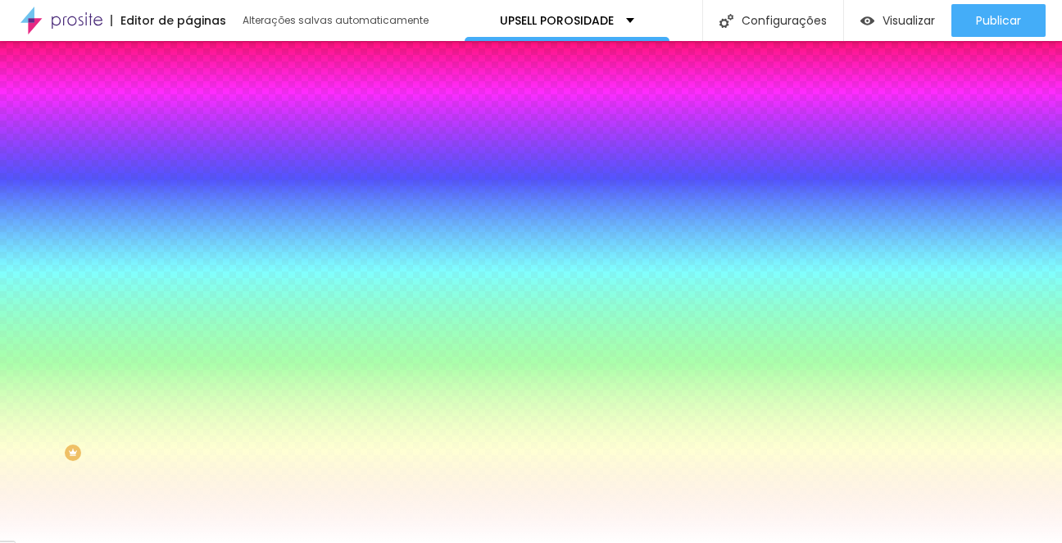
click at [330, 527] on div at bounding box center [531, 271] width 1062 height 543
type input "17"
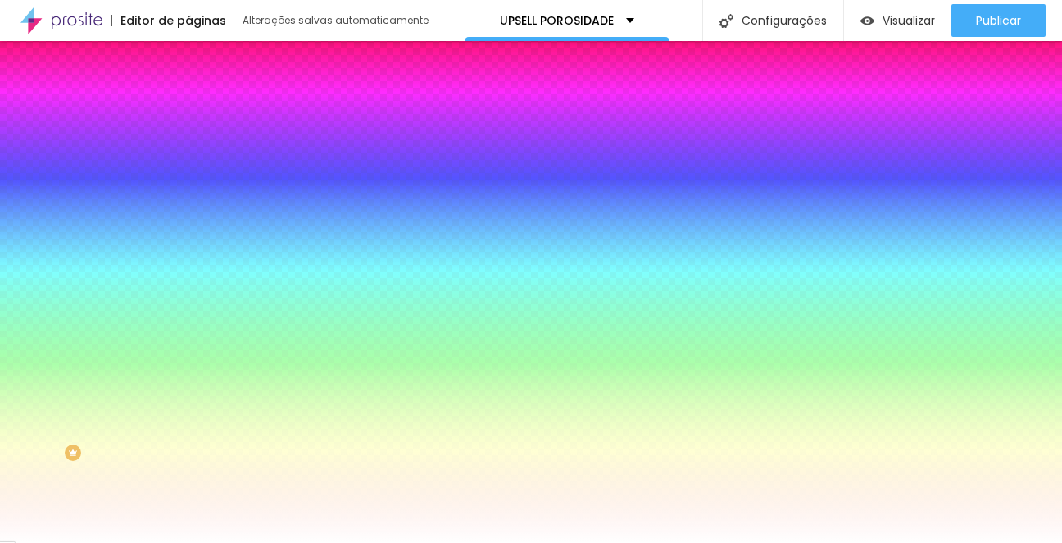
type input "18"
type input "19"
type input "20"
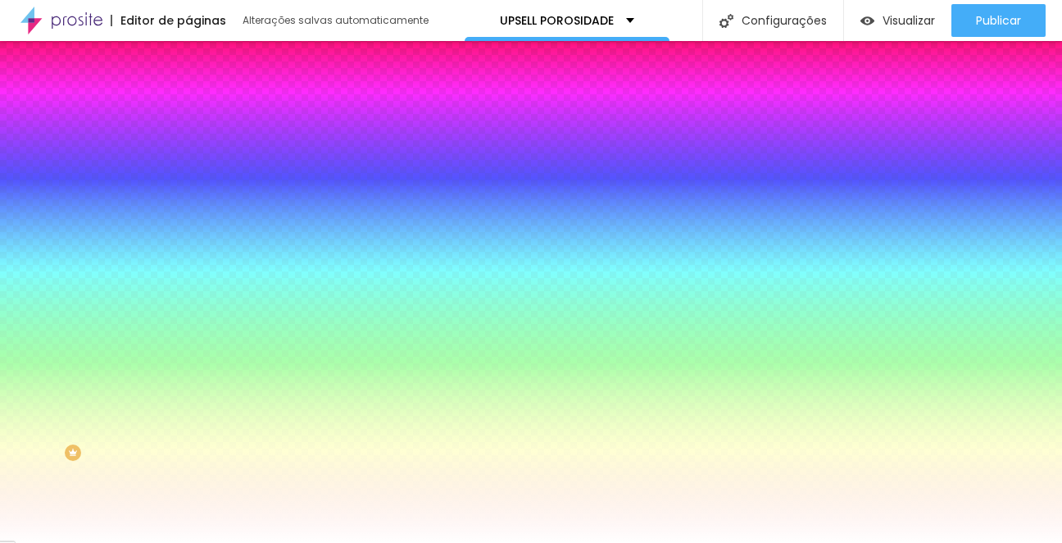
type input "20"
type input "21"
type input "22"
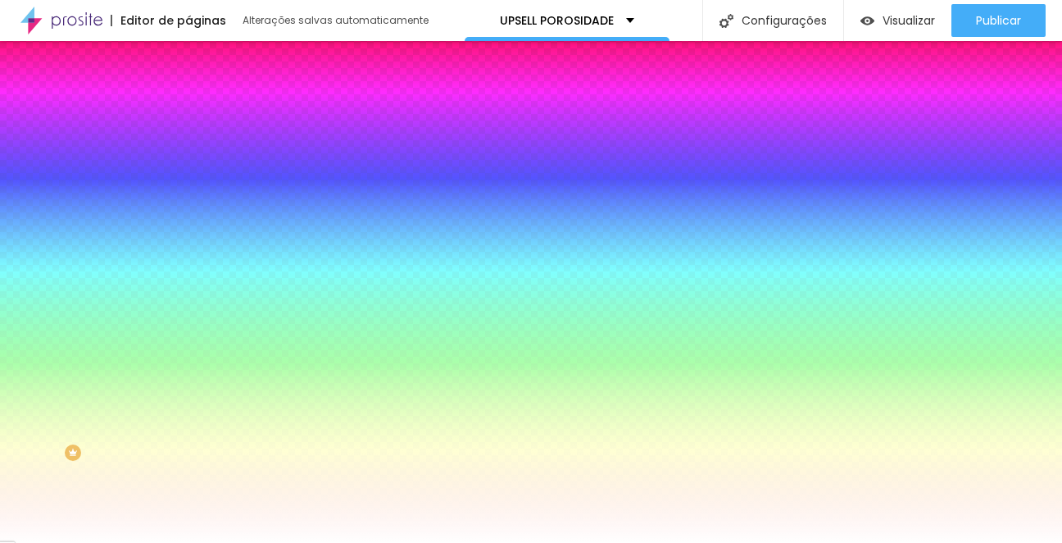
drag, startPoint x: 248, startPoint y: 316, endPoint x: 279, endPoint y: 320, distance: 30.7
type input "22"
click at [111, 542] on div at bounding box center [531, 543] width 1062 height 0
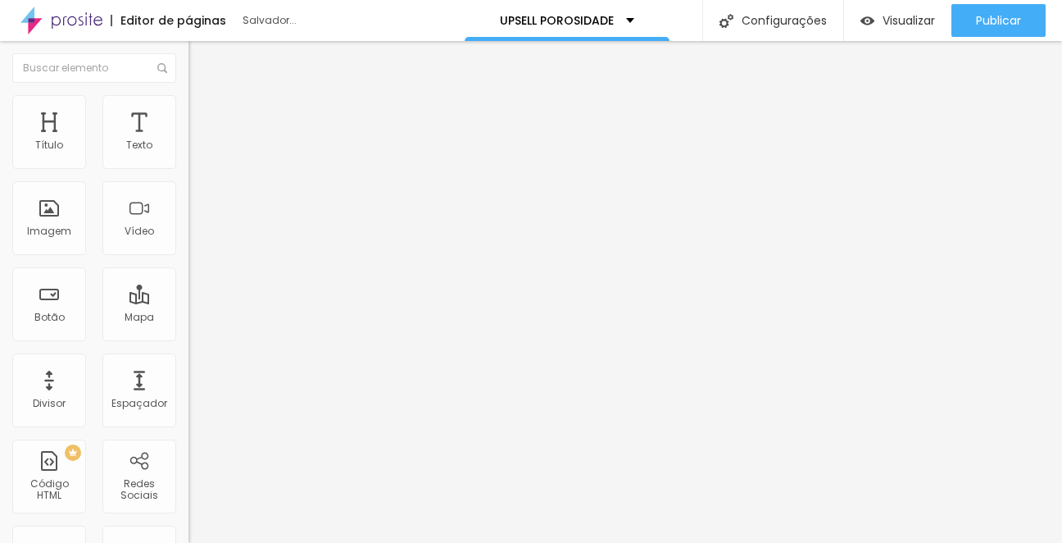
click at [198, 141] on font "Adicionar imagem" at bounding box center [246, 134] width 96 height 14
click at [201, 61] on img "button" at bounding box center [207, 59] width 13 height 13
click at [198, 141] on font "Adicionar imagem" at bounding box center [246, 134] width 96 height 14
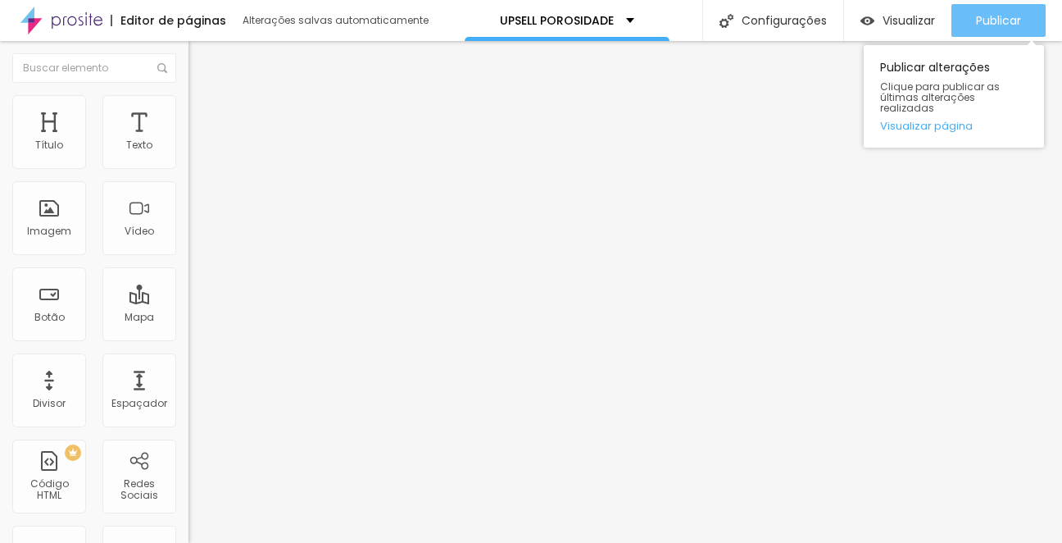
click at [970, 15] on button "Publicar" at bounding box center [999, 20] width 94 height 33
click at [1006, 17] on font "Publicar" at bounding box center [998, 20] width 45 height 16
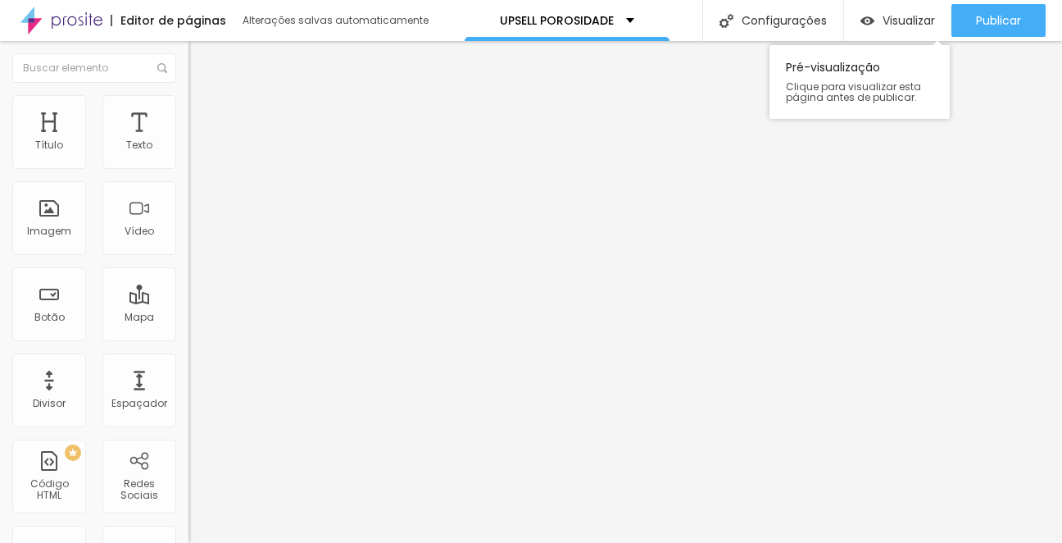
drag, startPoint x: 61, startPoint y: 300, endPoint x: 875, endPoint y: 0, distance: 868.2
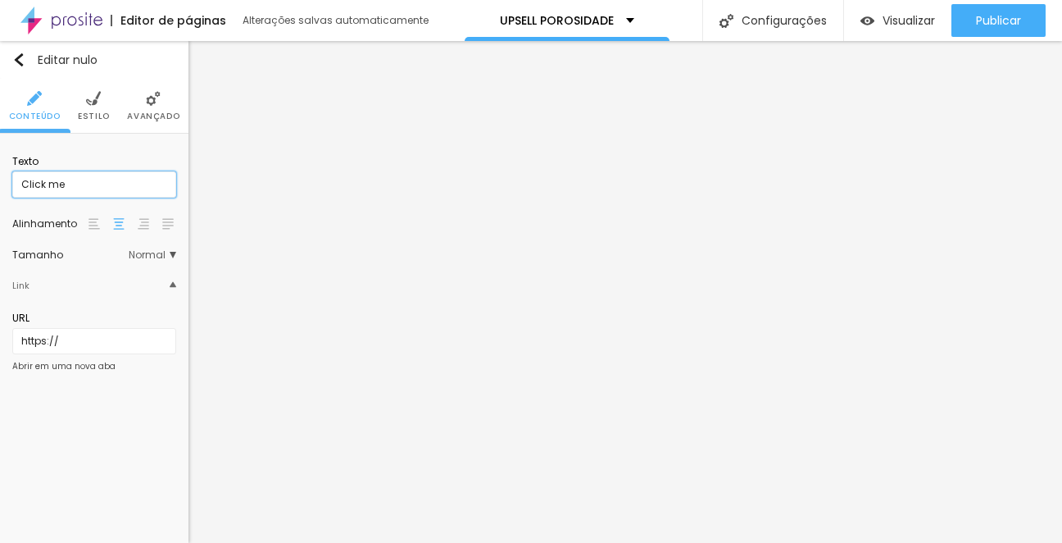
click at [134, 183] on input "Click me" at bounding box center [94, 184] width 164 height 26
paste input "Sim, quero o curso completo"
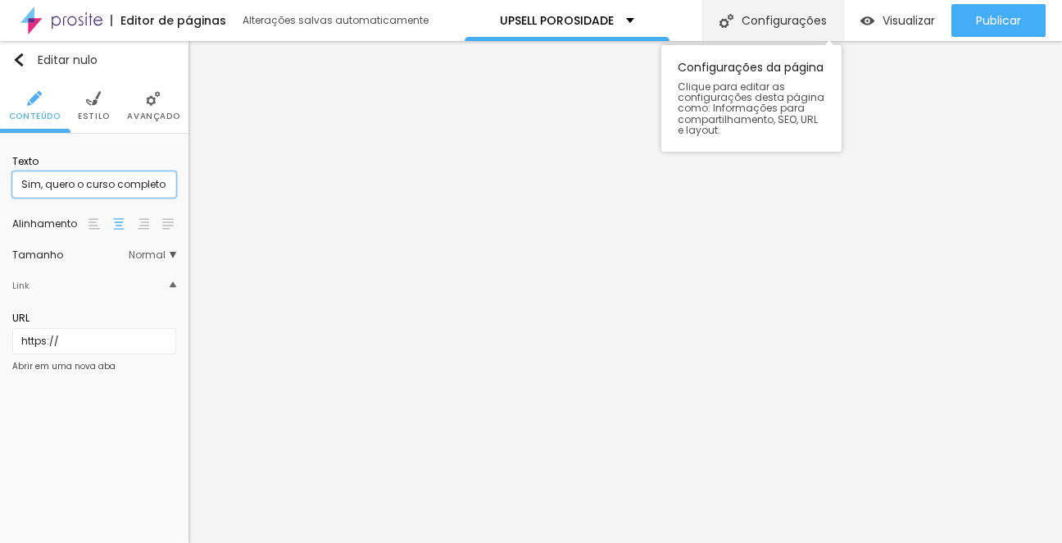
type input "Sim, quero o curso completo"
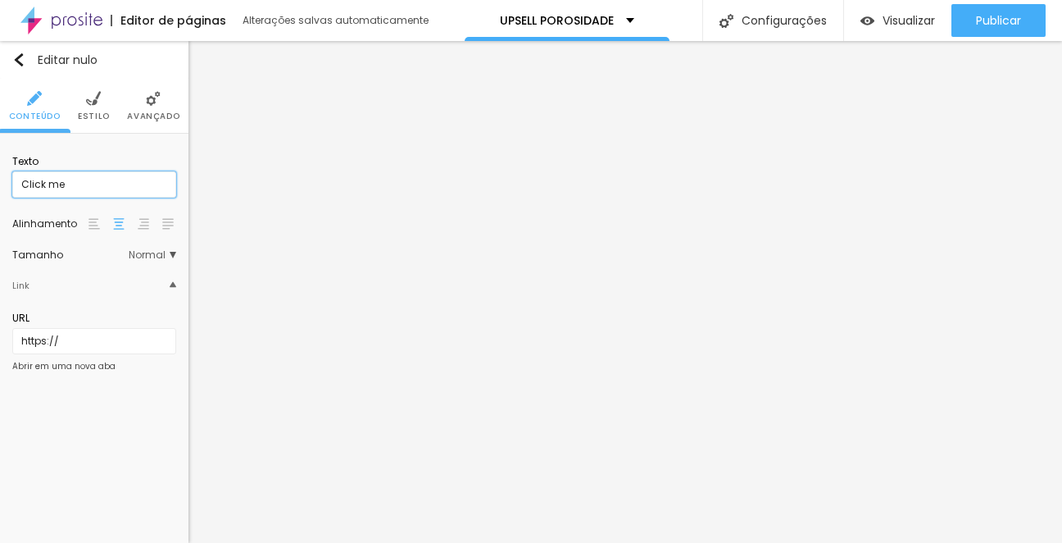
click at [86, 184] on input "Click me" at bounding box center [94, 184] width 164 height 26
paste input "Não, quero seguir apenas com o ebook”"
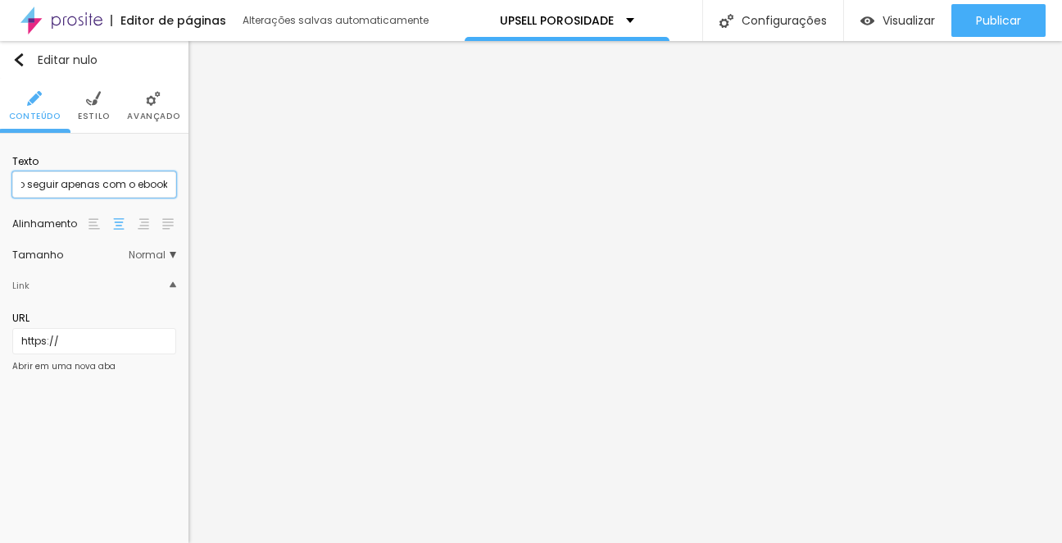
type input "Não, quero seguir apenas com o ebook”"
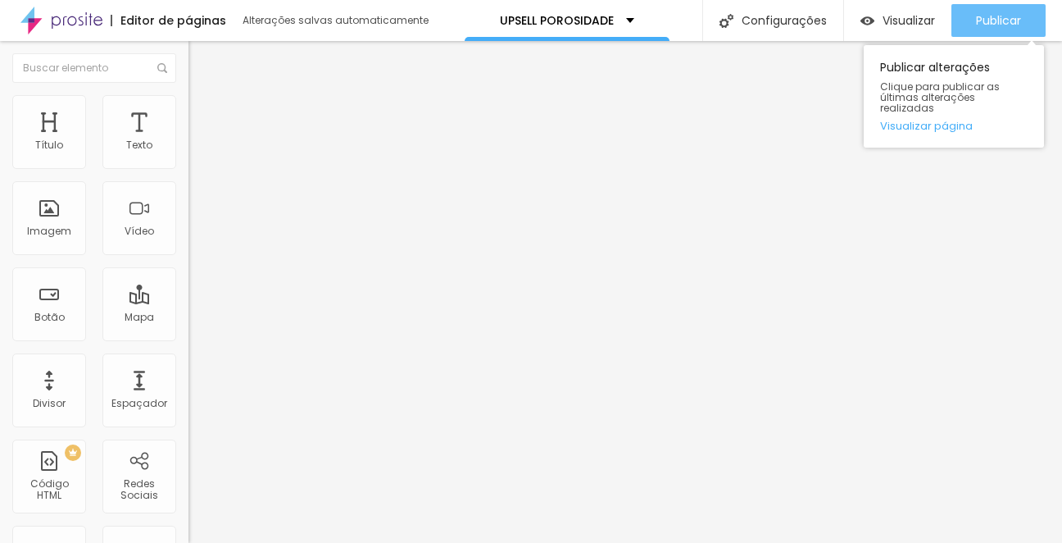
click at [1011, 22] on font "Publicar" at bounding box center [998, 20] width 45 height 16
